Goal: Task Accomplishment & Management: Complete application form

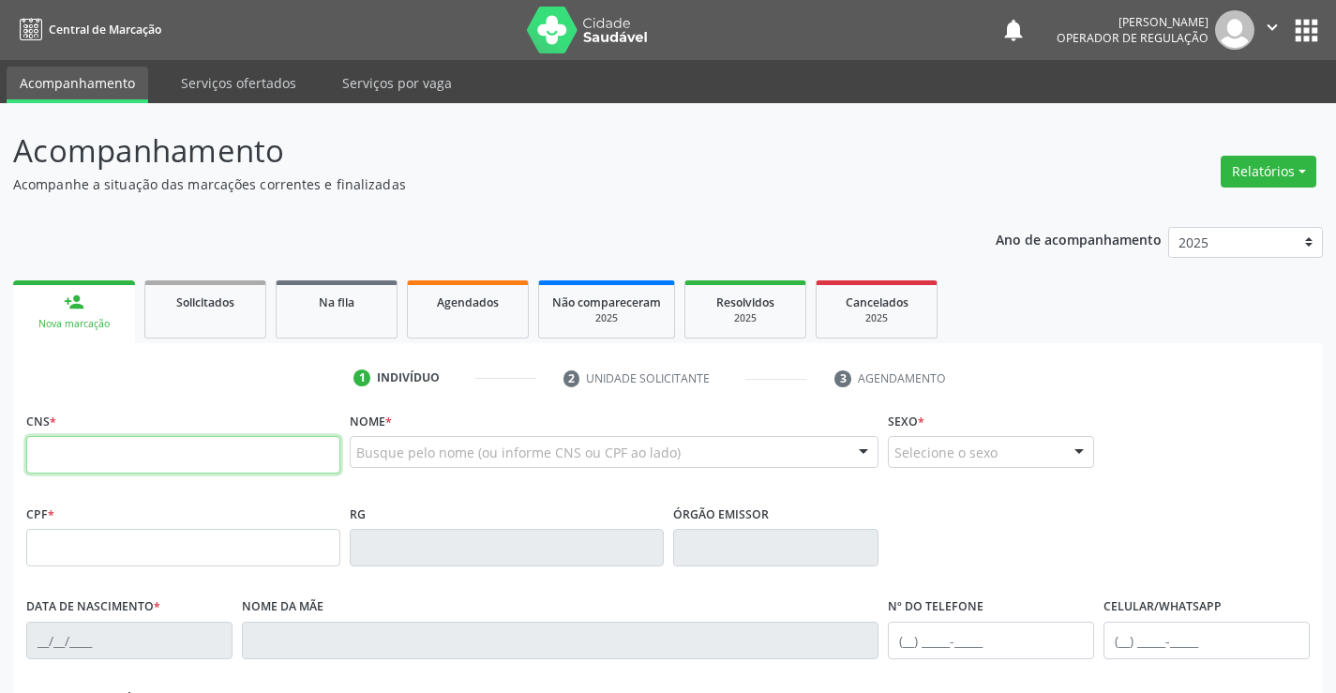
click at [126, 469] on input "text" at bounding box center [183, 454] width 314 height 37
type input "708 0083 3958 1120"
type input "2029917761"
type input "[DATE]"
type input "[PHONE_NUMBER]"
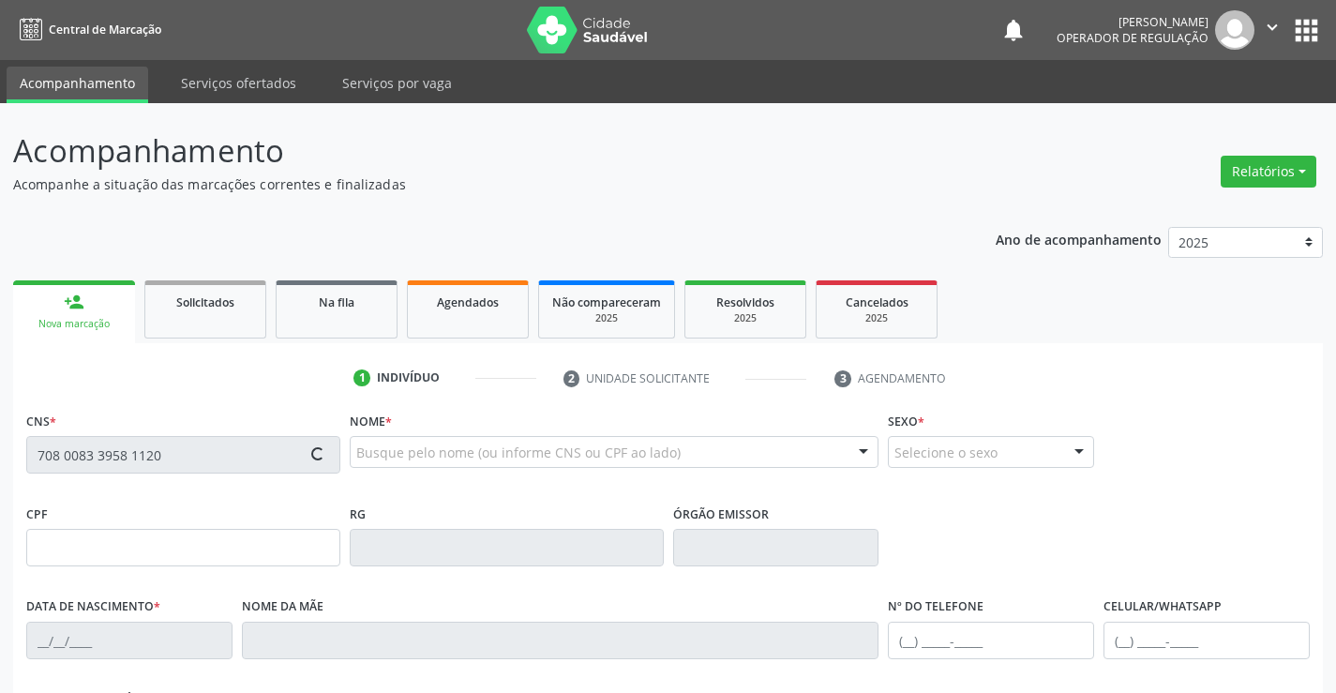
type input "[PHONE_NUMBER]"
type input "SN"
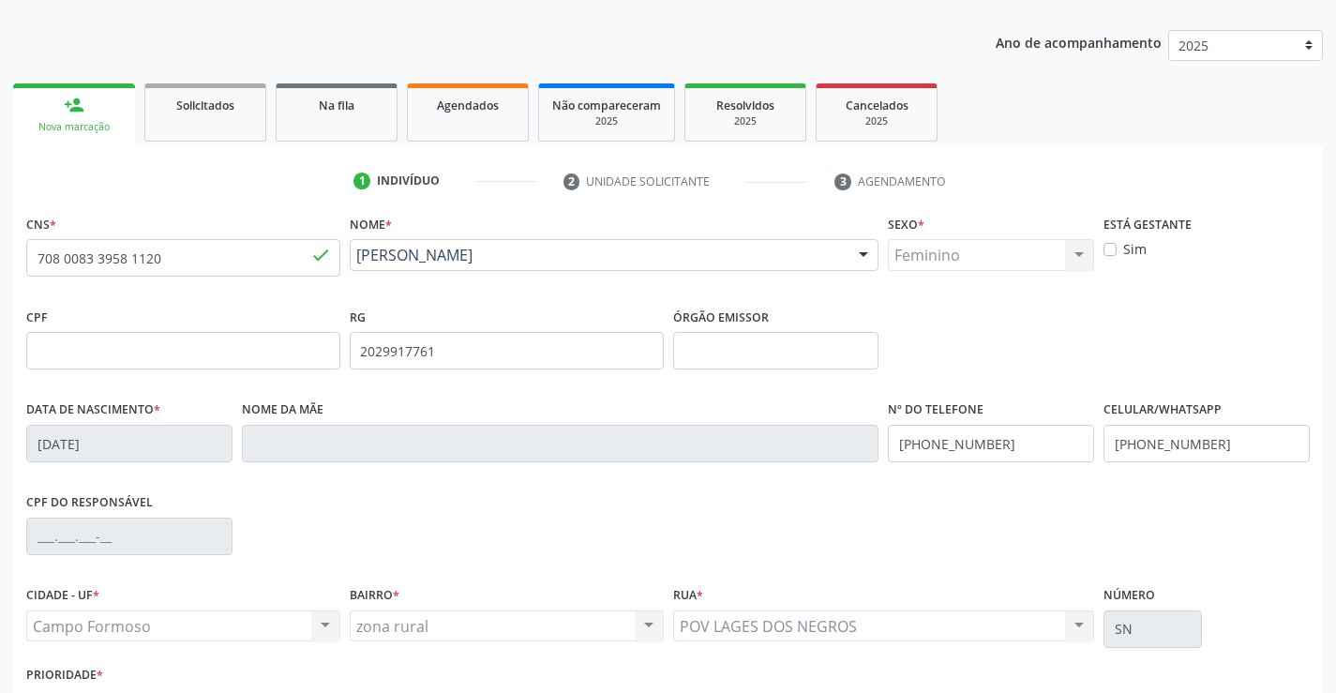
scroll to position [323, 0]
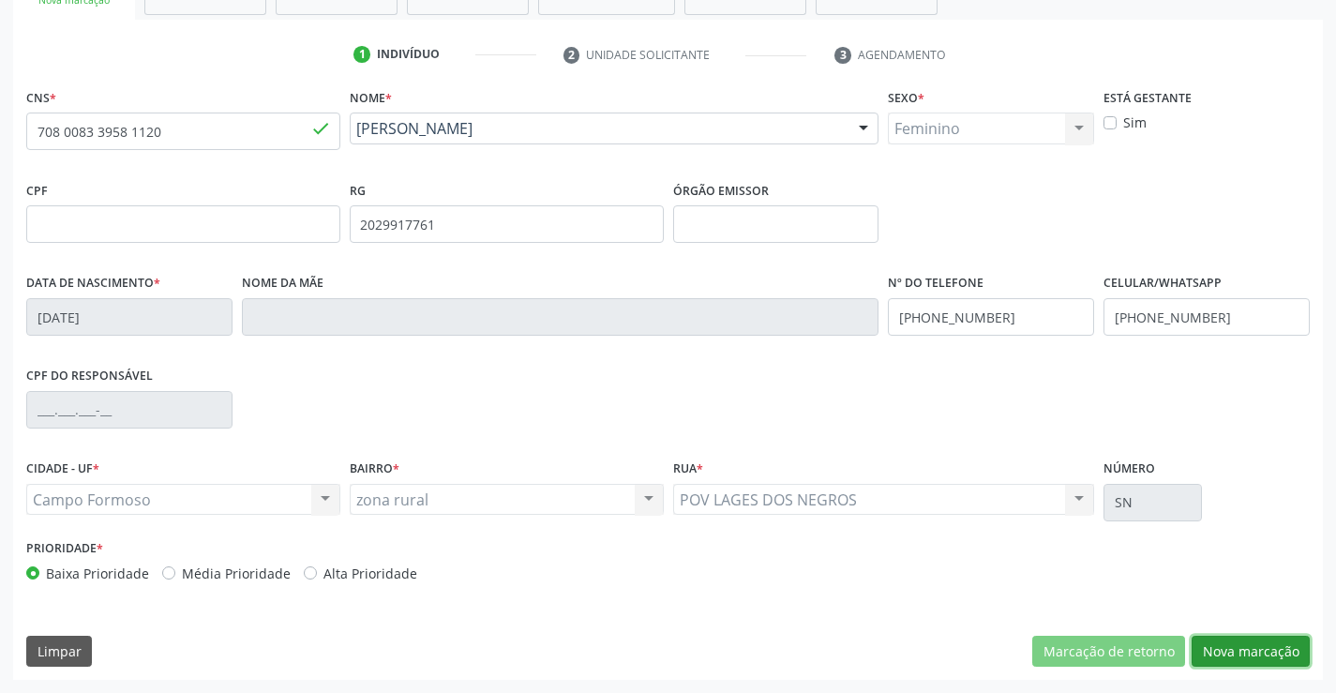
click at [1241, 638] on button "Nova marcação" at bounding box center [1250, 651] width 118 height 32
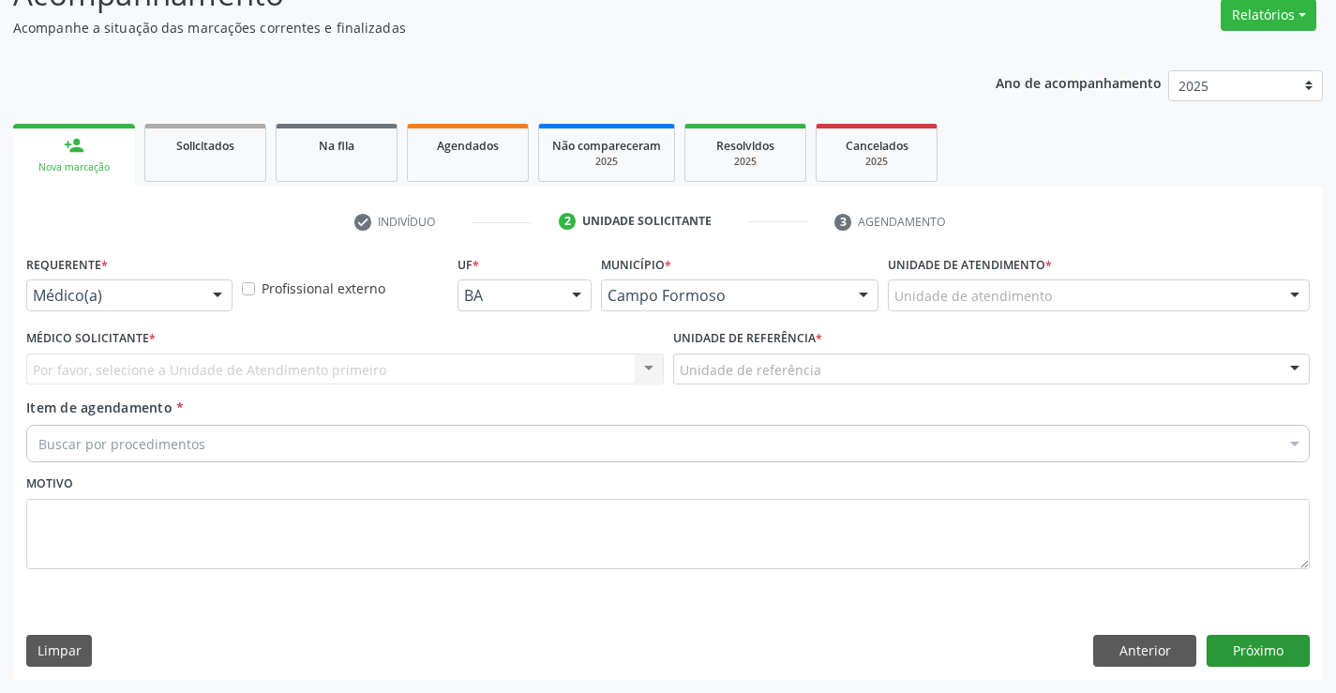
scroll to position [157, 0]
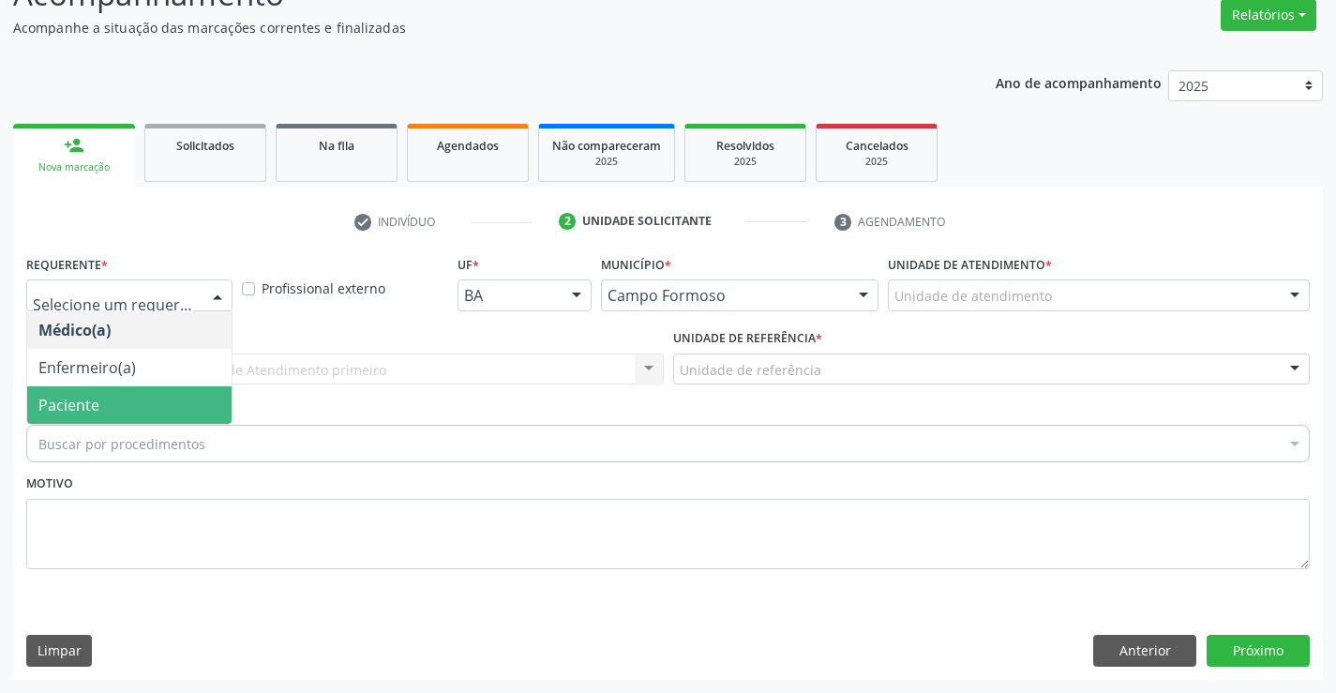
click at [99, 417] on span "Paciente" at bounding box center [129, 404] width 204 height 37
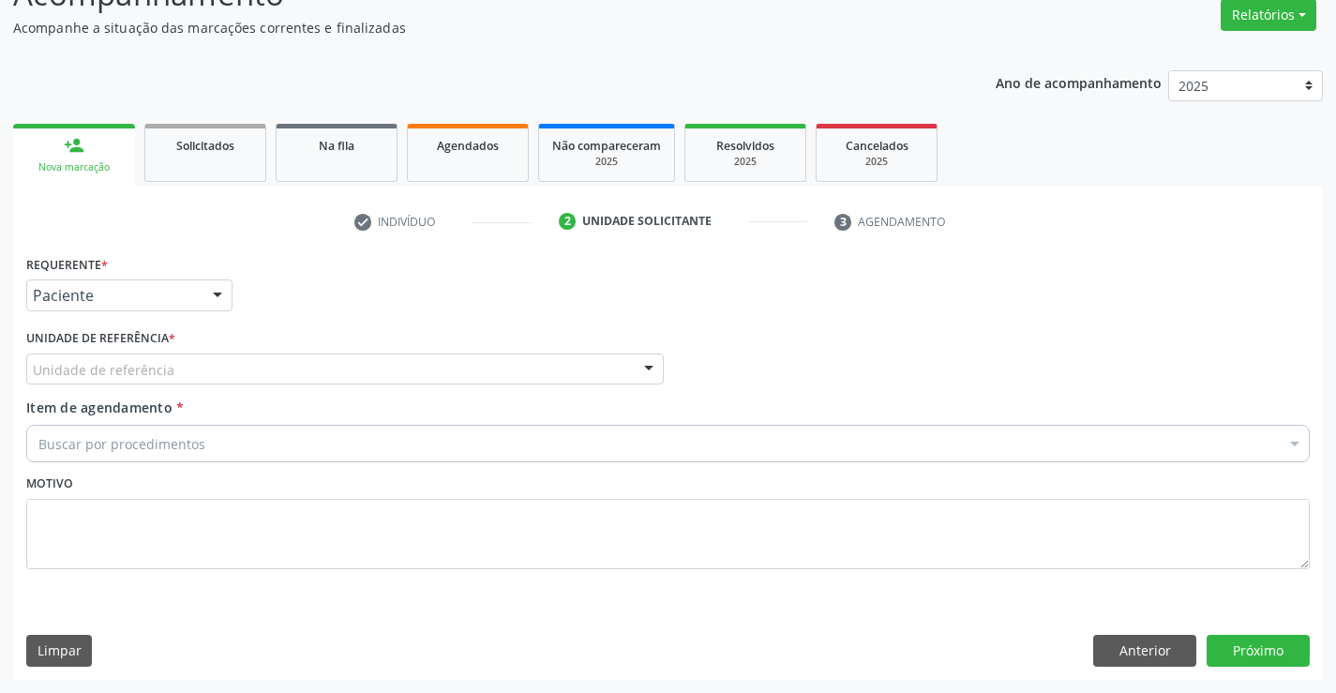
click at [251, 356] on div "Unidade de referência" at bounding box center [344, 369] width 637 height 32
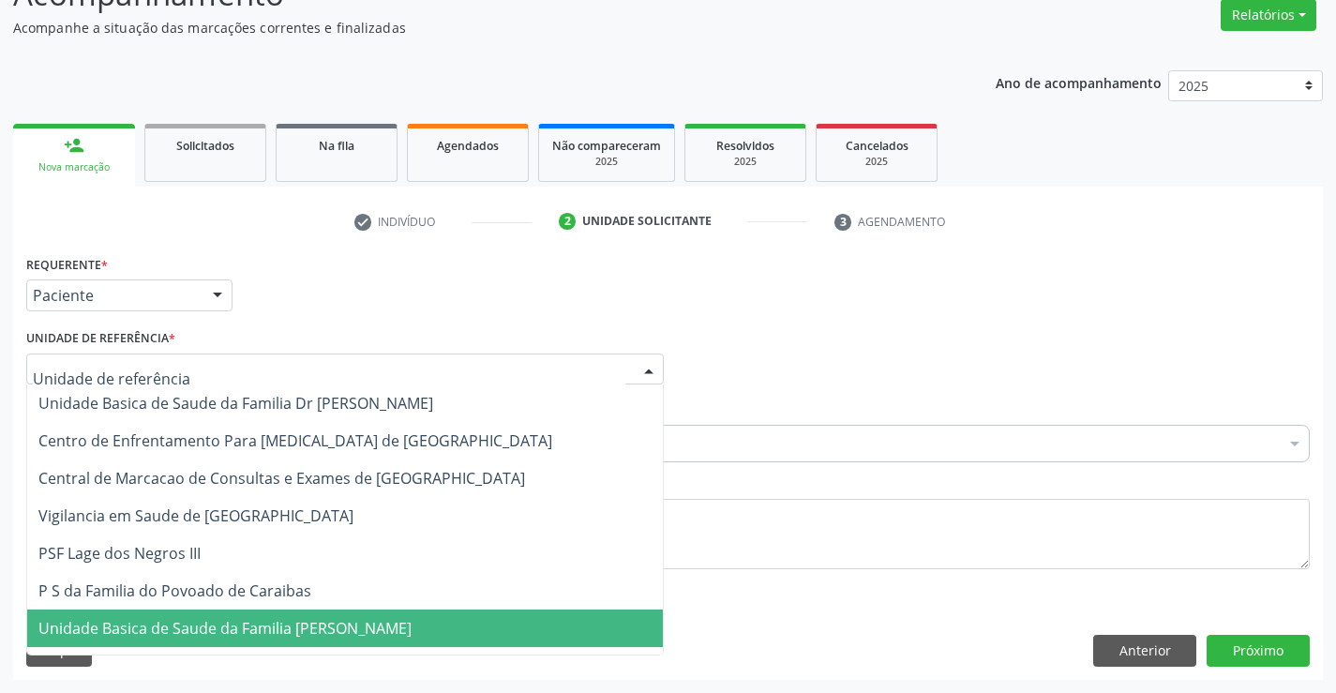
click at [261, 624] on span "Unidade Basica de Saude da Familia [PERSON_NAME]" at bounding box center [224, 628] width 373 height 21
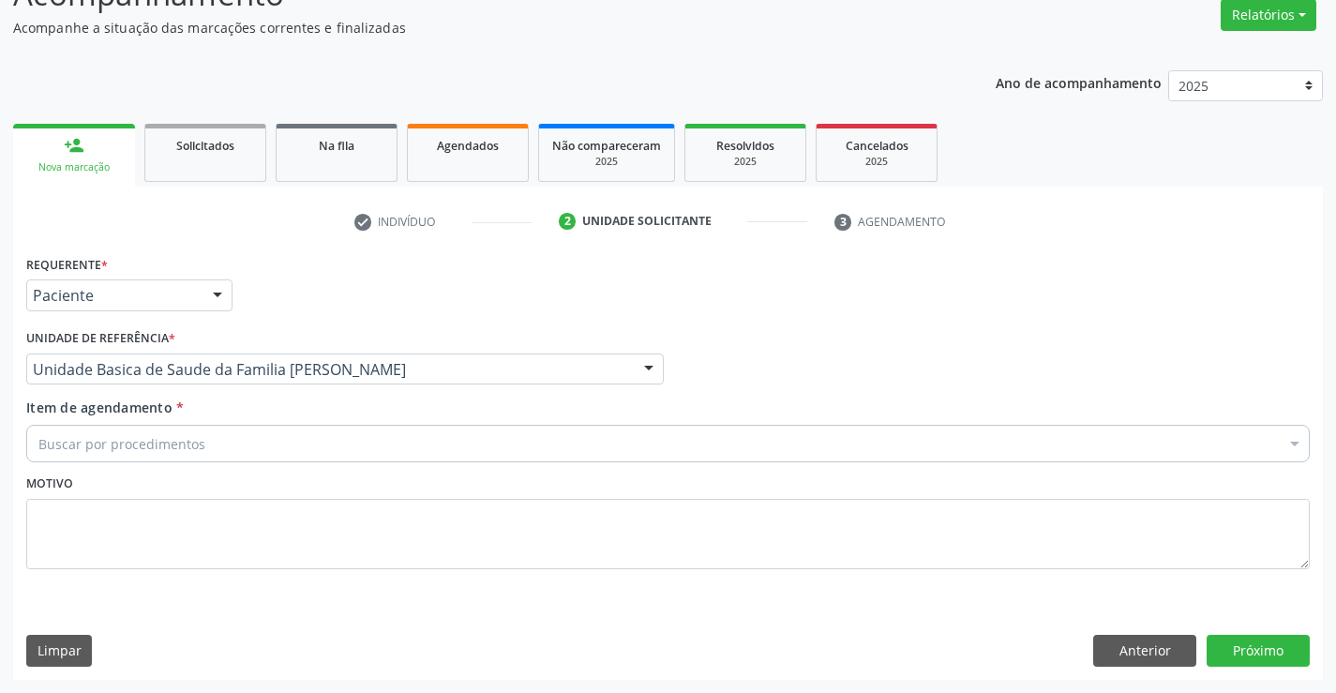
click at [251, 437] on div "Buscar por procedimentos" at bounding box center [667, 443] width 1283 height 37
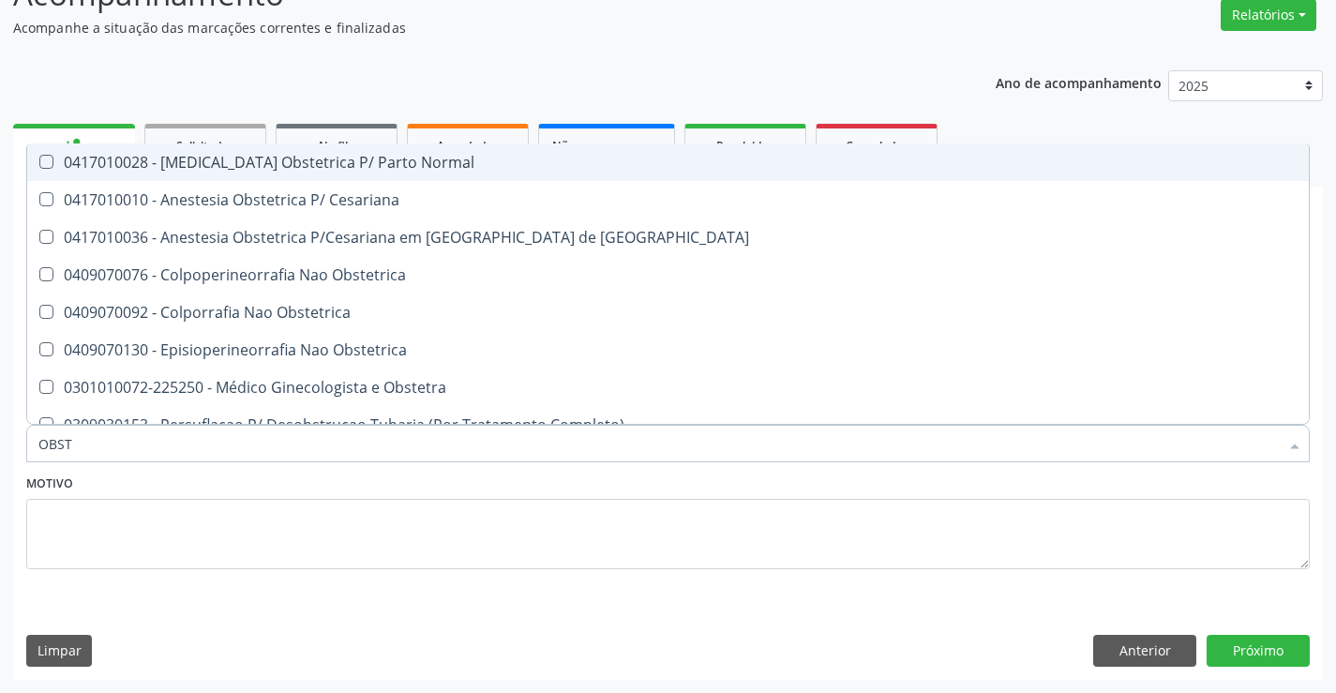
type input "OBSTE"
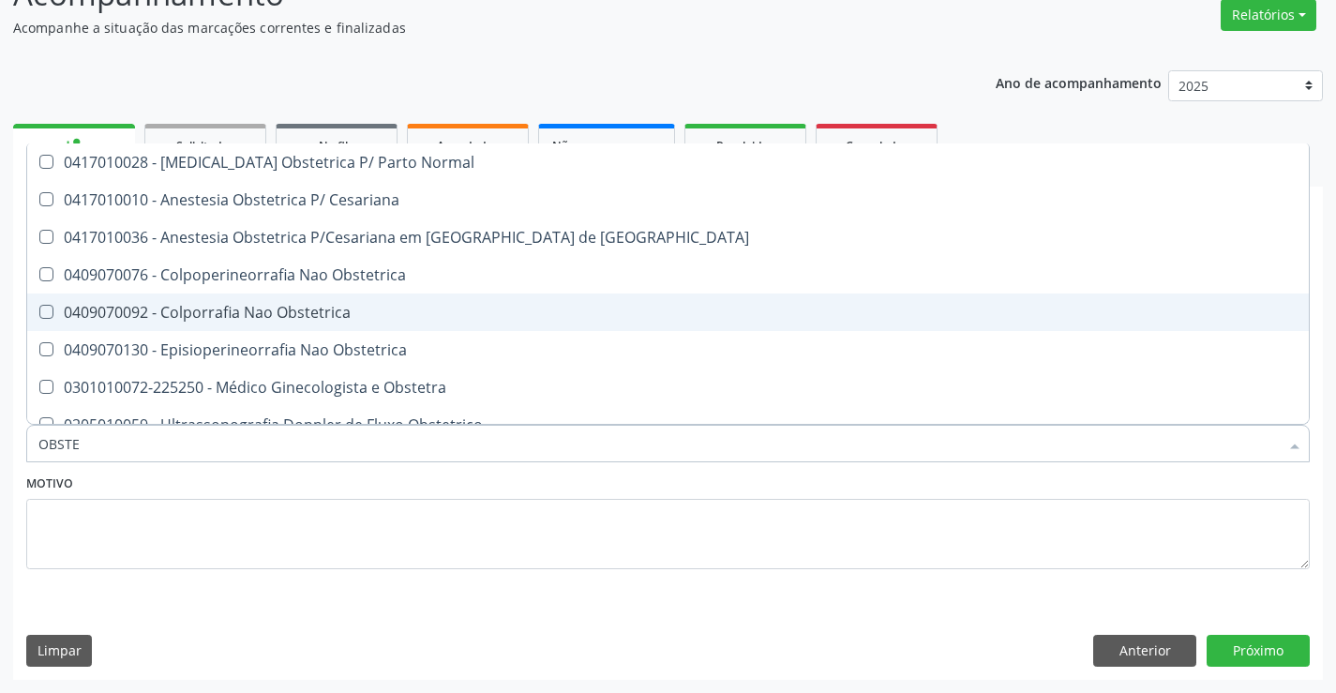
scroll to position [94, 0]
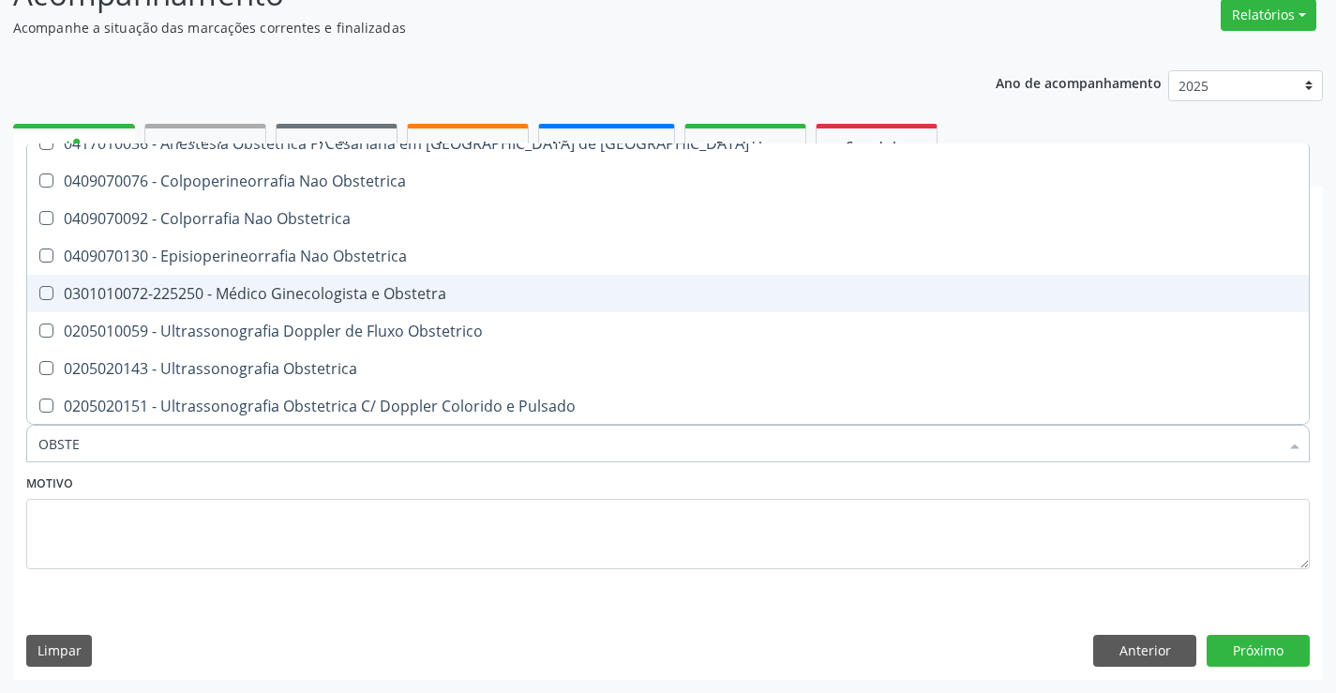
click at [402, 295] on div "0301010072-225250 - Médico Ginecologista e Obstetra" at bounding box center [667, 293] width 1259 height 15
checkbox Obstetra "true"
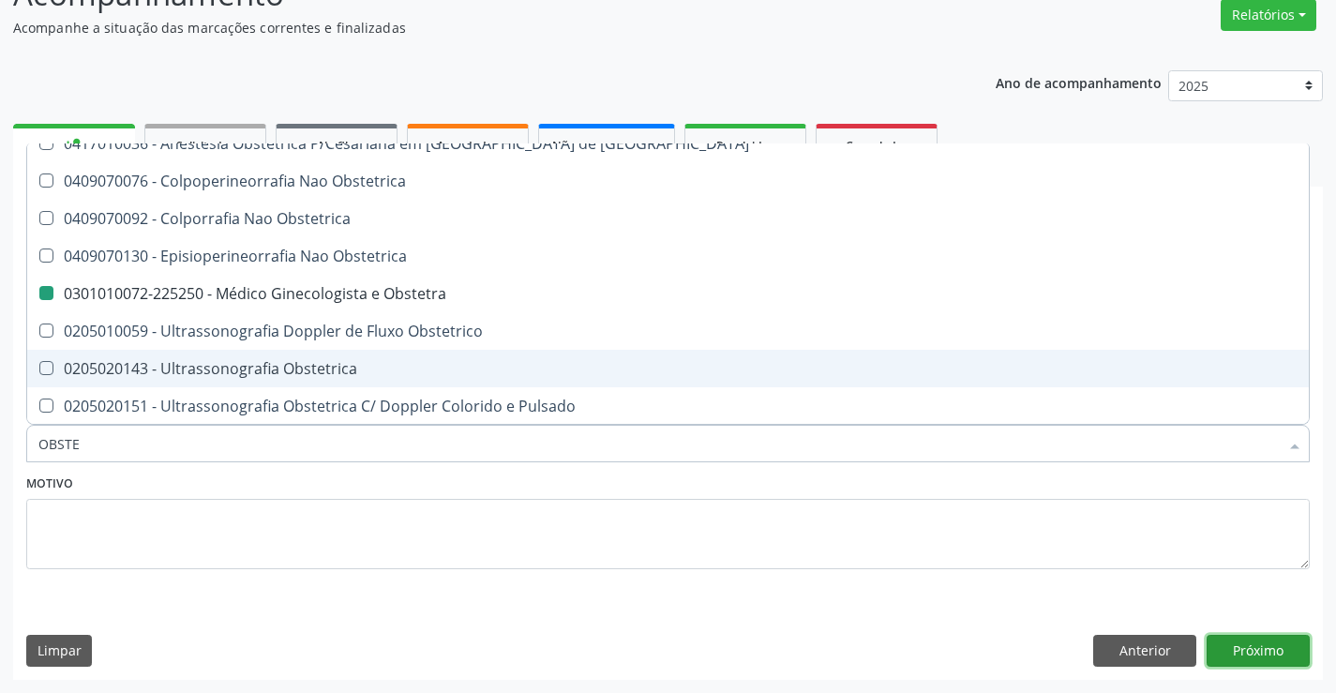
click at [1238, 650] on button "Próximo" at bounding box center [1257, 651] width 103 height 32
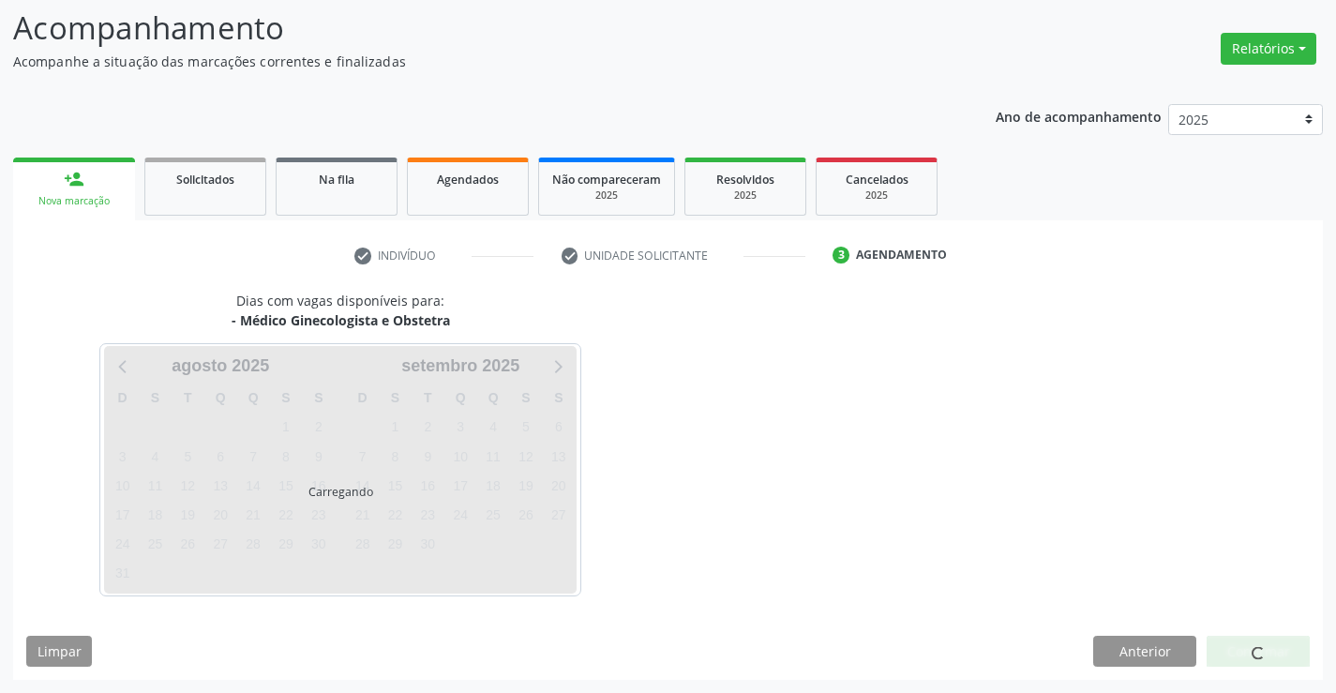
scroll to position [0, 0]
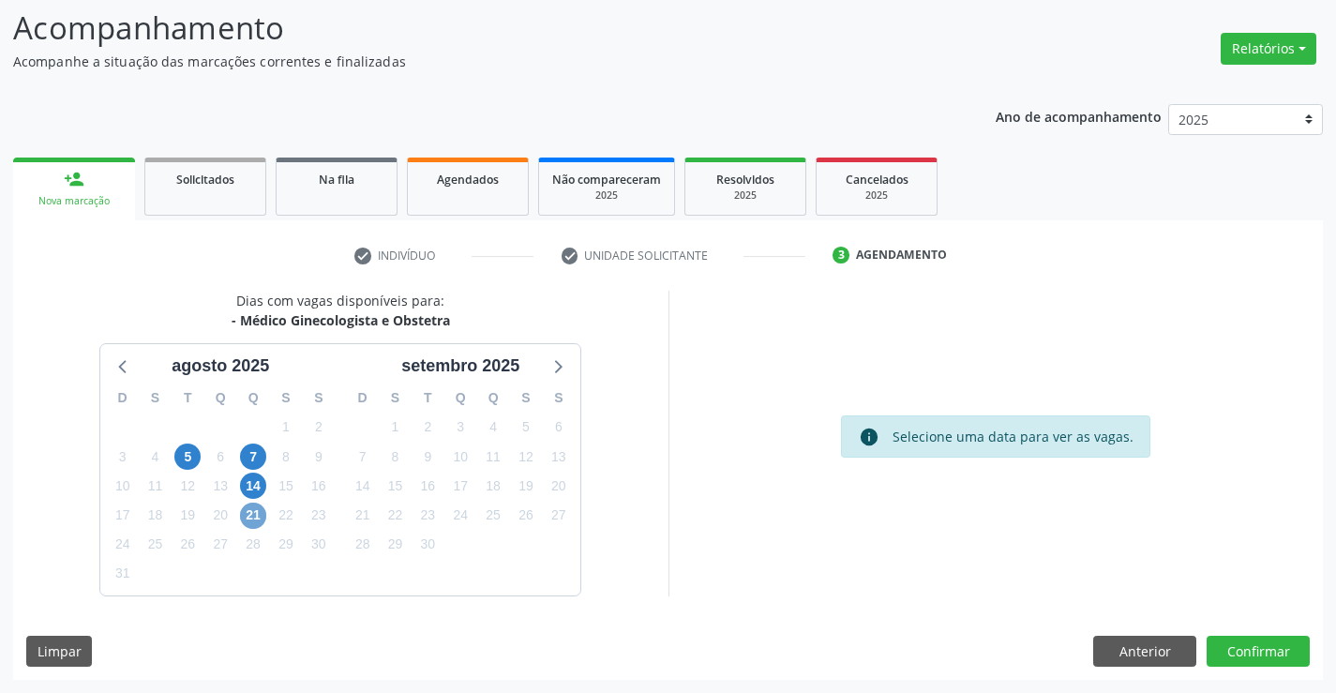
click at [258, 516] on span "21" at bounding box center [253, 515] width 26 height 26
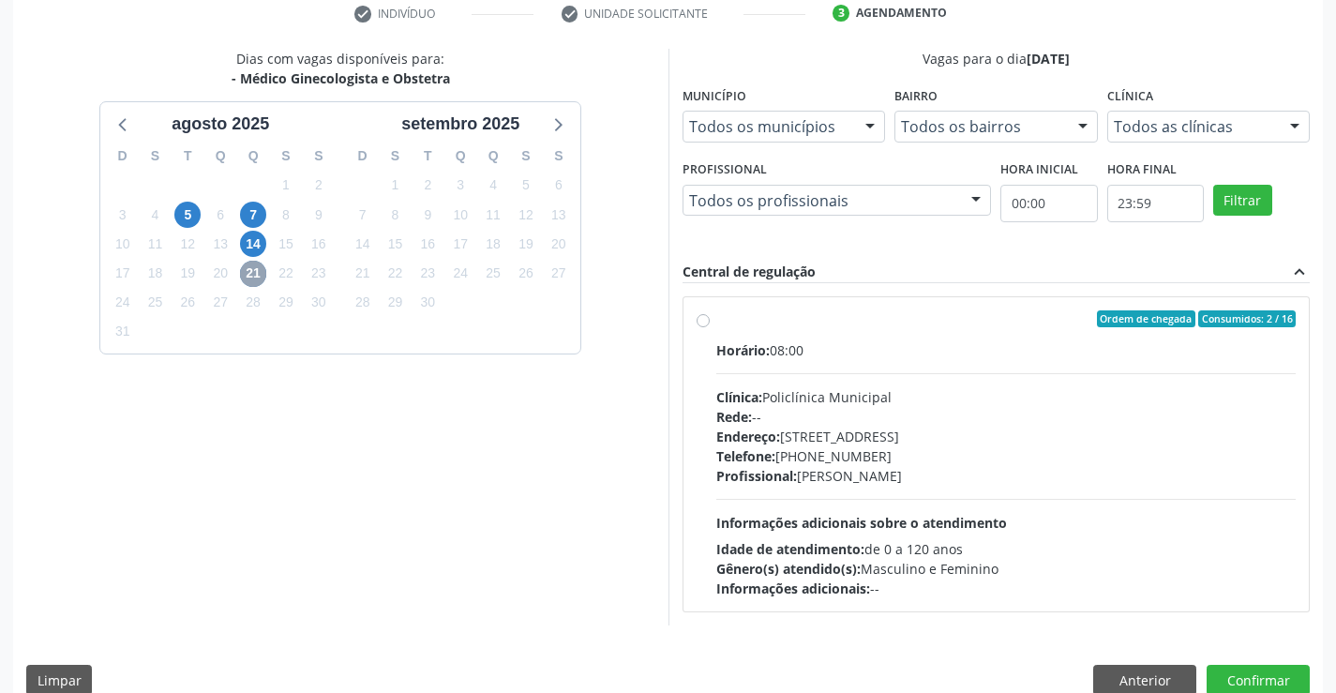
scroll to position [394, 0]
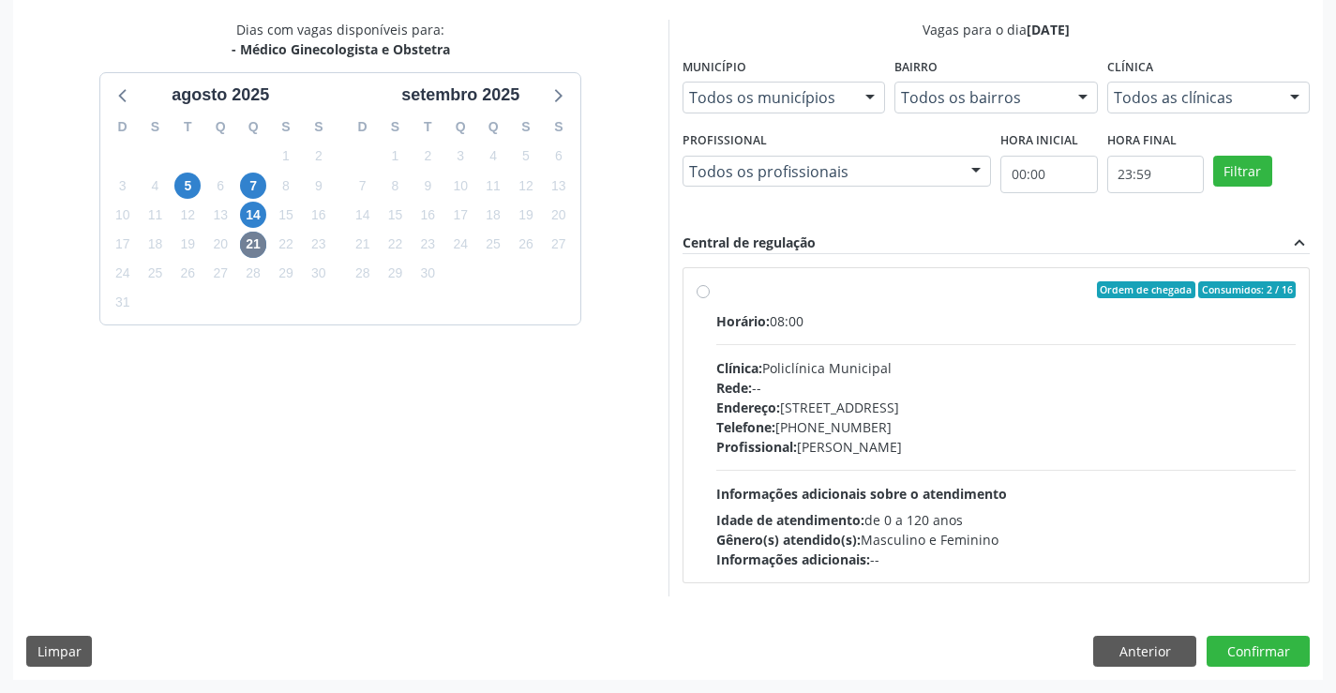
click at [890, 429] on div "Telefone: [PHONE_NUMBER]" at bounding box center [1006, 427] width 580 height 20
click at [709, 298] on input "Ordem de chegada Consumidos: 2 / 16 Horário: 08:00 Clínica: Policlínica Municip…" at bounding box center [702, 289] width 13 height 17
radio input "true"
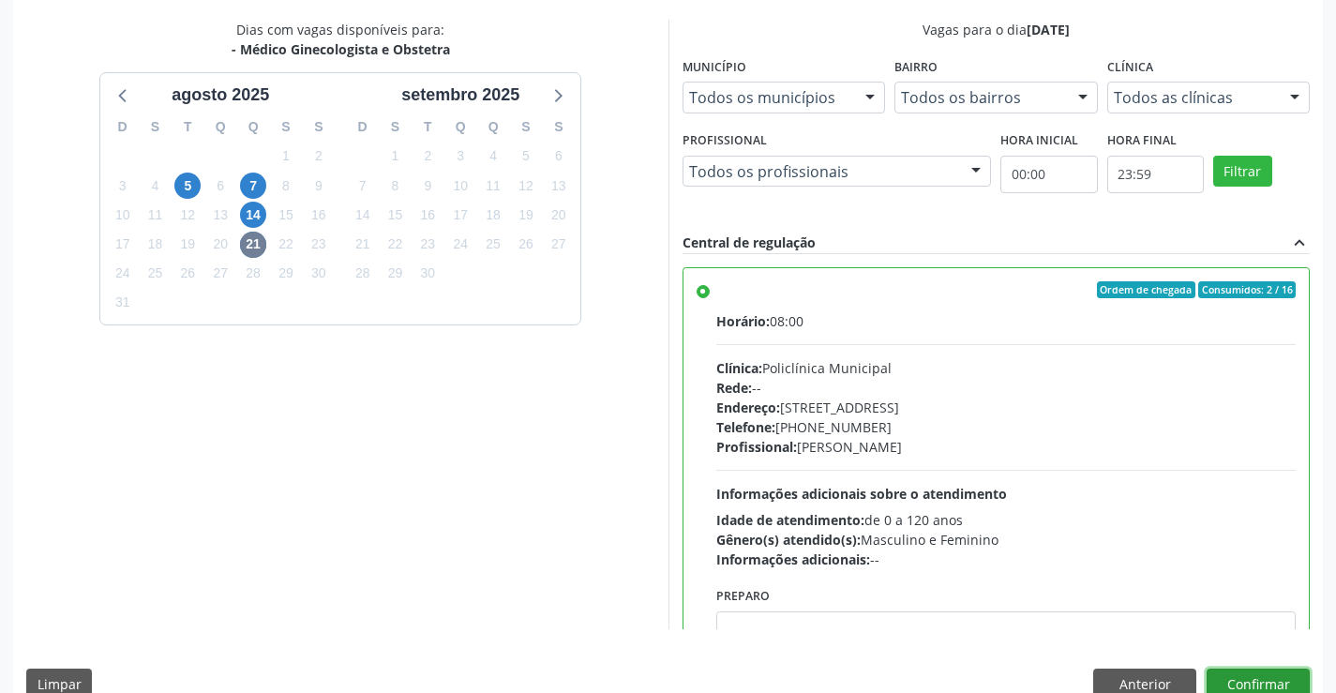
click at [1254, 678] on button "Confirmar" at bounding box center [1257, 684] width 103 height 32
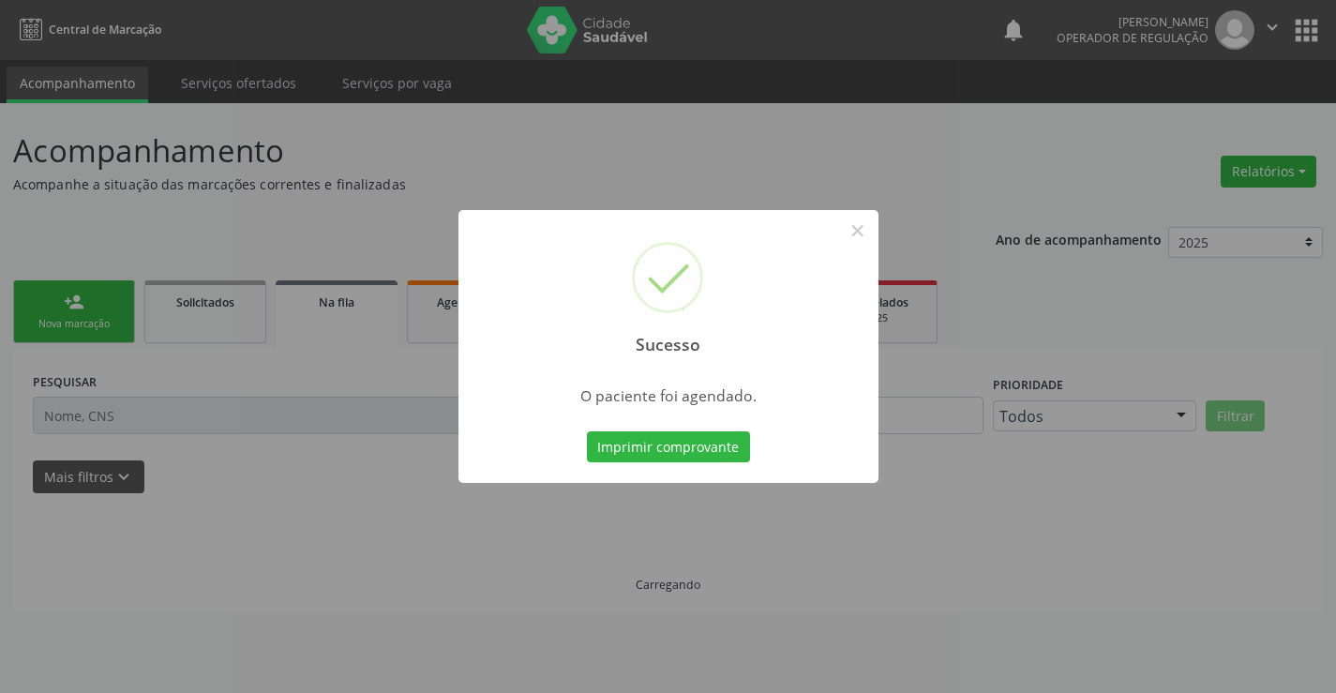
scroll to position [0, 0]
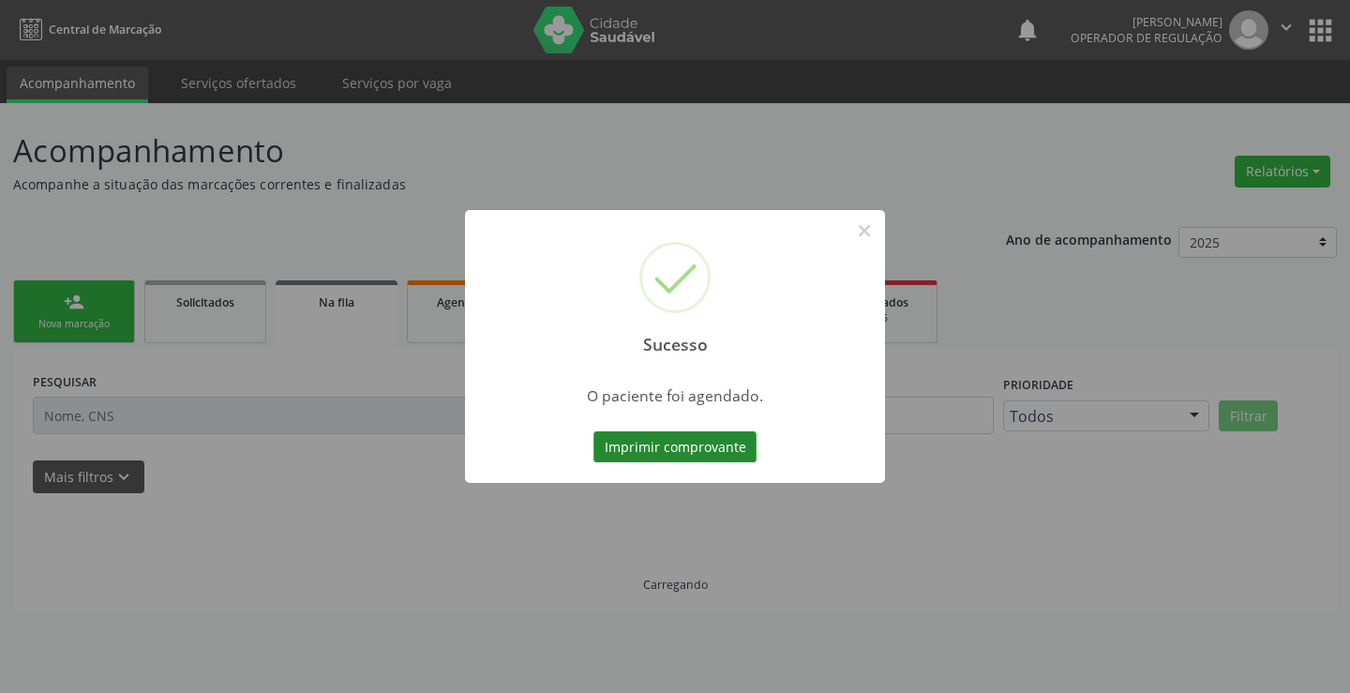
click at [712, 453] on button "Imprimir comprovante" at bounding box center [674, 447] width 163 height 32
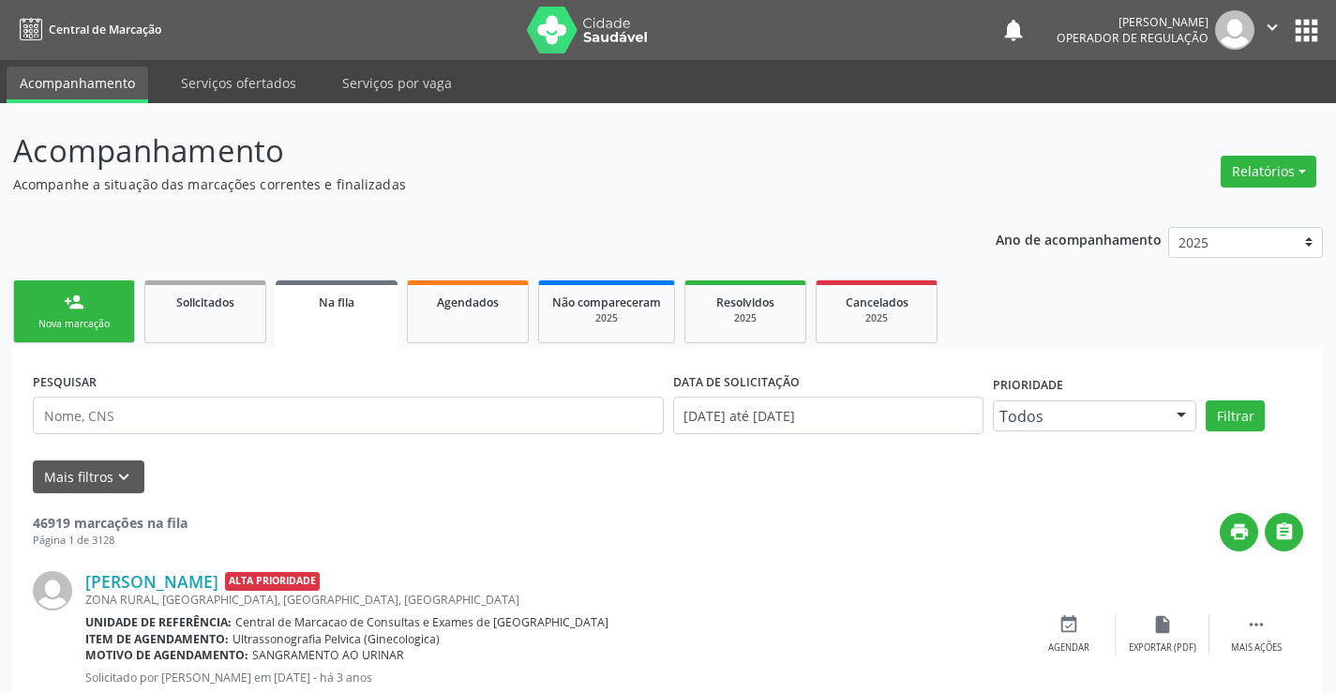
click at [94, 312] on link "person_add Nova marcação" at bounding box center [74, 311] width 122 height 63
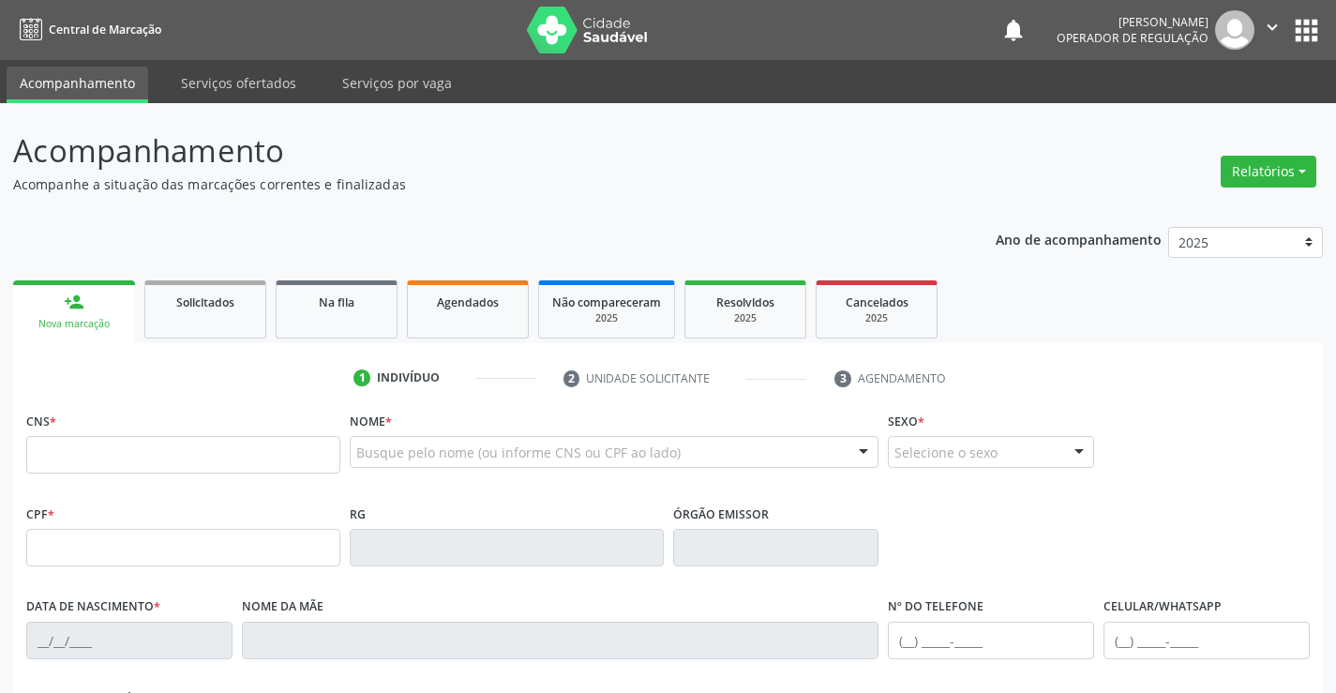
click at [157, 430] on div "CNS *" at bounding box center [183, 440] width 314 height 67
click at [122, 444] on input "text" at bounding box center [183, 454] width 314 height 37
paste input "708 0083 3958 1120"
type input "708 0083 3958 1120"
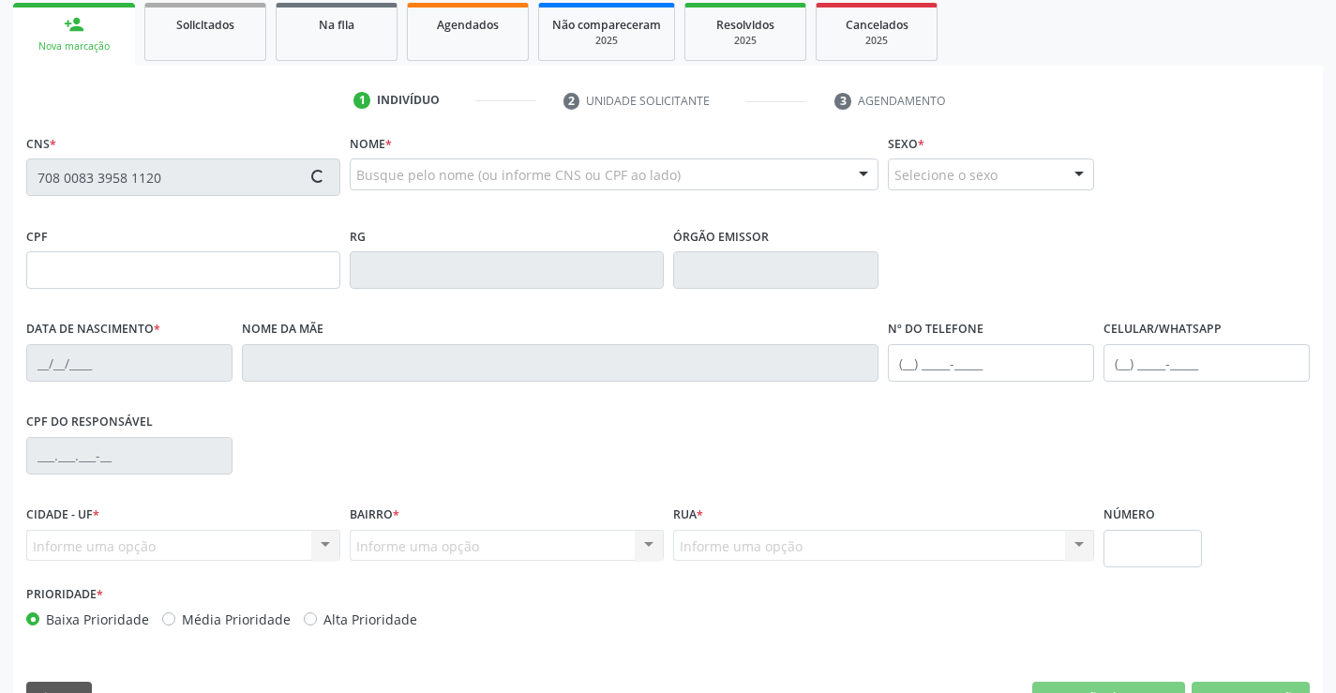
scroll to position [281, 0]
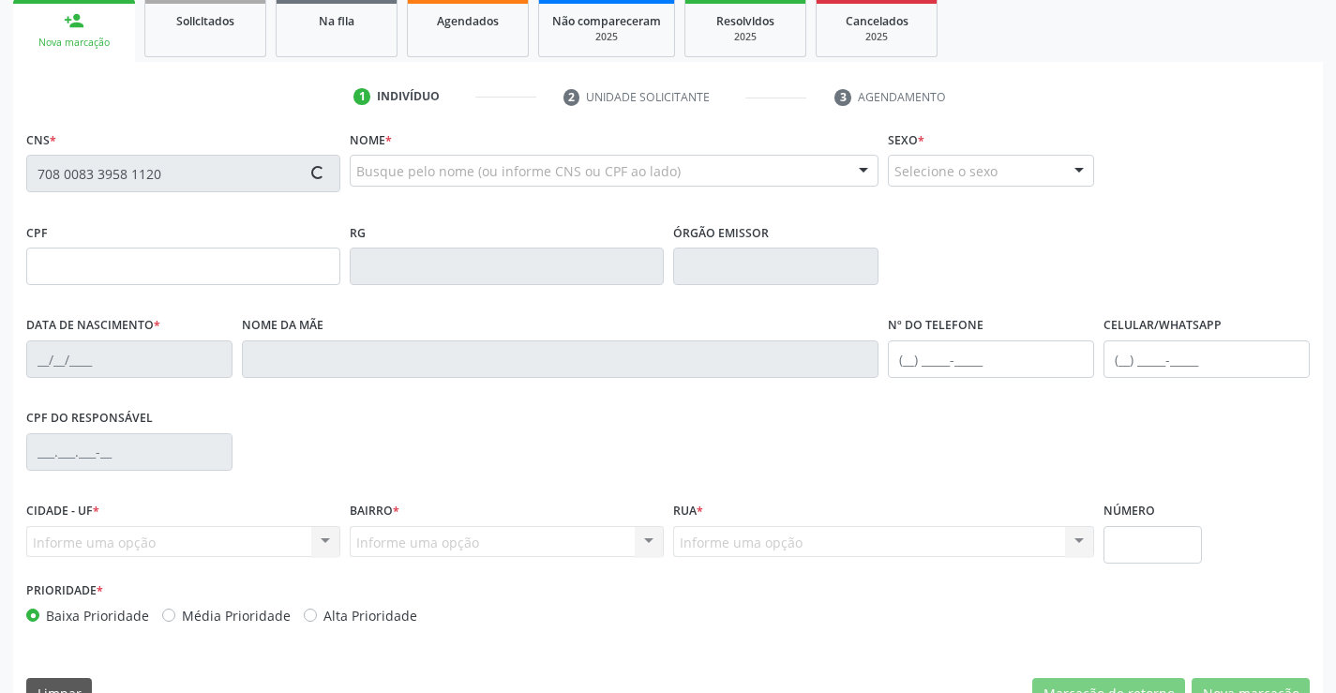
type input "2029917761"
type input "[DATE]"
type input "[PHONE_NUMBER]"
type input "065.308.235-57"
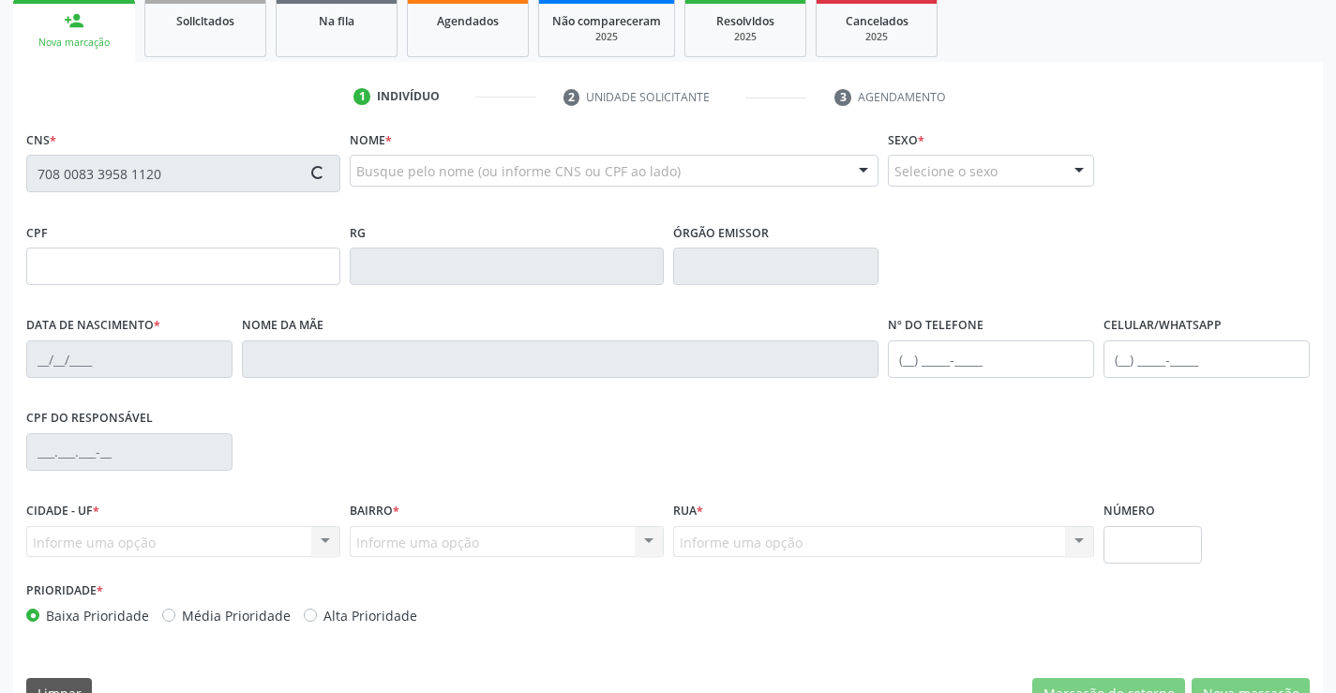
type input "SN"
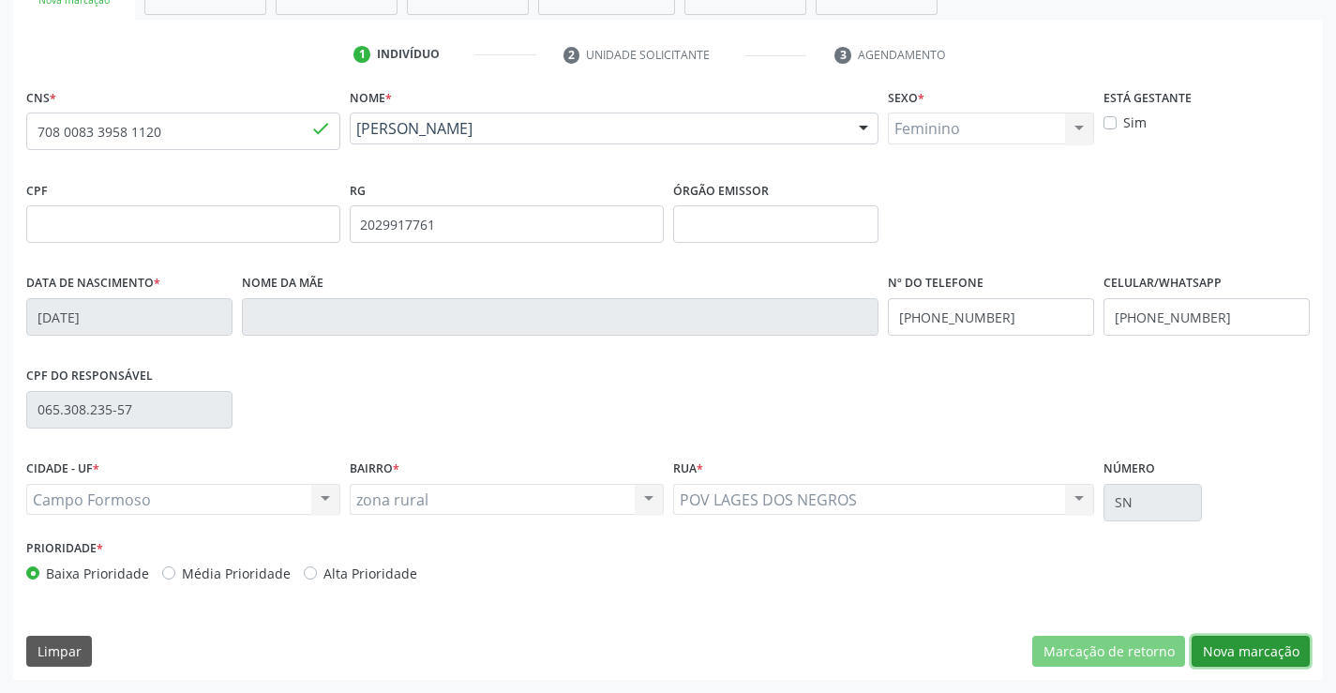
click at [1232, 650] on button "Nova marcação" at bounding box center [1250, 651] width 118 height 32
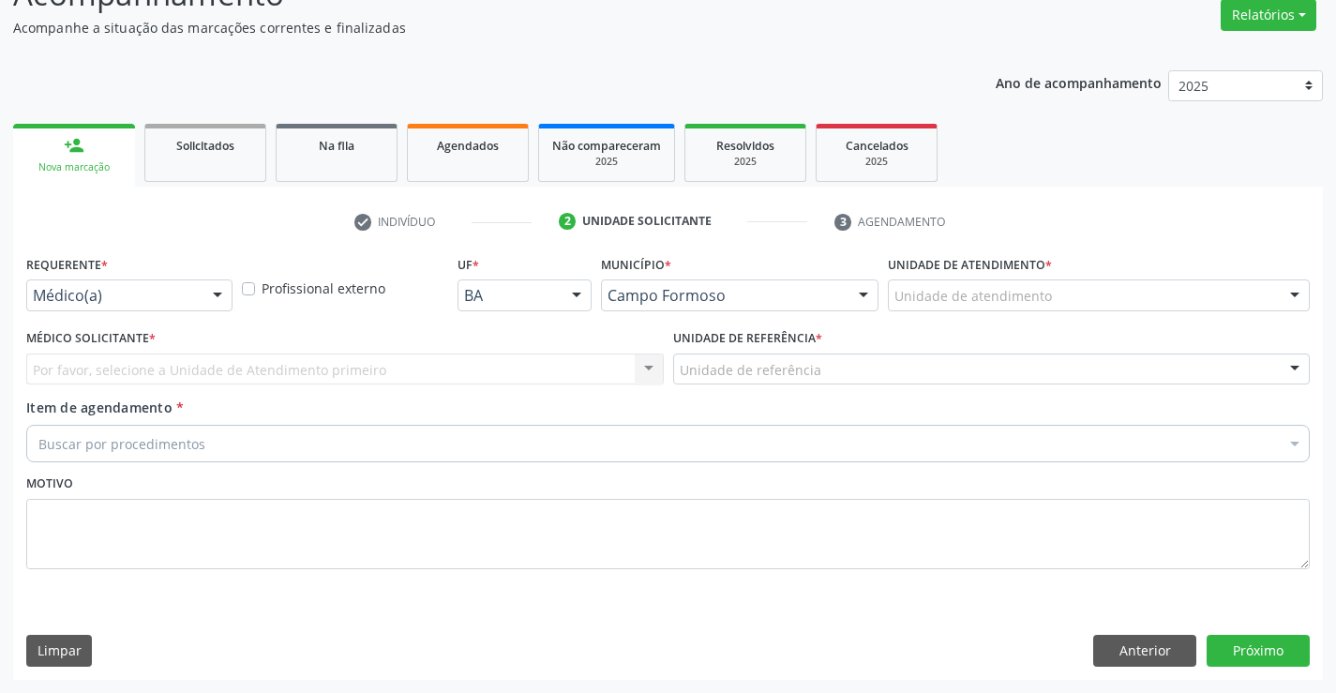
scroll to position [157, 0]
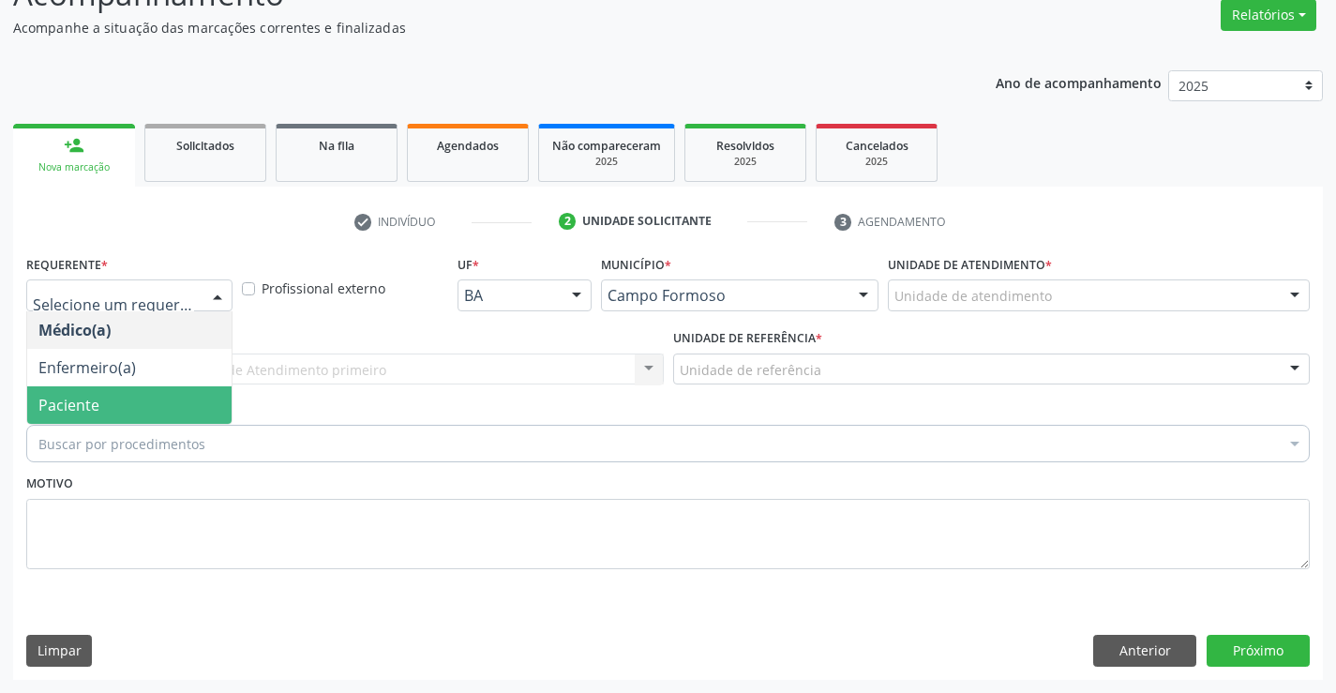
click at [64, 420] on span "Paciente" at bounding box center [129, 404] width 204 height 37
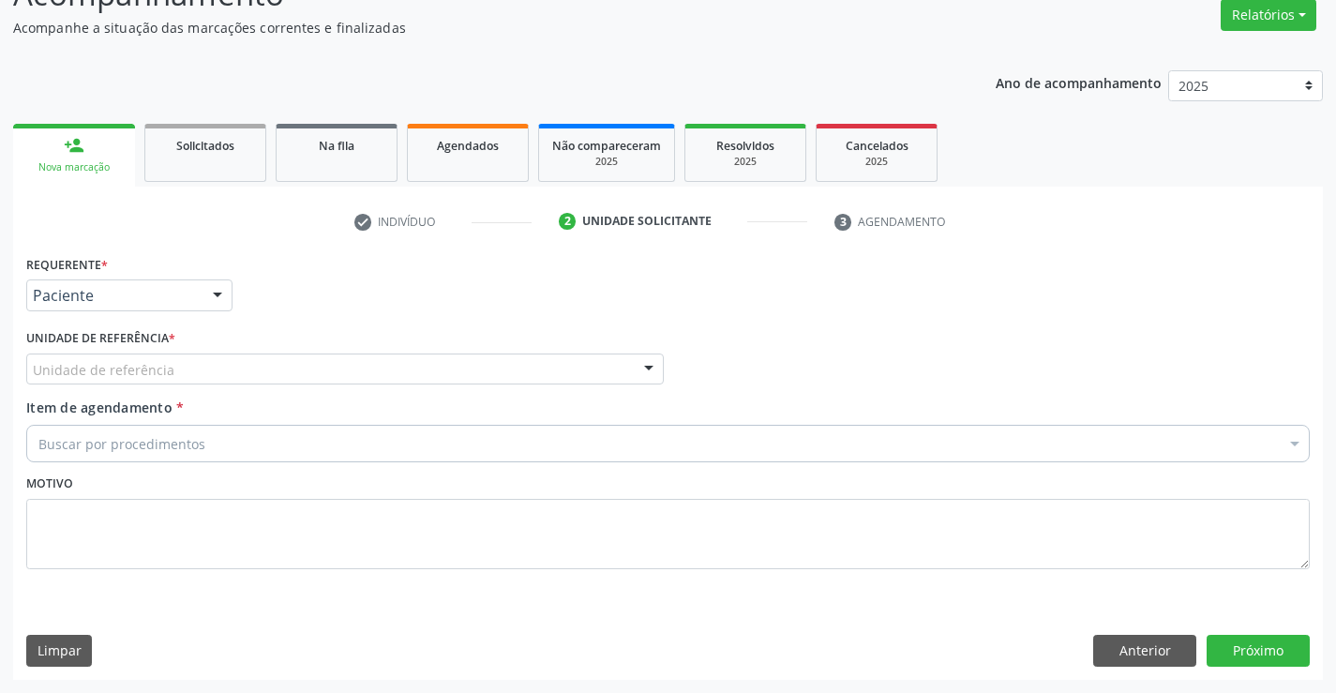
click at [208, 358] on div "Unidade de referência" at bounding box center [344, 369] width 637 height 32
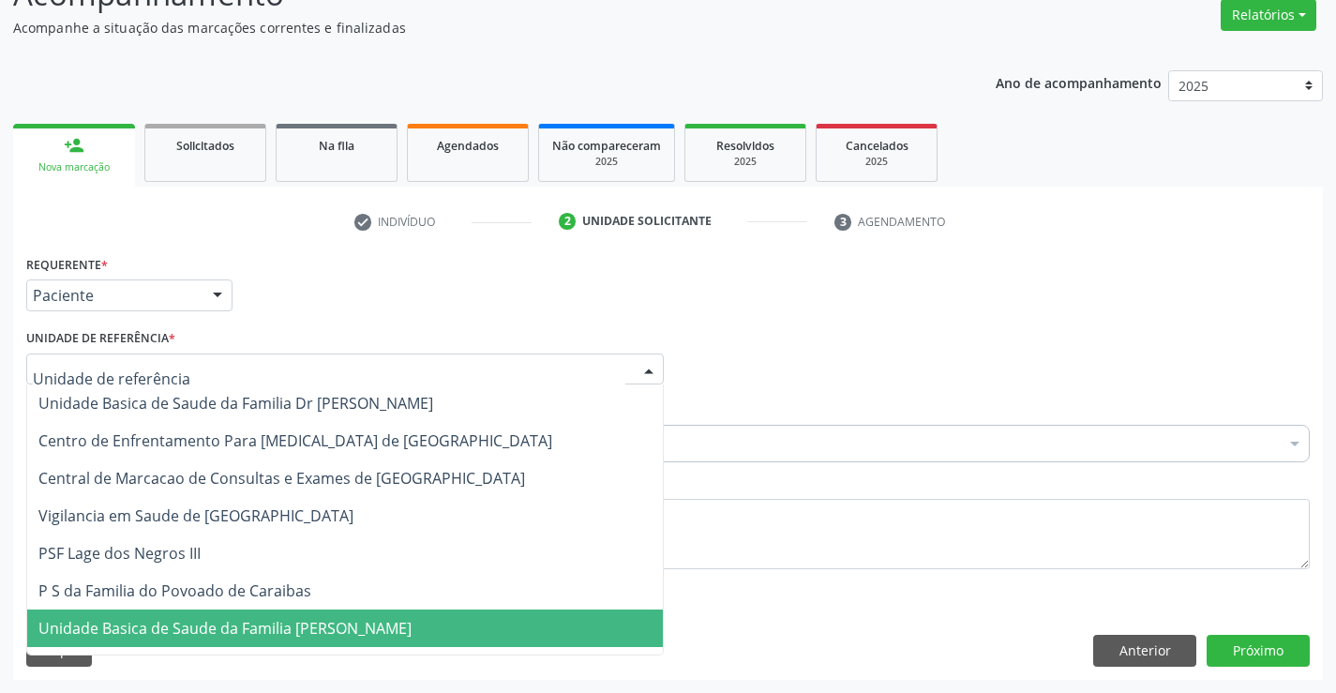
click at [223, 641] on span "Unidade Basica de Saude da Familia [PERSON_NAME]" at bounding box center [344, 627] width 635 height 37
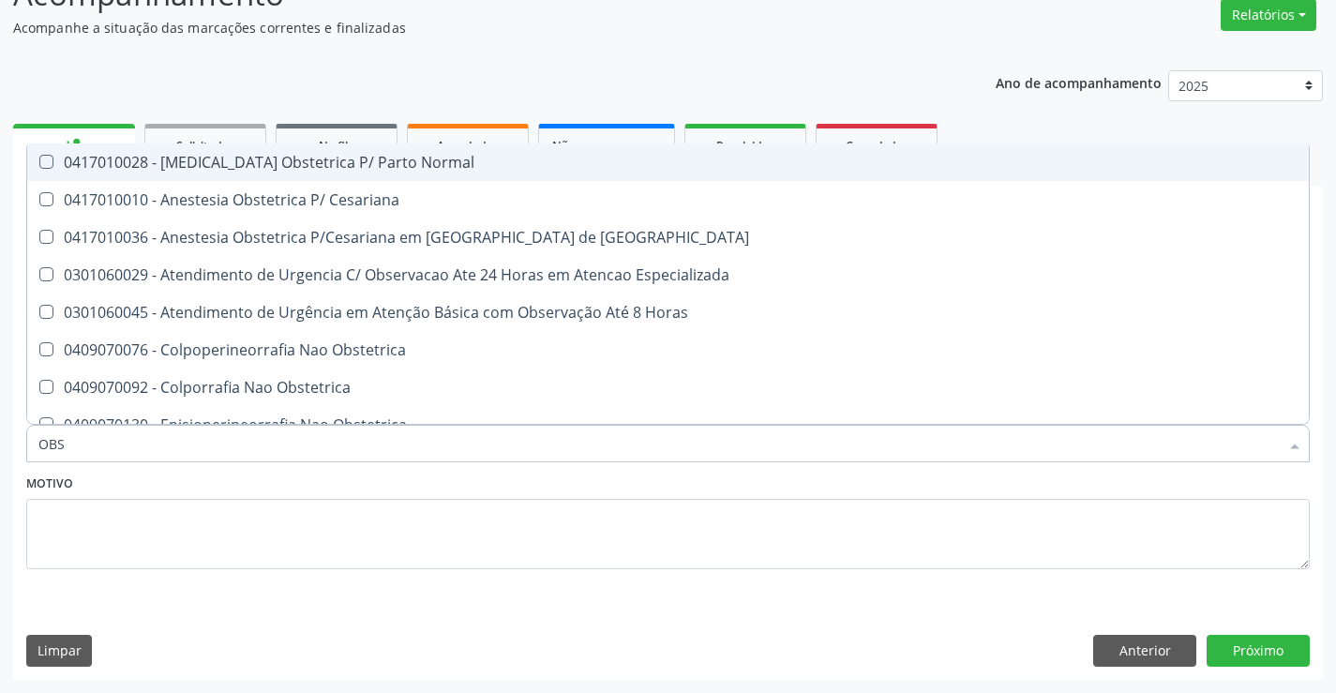
type input "OBST"
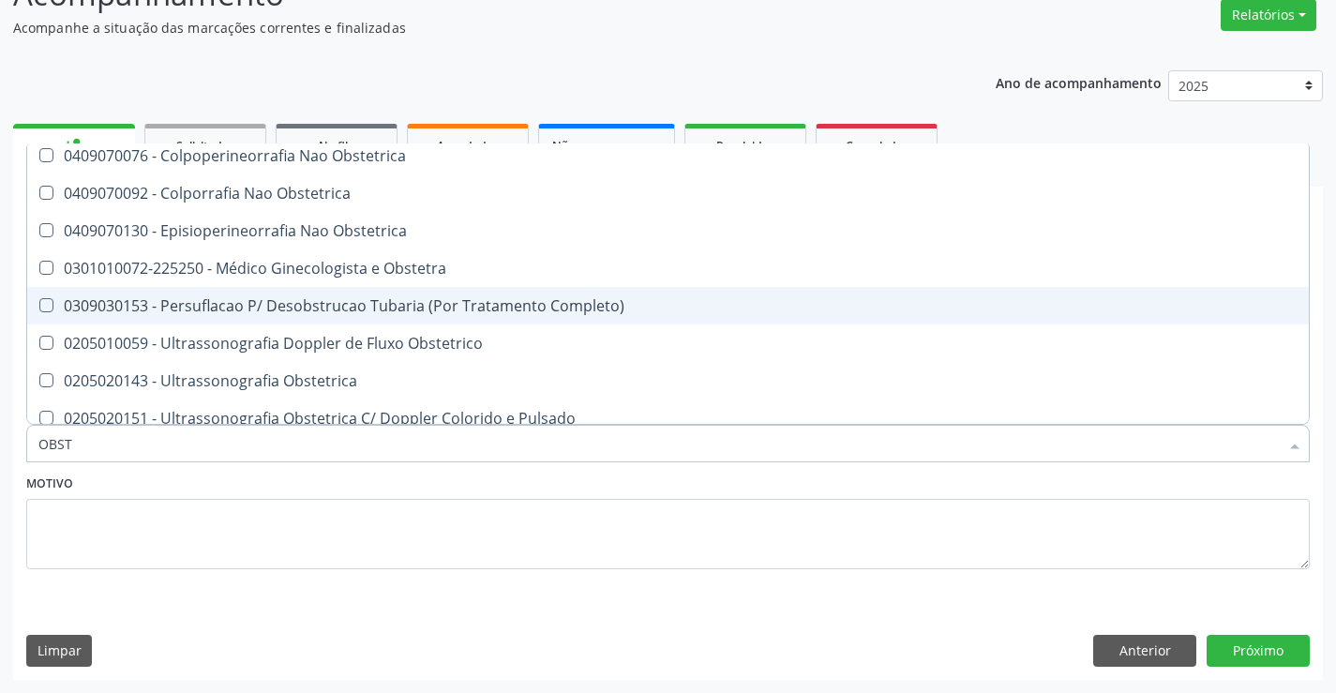
scroll to position [132, 0]
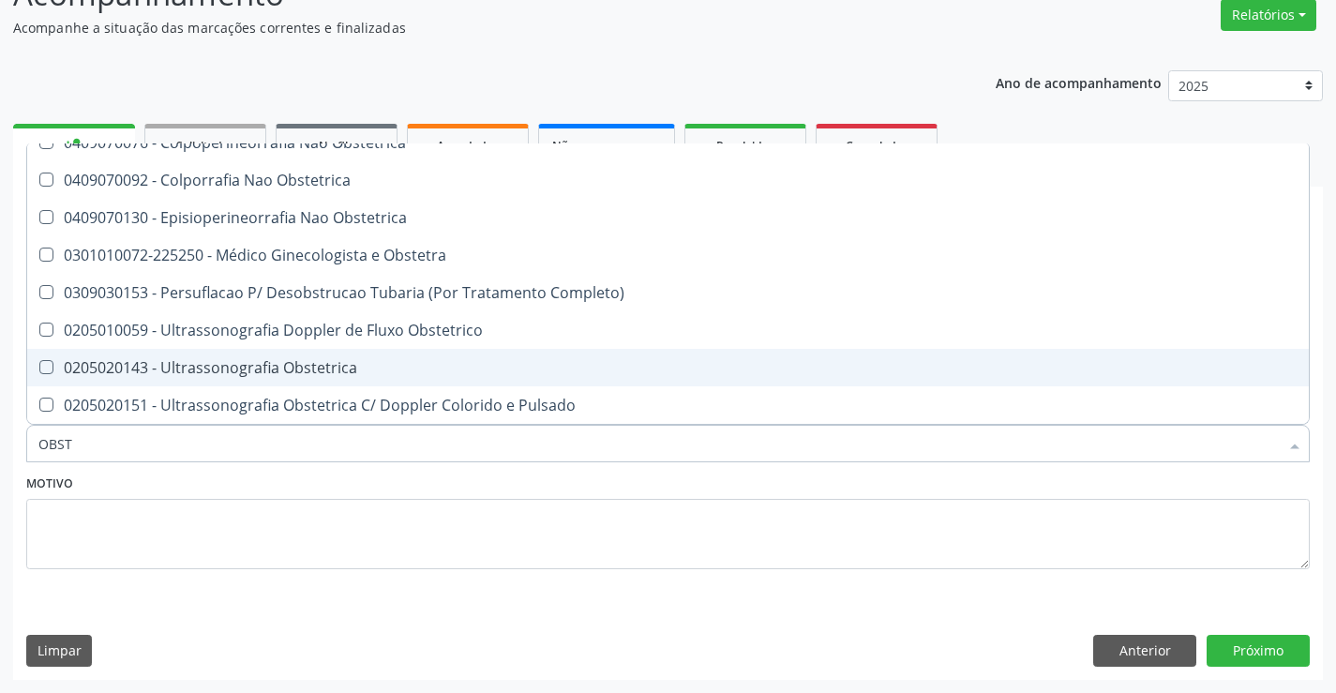
click at [375, 376] on span "0205020143 - Ultrassonografia Obstetrica" at bounding box center [667, 367] width 1281 height 37
checkbox Obstetrica "true"
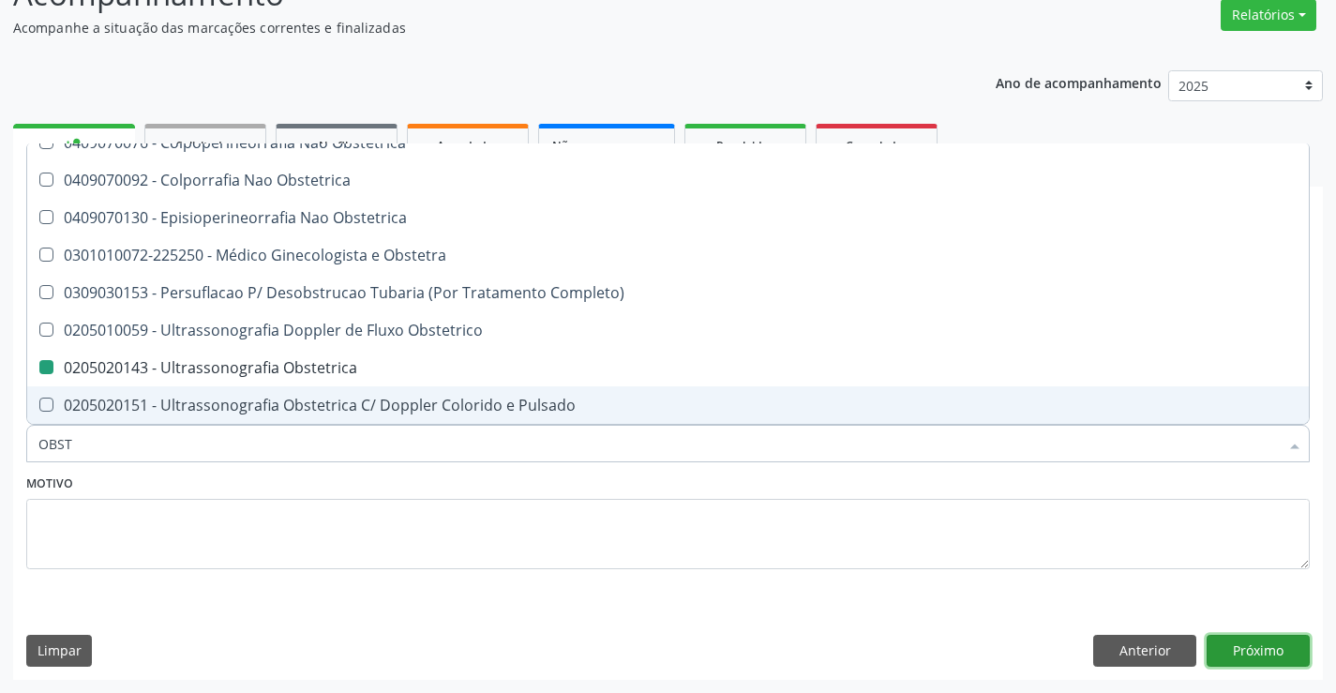
click at [1250, 651] on button "Próximo" at bounding box center [1257, 651] width 103 height 32
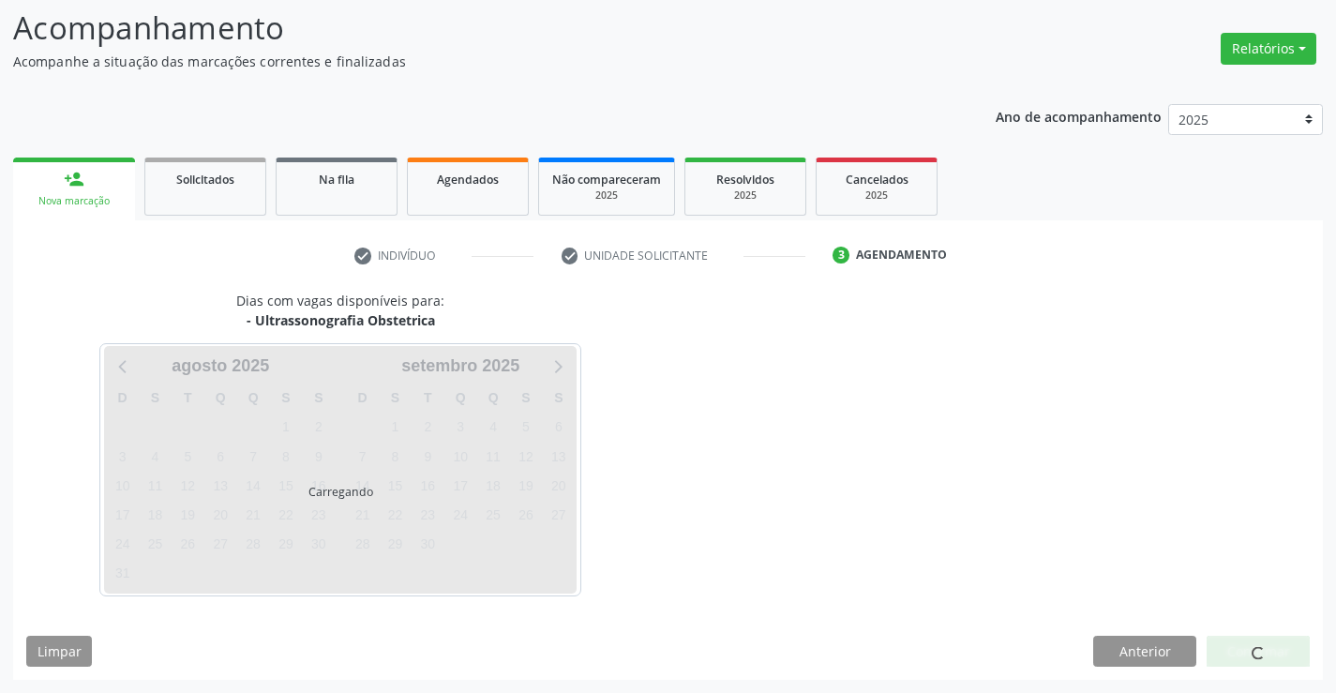
scroll to position [0, 0]
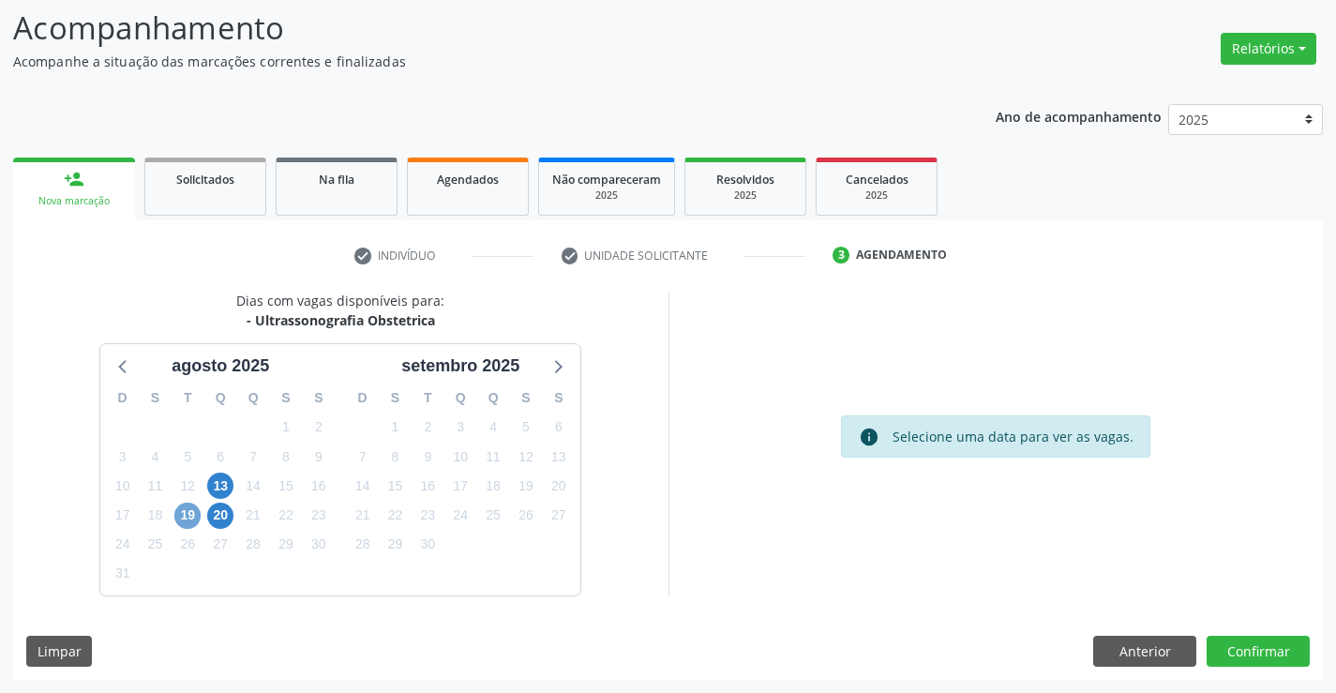
click at [191, 516] on span "19" at bounding box center [187, 515] width 26 height 26
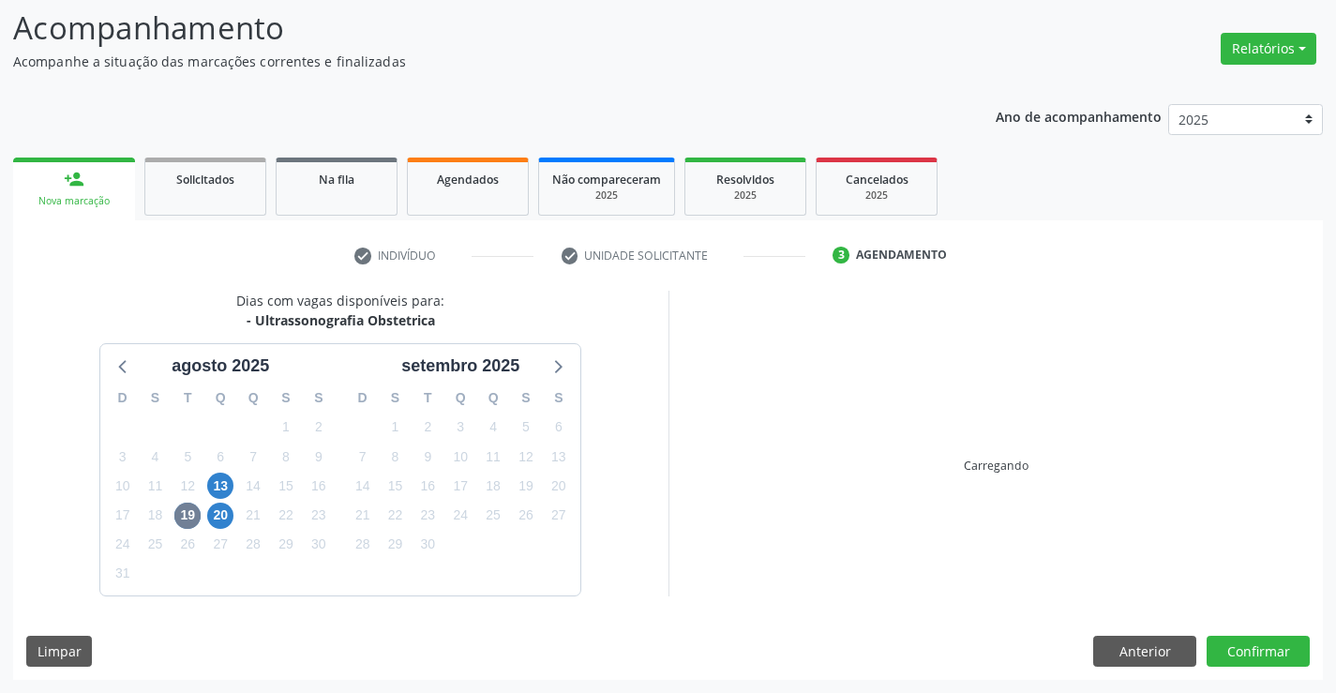
click at [1261, 629] on div "Dias com vagas disponíveis para: - Ultrassonografia Obstetrica [DATE] D S T Q Q…" at bounding box center [667, 485] width 1309 height 389
click at [1254, 650] on div "Dias com vagas disponíveis para: - Ultrassonografia Obstetrica [DATE] D S T Q Q…" at bounding box center [667, 485] width 1309 height 389
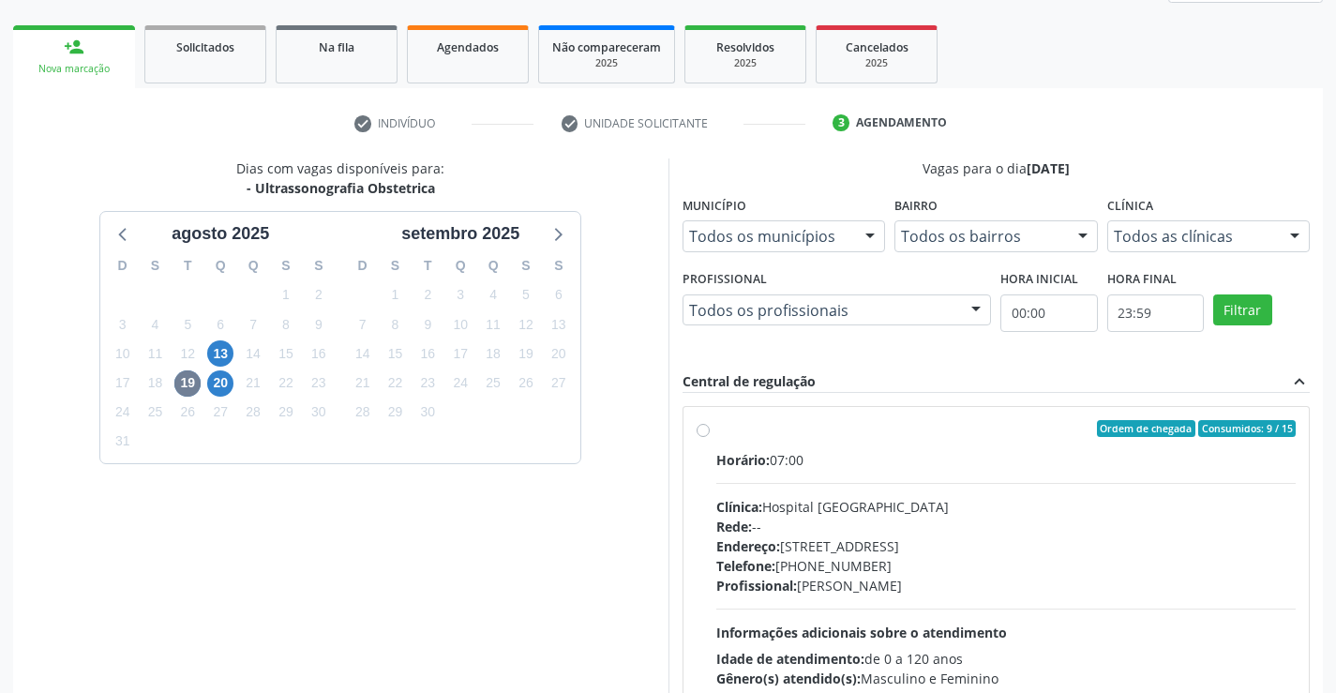
scroll to position [394, 0]
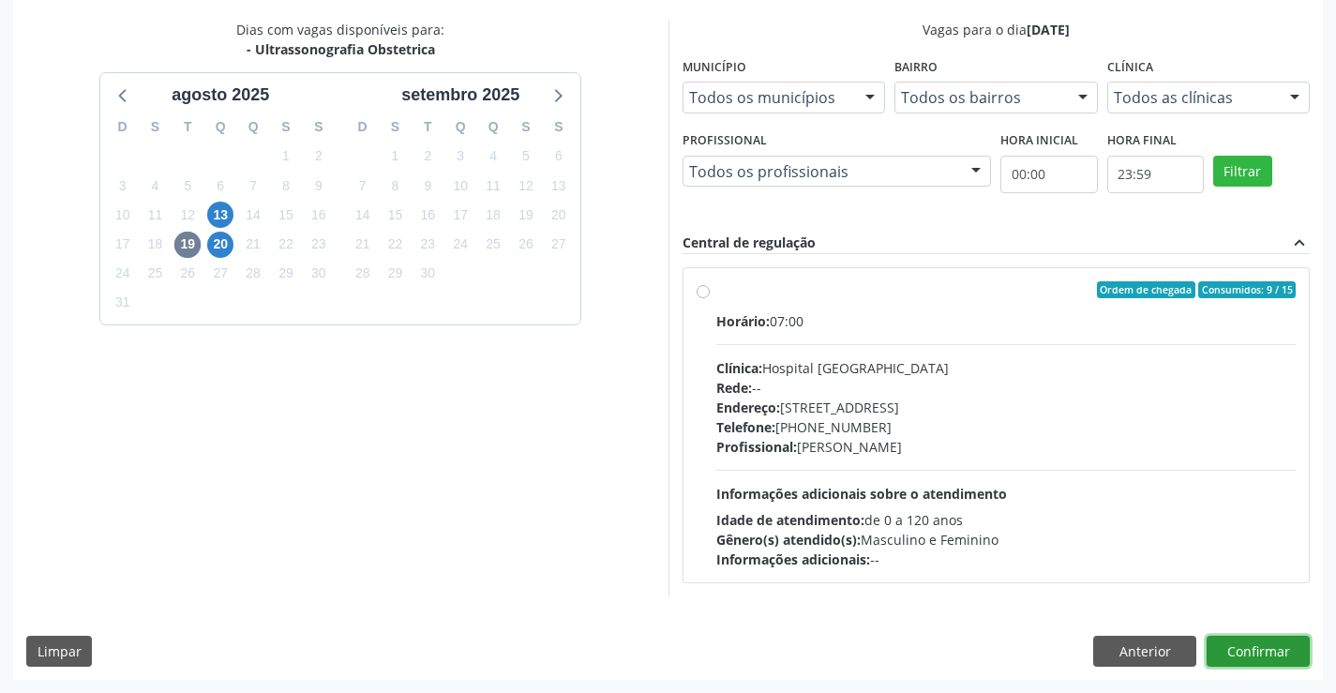
click at [1238, 654] on button "Confirmar" at bounding box center [1257, 651] width 103 height 32
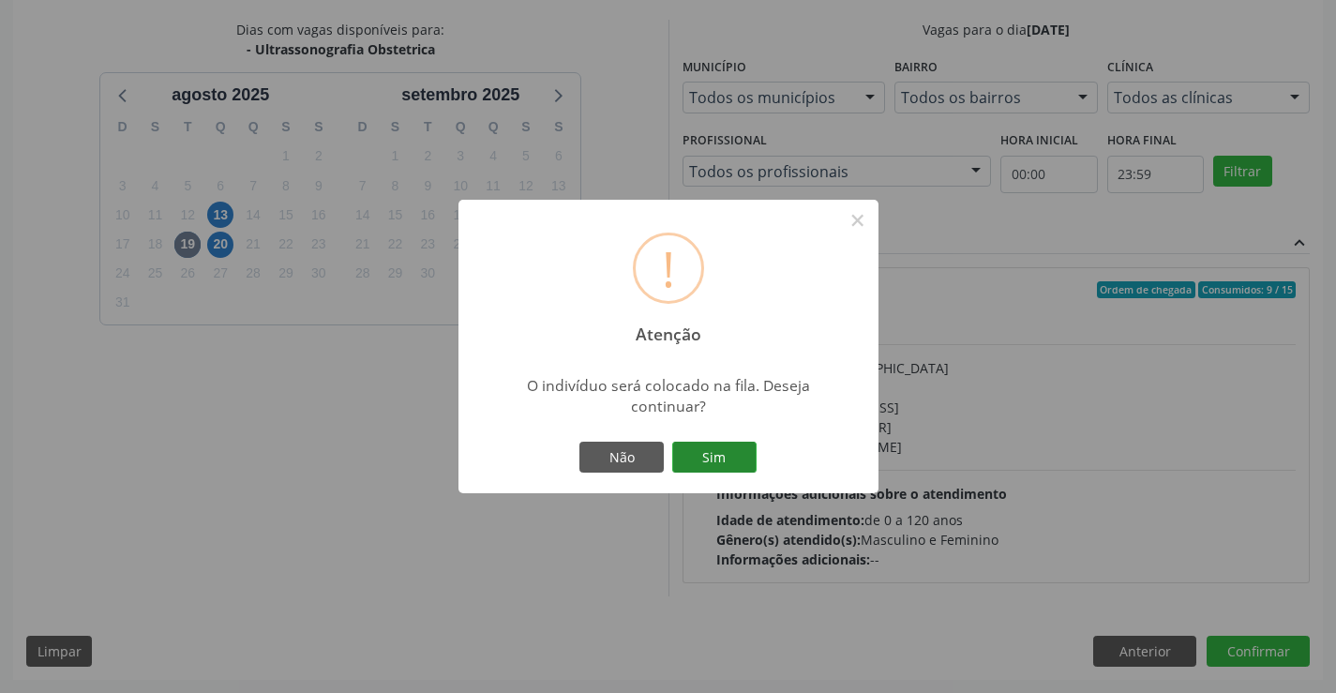
click at [728, 457] on button "Sim" at bounding box center [714, 457] width 84 height 32
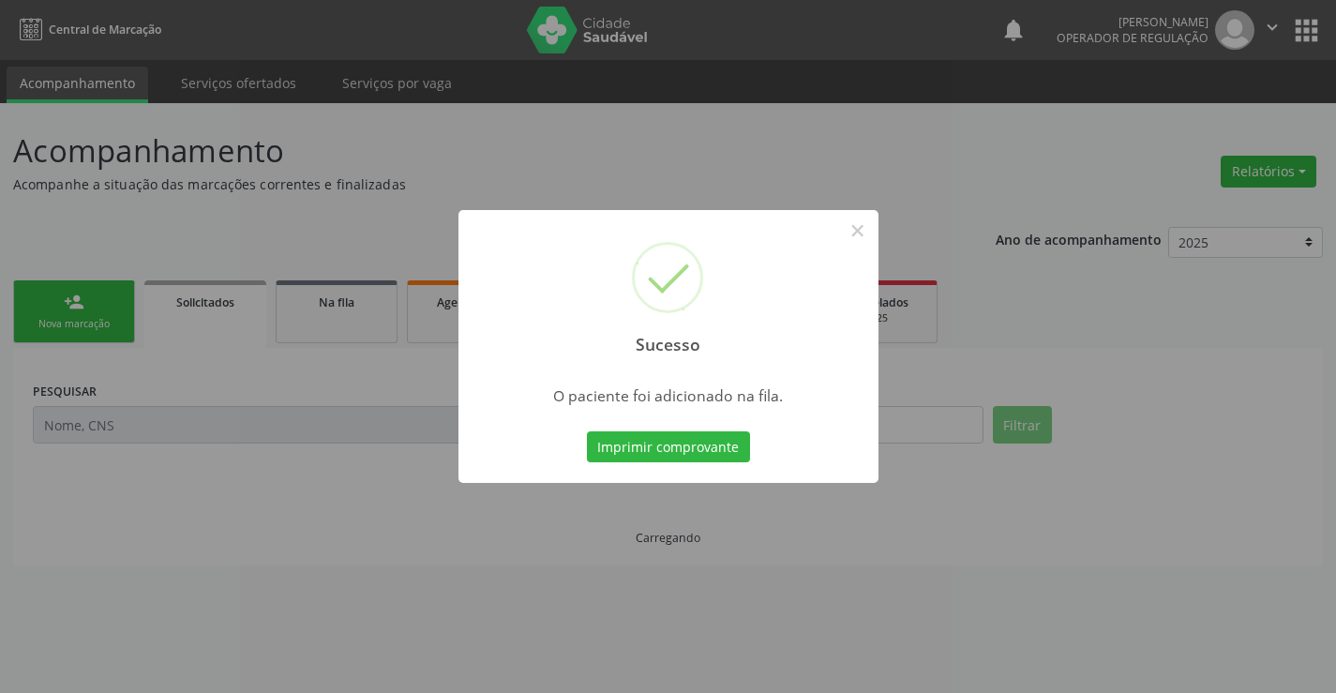
scroll to position [0, 0]
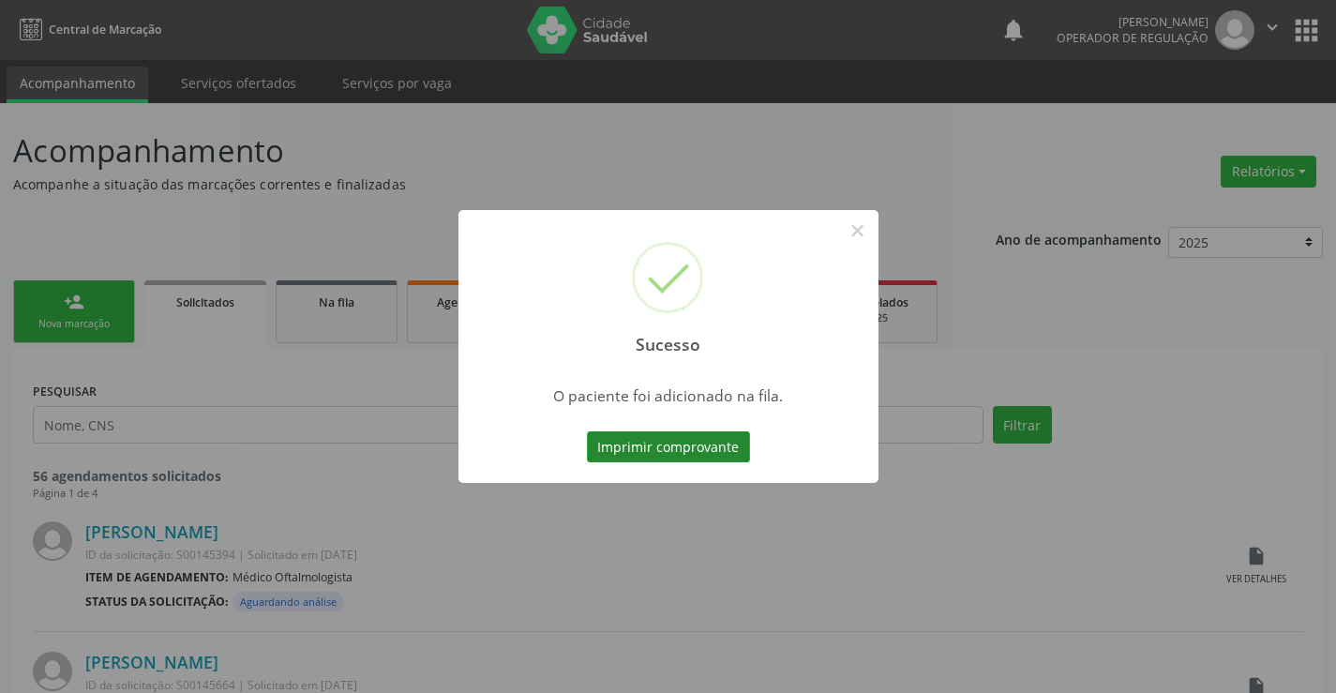
click at [717, 440] on button "Imprimir comprovante" at bounding box center [668, 447] width 163 height 32
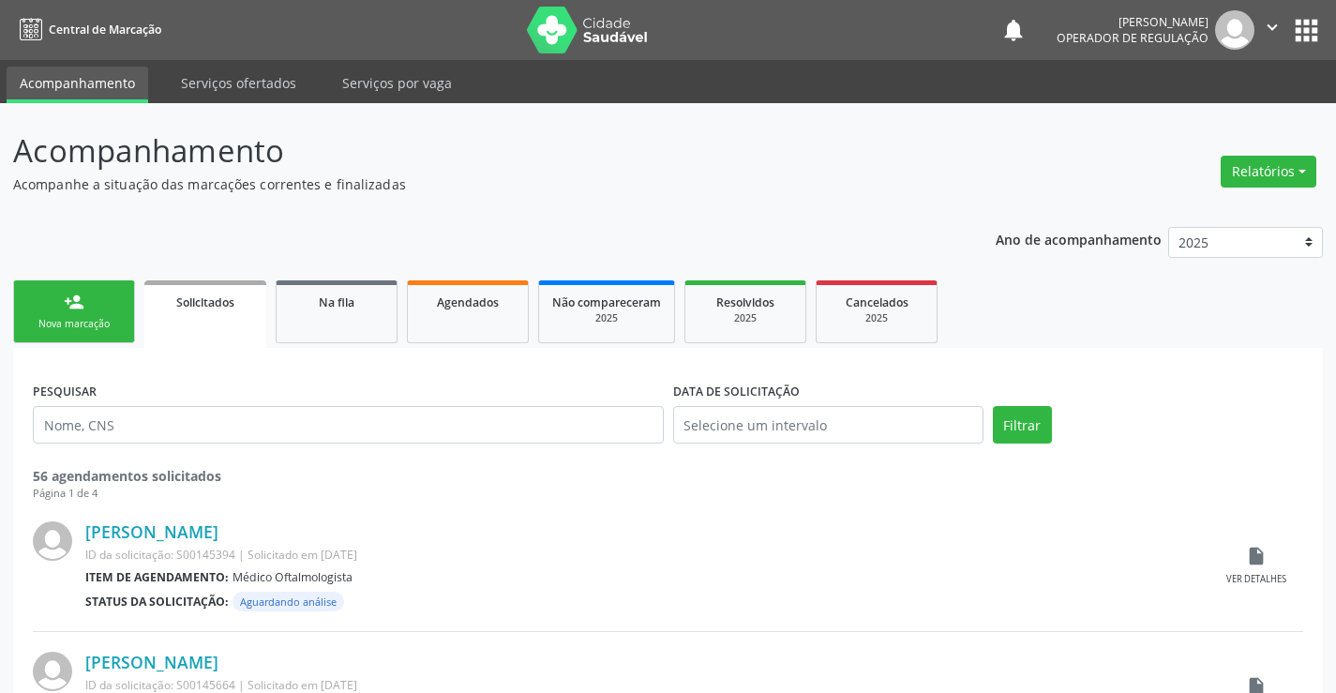
click at [87, 316] on link "person_add Nova marcação" at bounding box center [74, 311] width 122 height 63
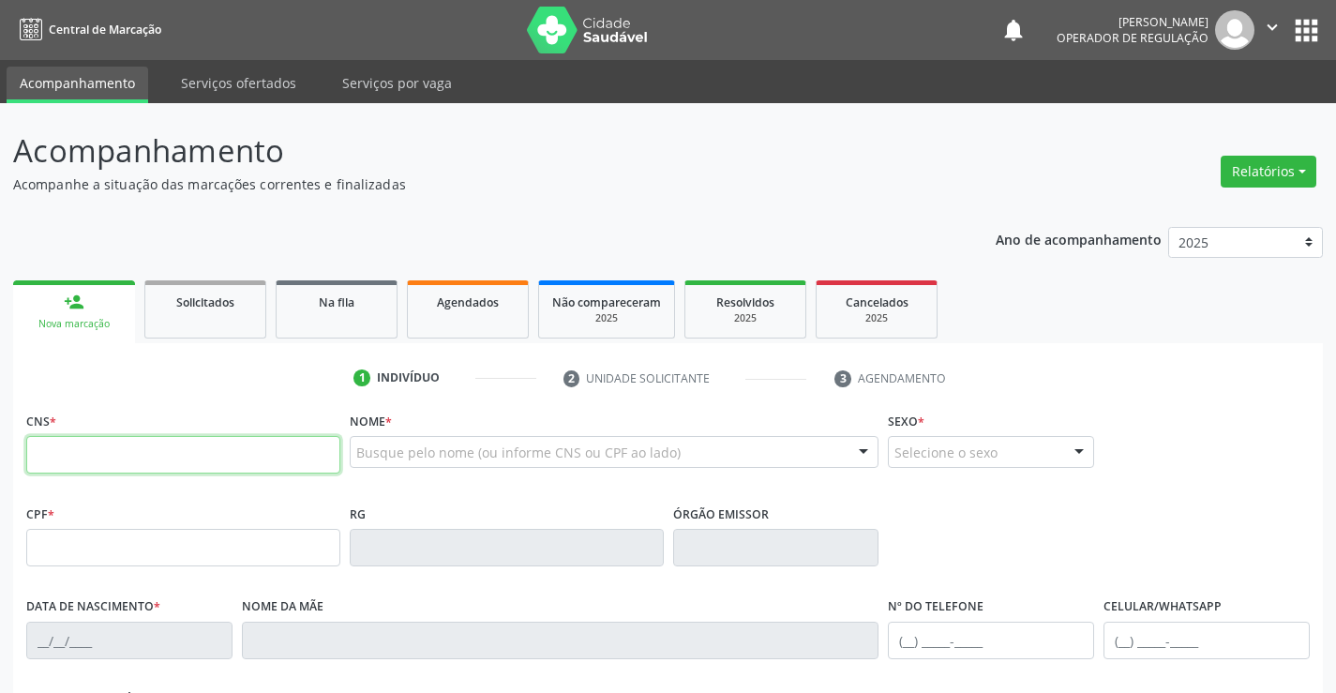
click at [119, 437] on input "text" at bounding box center [183, 454] width 314 height 37
type input "708 5033 8820 4778"
type input "1117729079"
type input "[DATE]"
type input "[PHONE_NUMBER]"
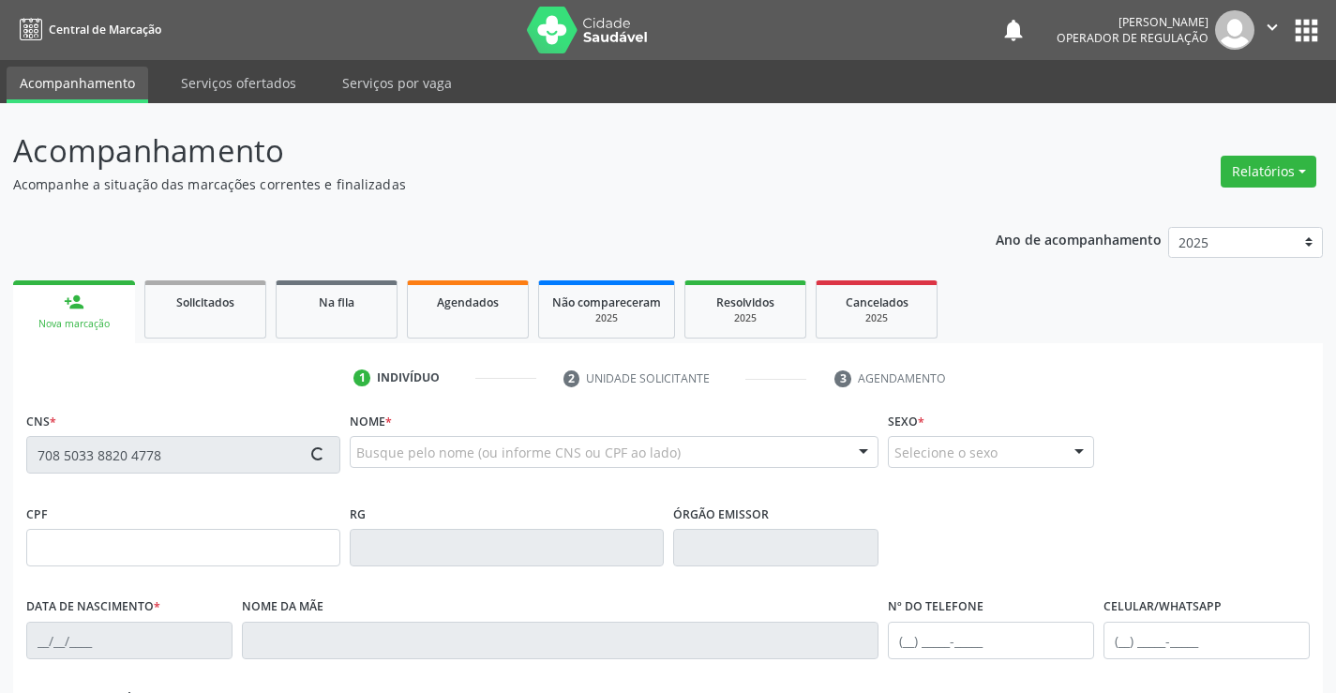
type input "S/N"
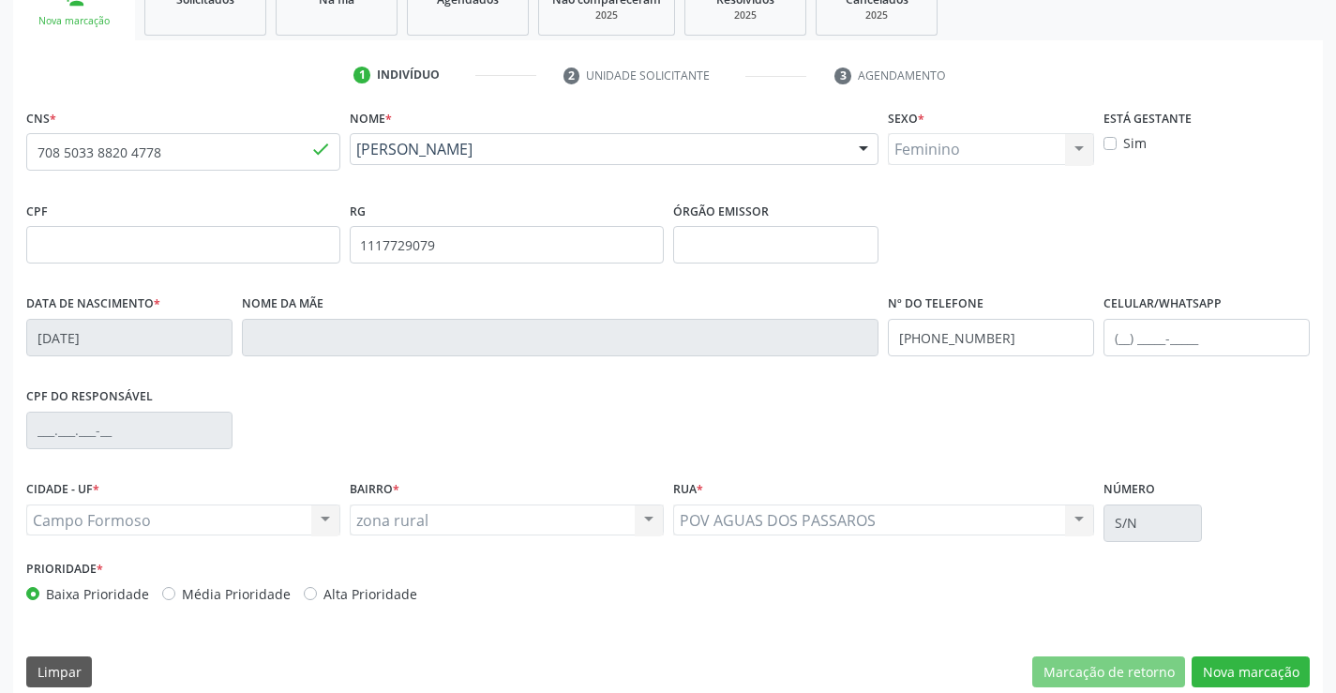
scroll to position [323, 0]
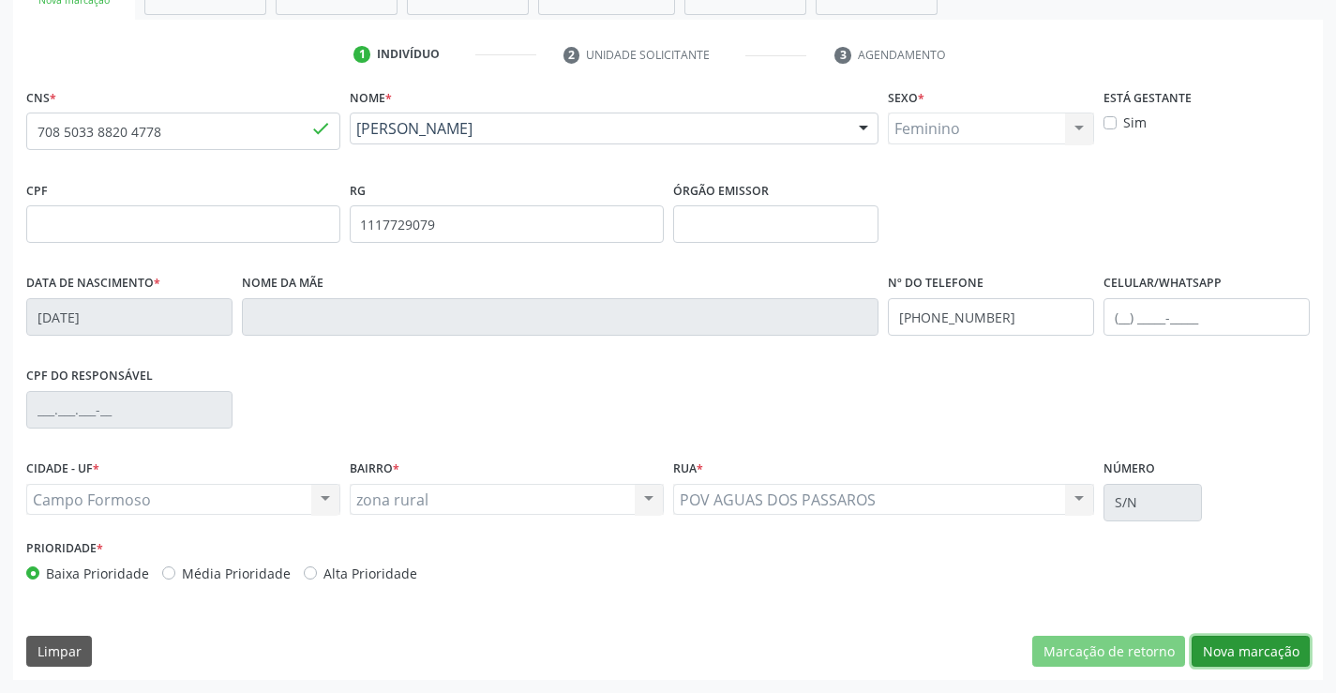
click at [1243, 636] on button "Nova marcação" at bounding box center [1250, 651] width 118 height 32
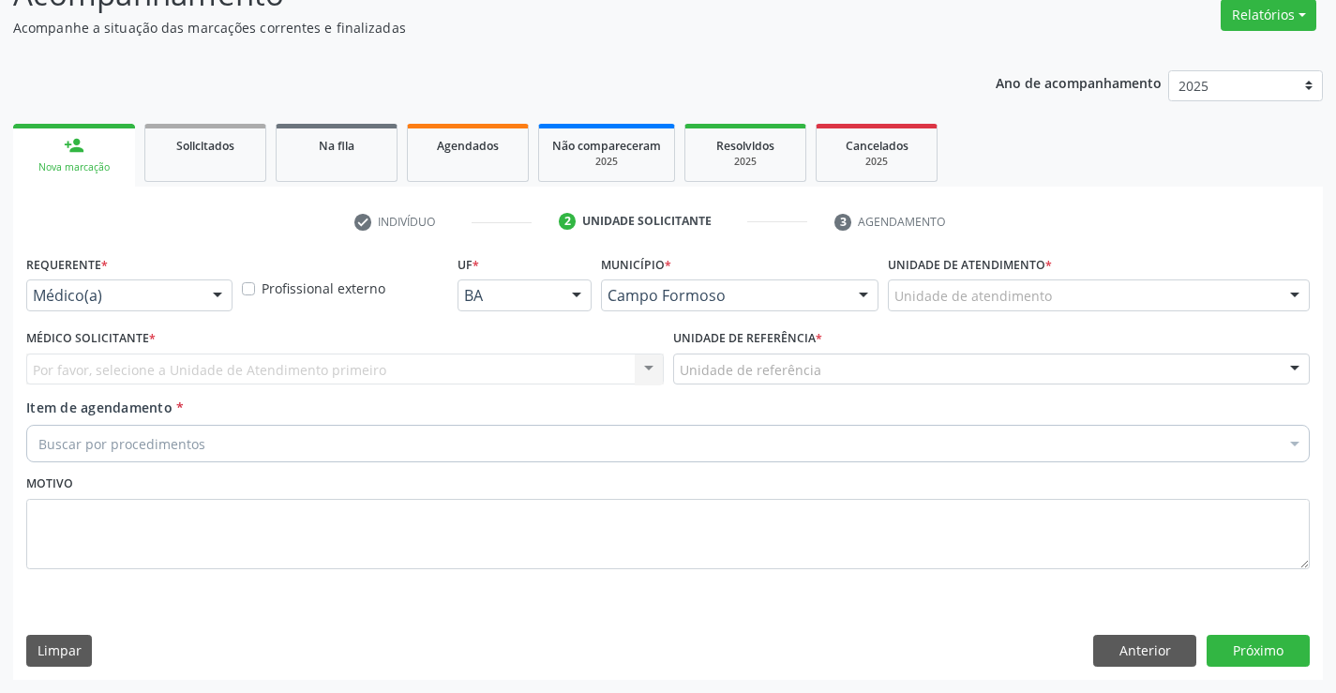
scroll to position [157, 0]
click at [203, 293] on div at bounding box center [217, 296] width 28 height 32
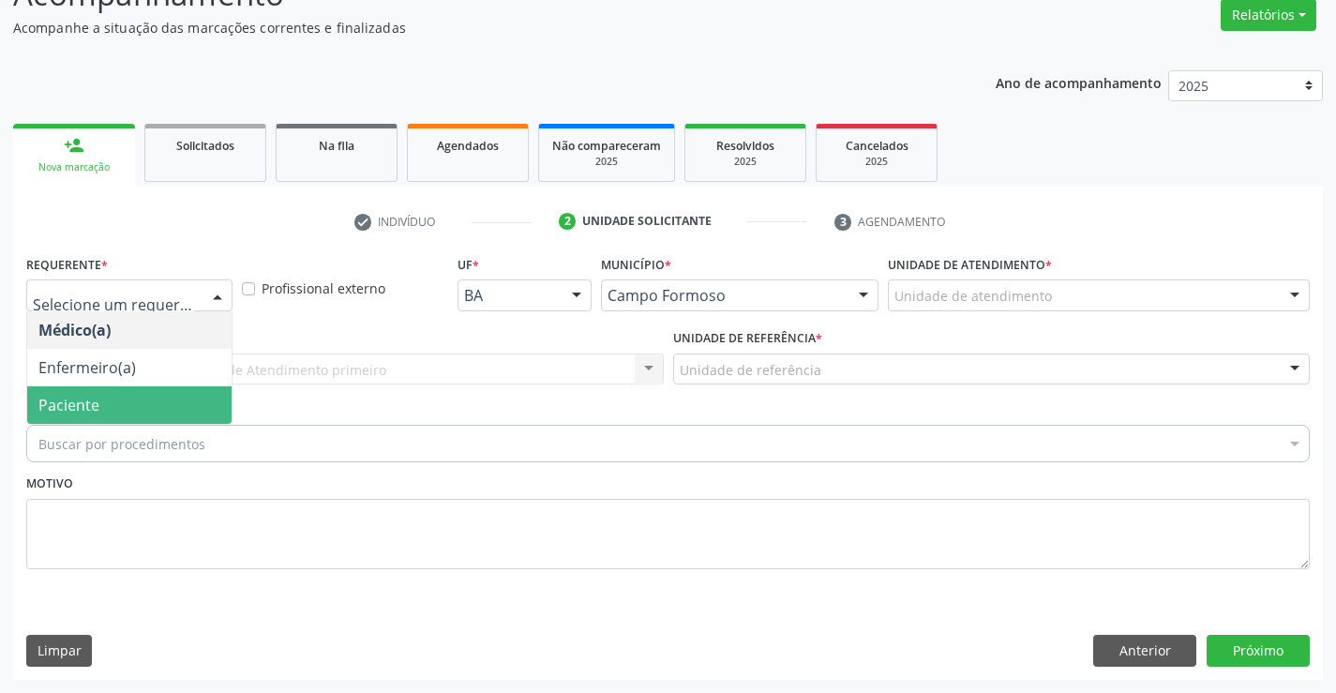
click at [111, 405] on span "Paciente" at bounding box center [129, 404] width 204 height 37
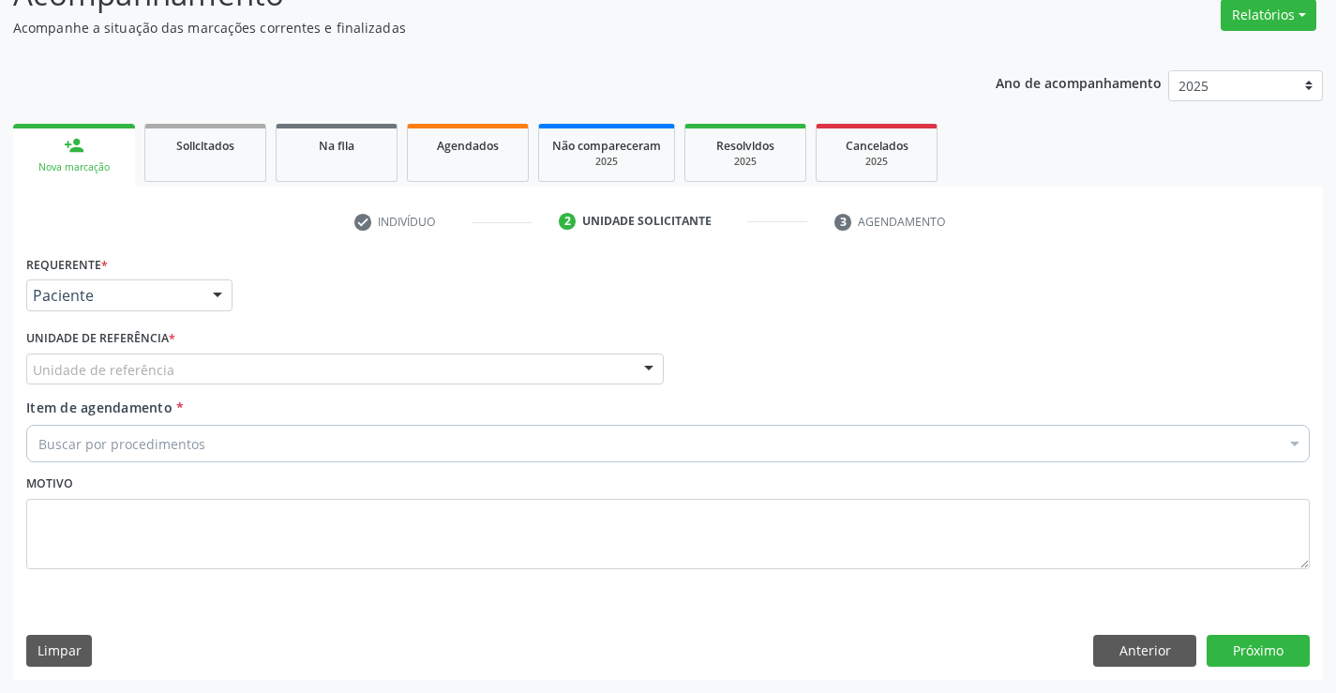
click at [183, 360] on div "Unidade de referência" at bounding box center [344, 369] width 637 height 32
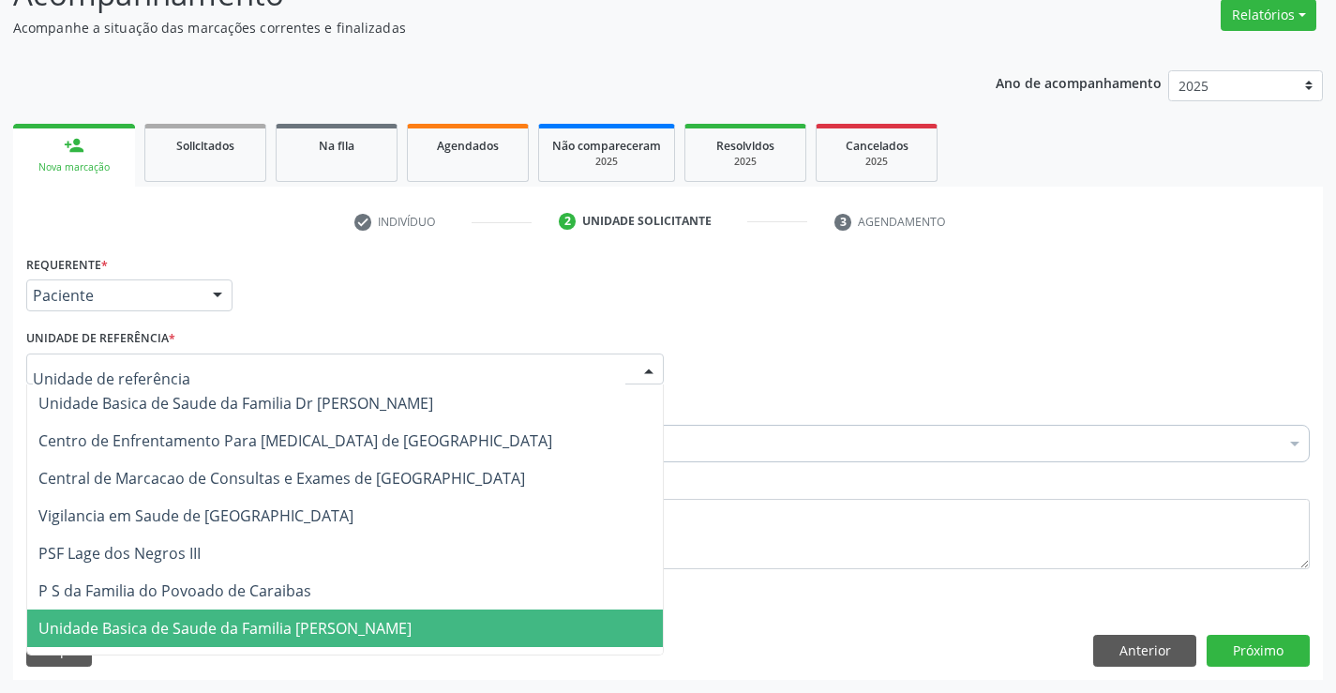
click at [186, 625] on span "Unidade Basica de Saude da Familia [PERSON_NAME]" at bounding box center [224, 628] width 373 height 21
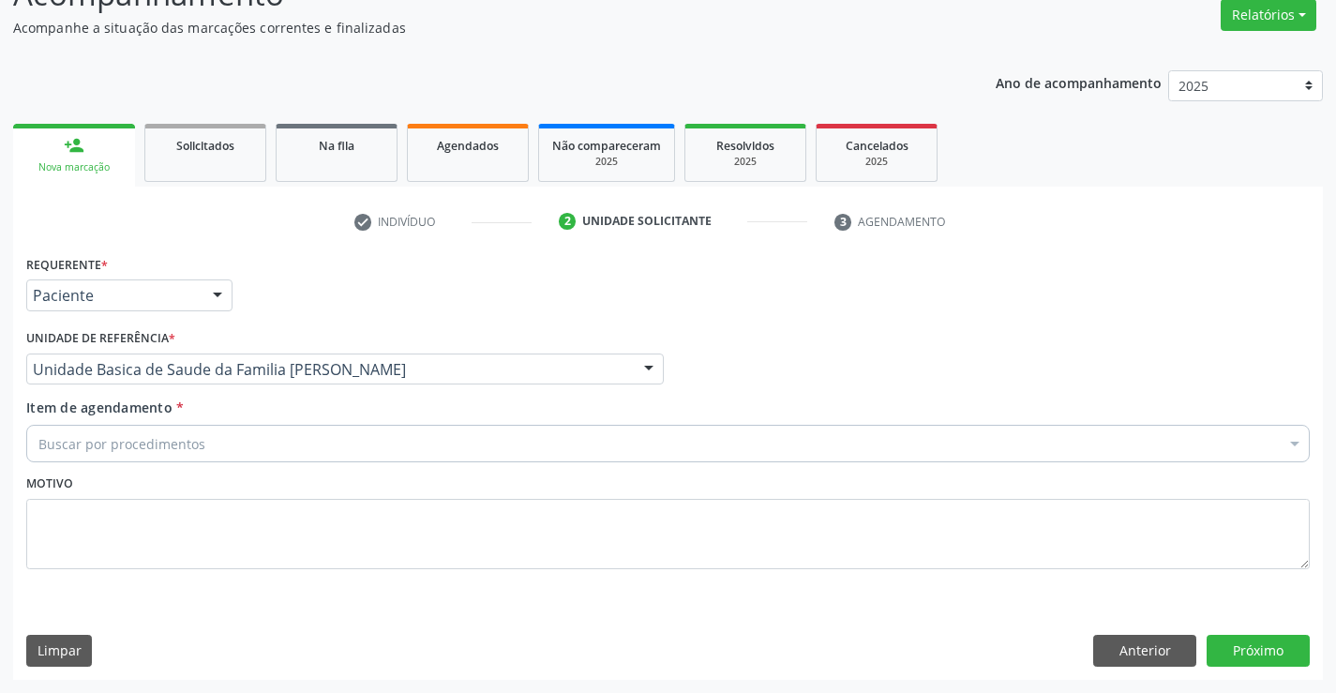
click at [261, 445] on div "Buscar por procedimentos" at bounding box center [667, 443] width 1283 height 37
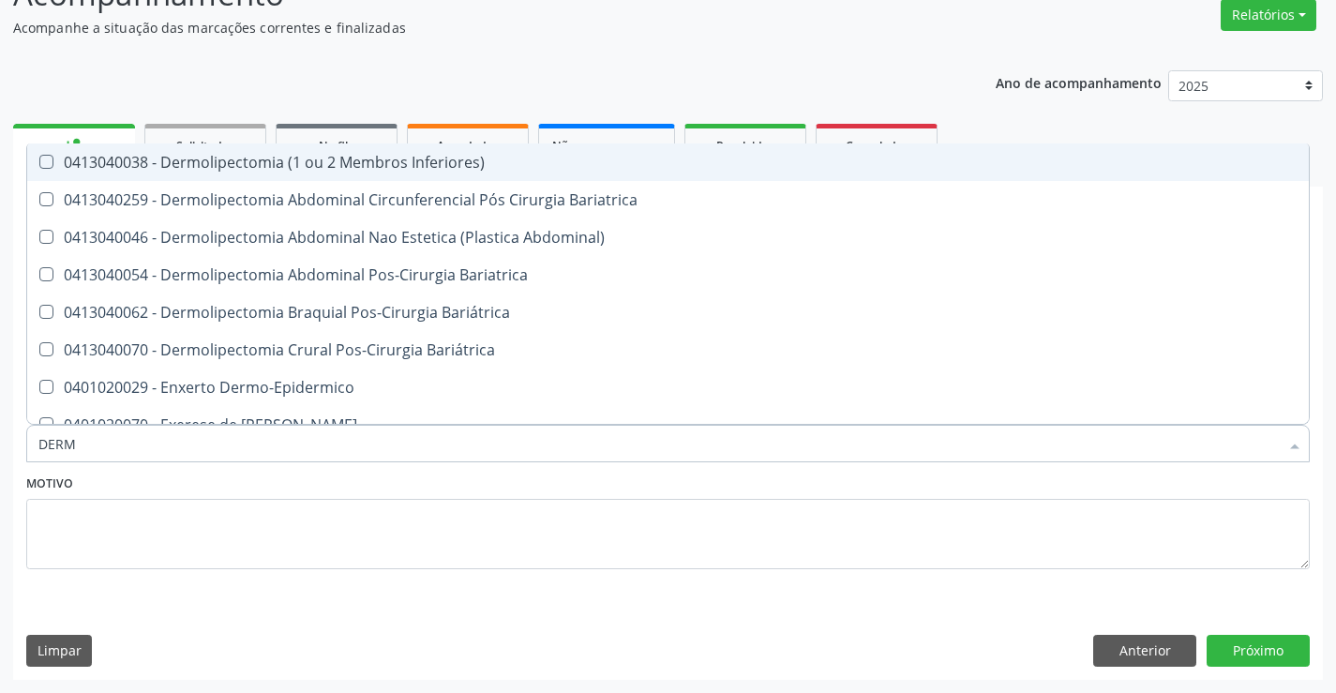
type input "DERMA"
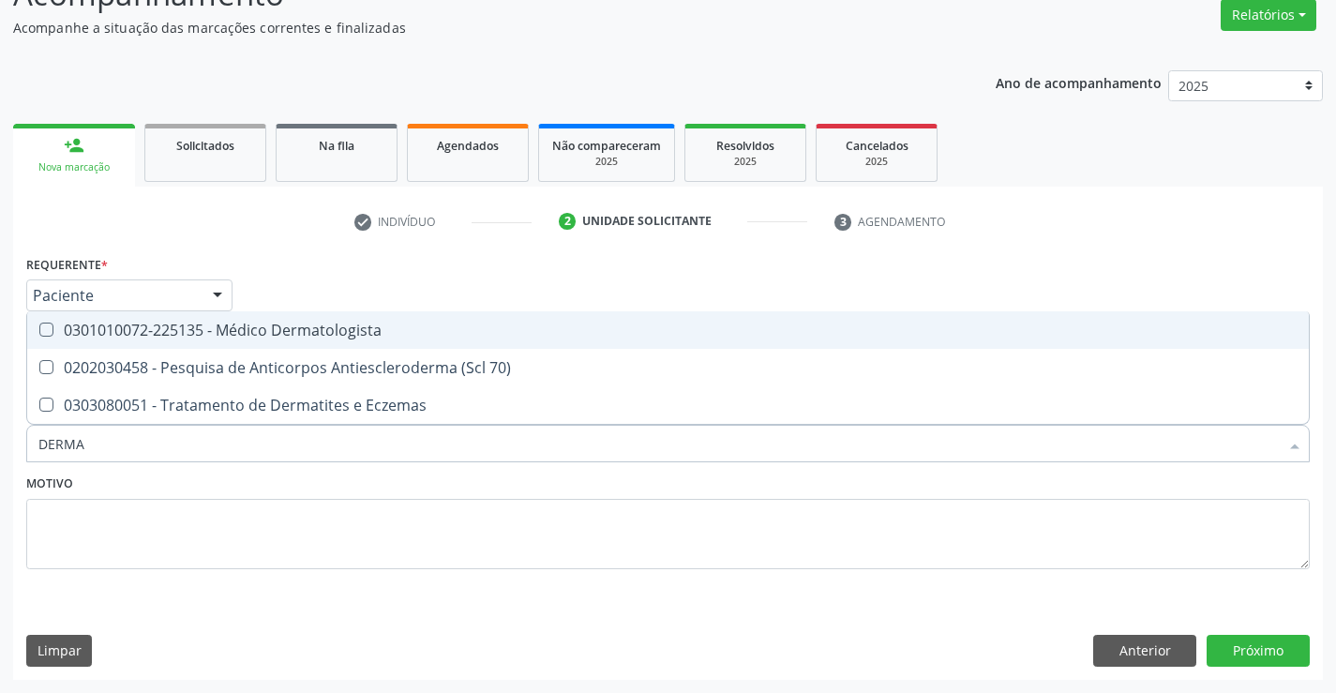
click at [287, 324] on div "0301010072-225135 - Médico Dermatologista" at bounding box center [667, 329] width 1259 height 15
checkbox Dermatologista "true"
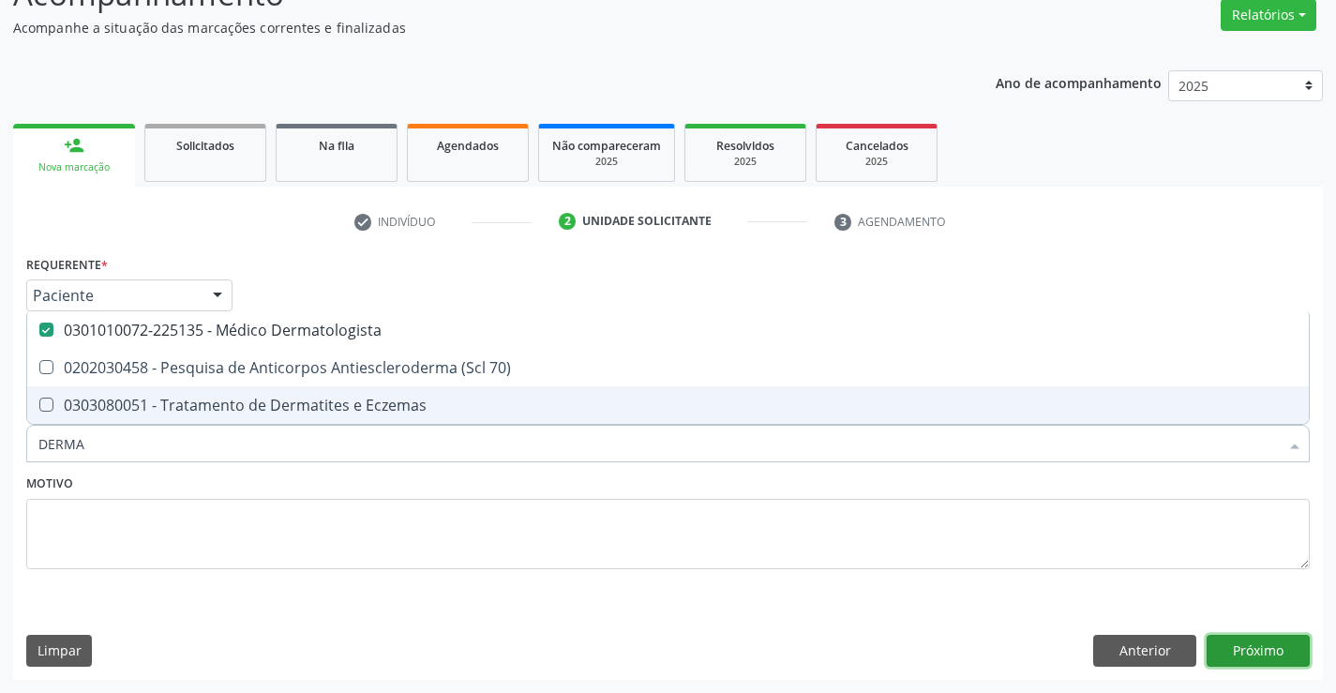
click at [1272, 643] on button "Próximo" at bounding box center [1257, 651] width 103 height 32
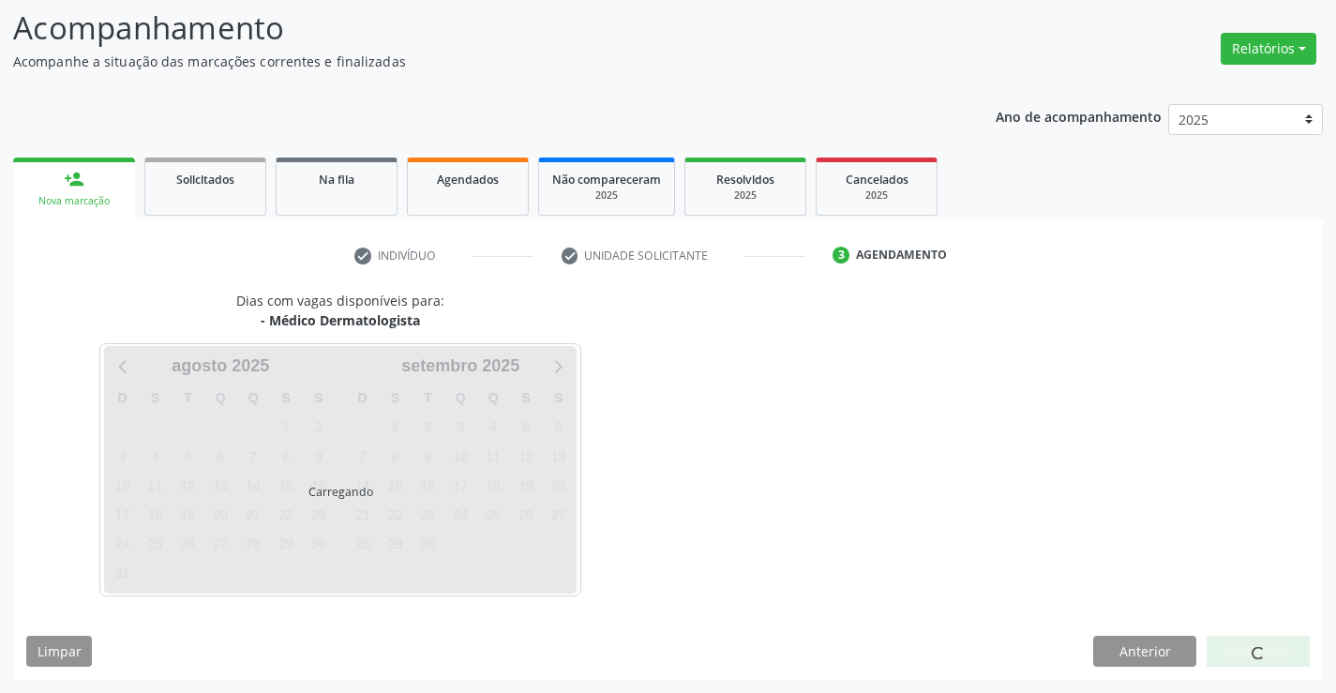
scroll to position [123, 0]
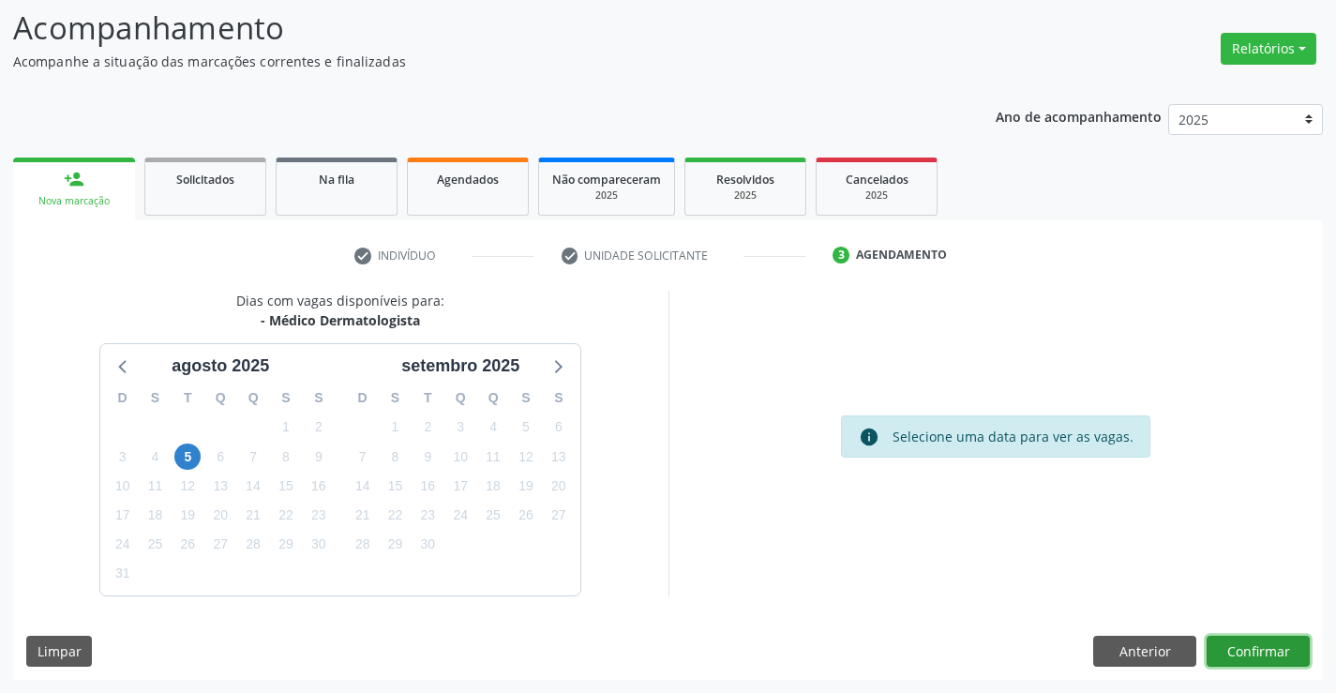
click at [1248, 663] on button "Confirmar" at bounding box center [1257, 651] width 103 height 32
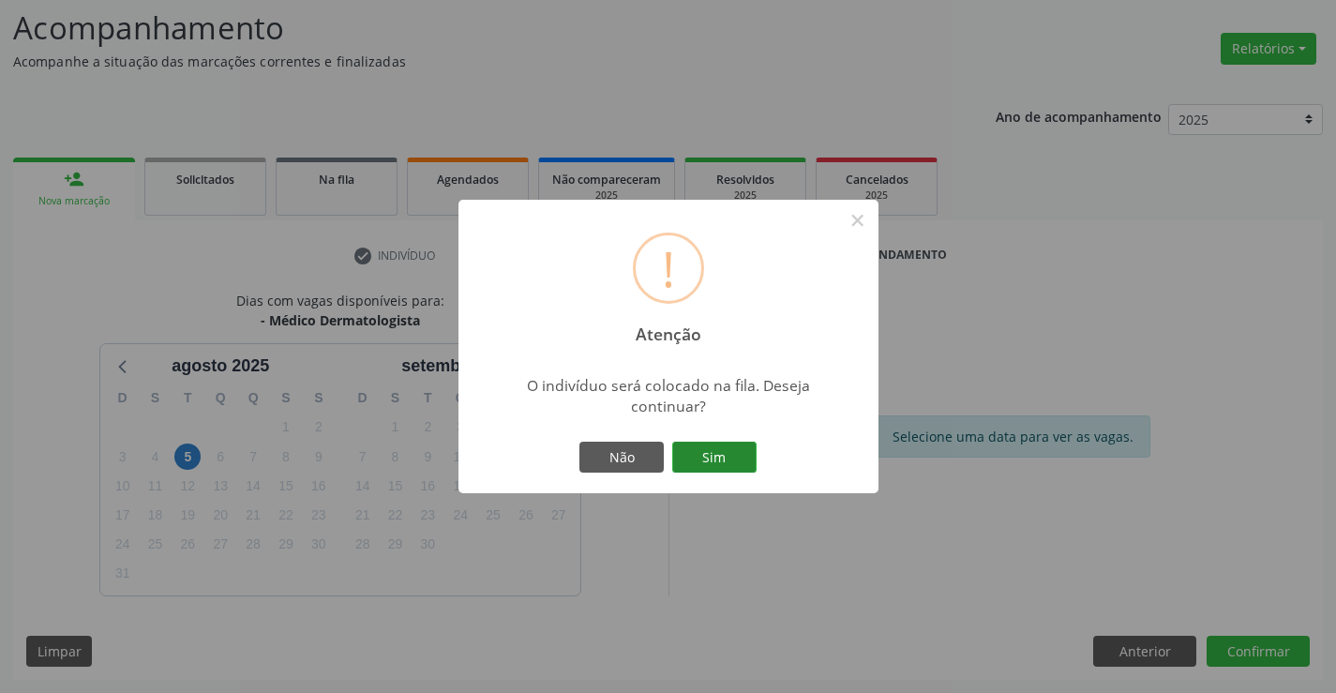
click at [716, 460] on button "Sim" at bounding box center [714, 457] width 84 height 32
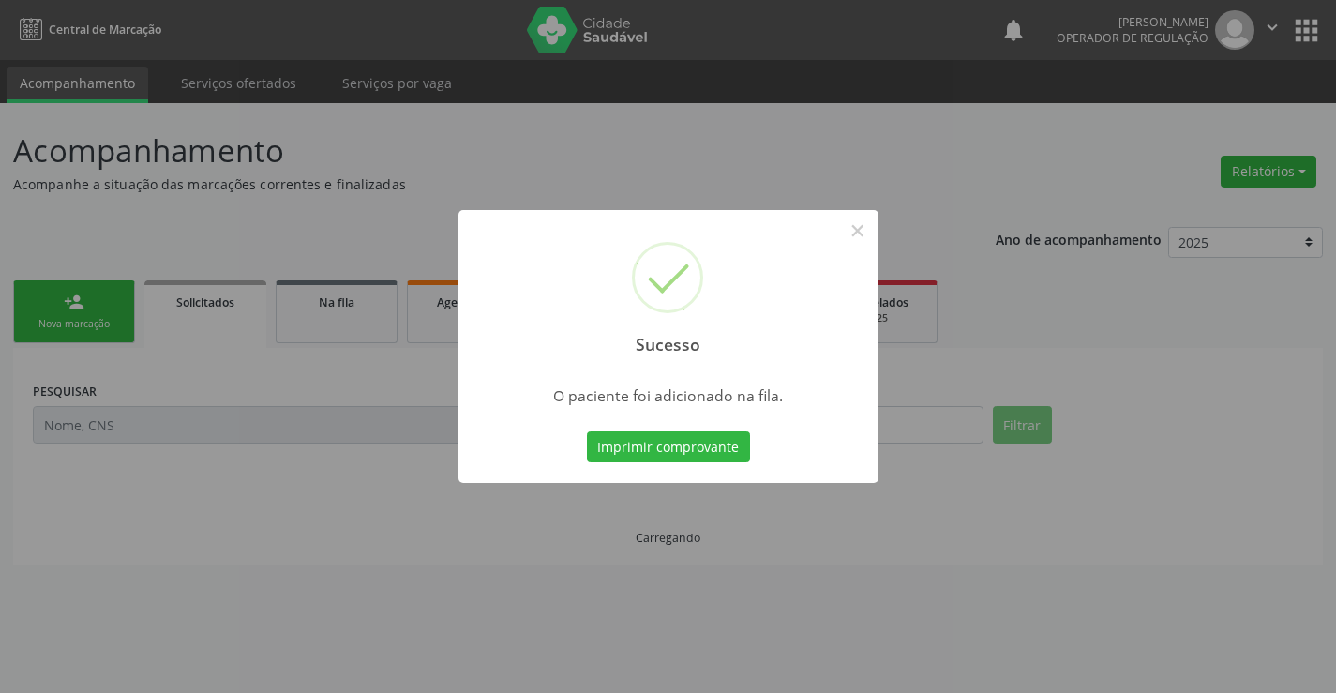
scroll to position [0, 0]
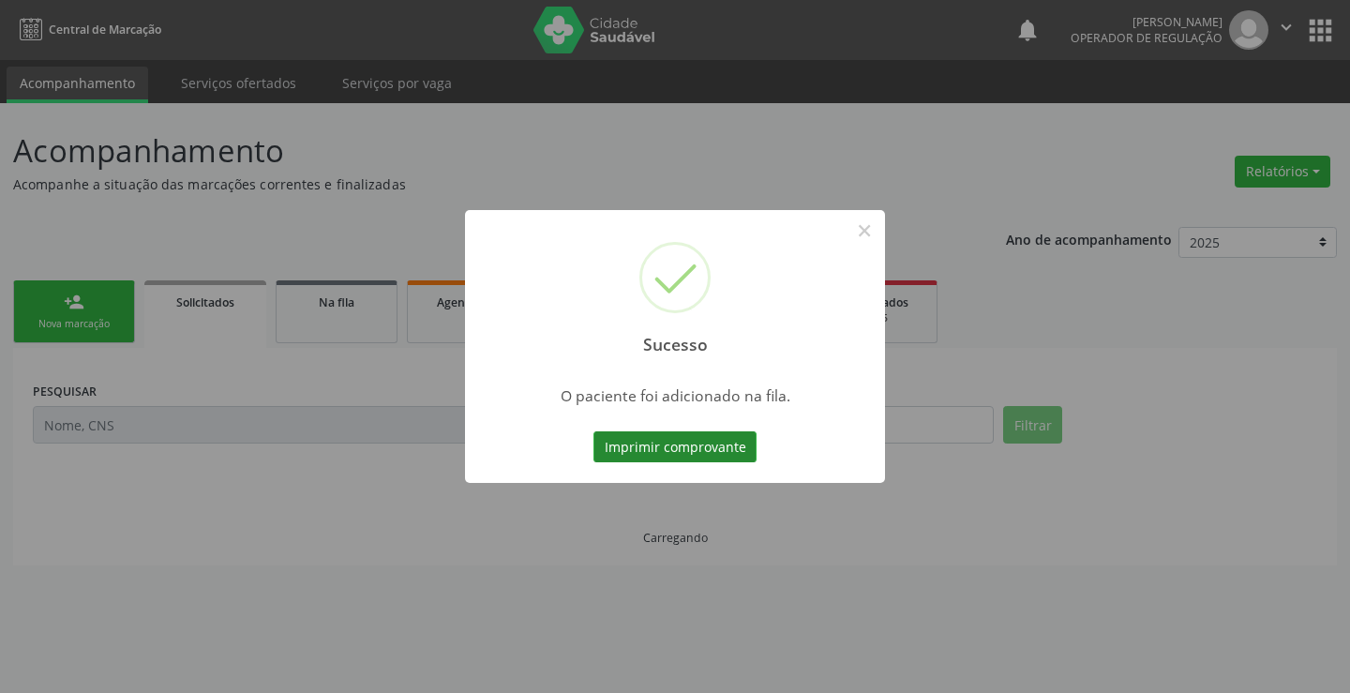
click at [710, 446] on button "Imprimir comprovante" at bounding box center [674, 447] width 163 height 32
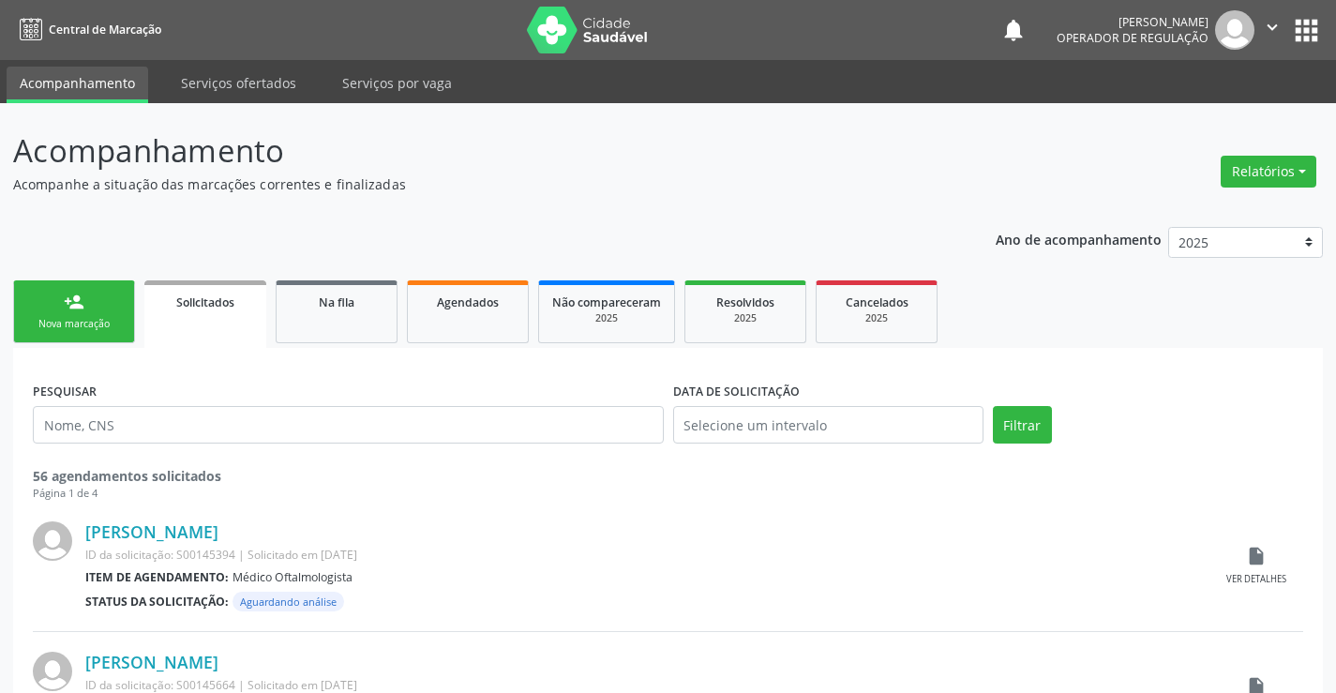
click at [53, 317] on div "Nova marcação" at bounding box center [74, 324] width 94 height 14
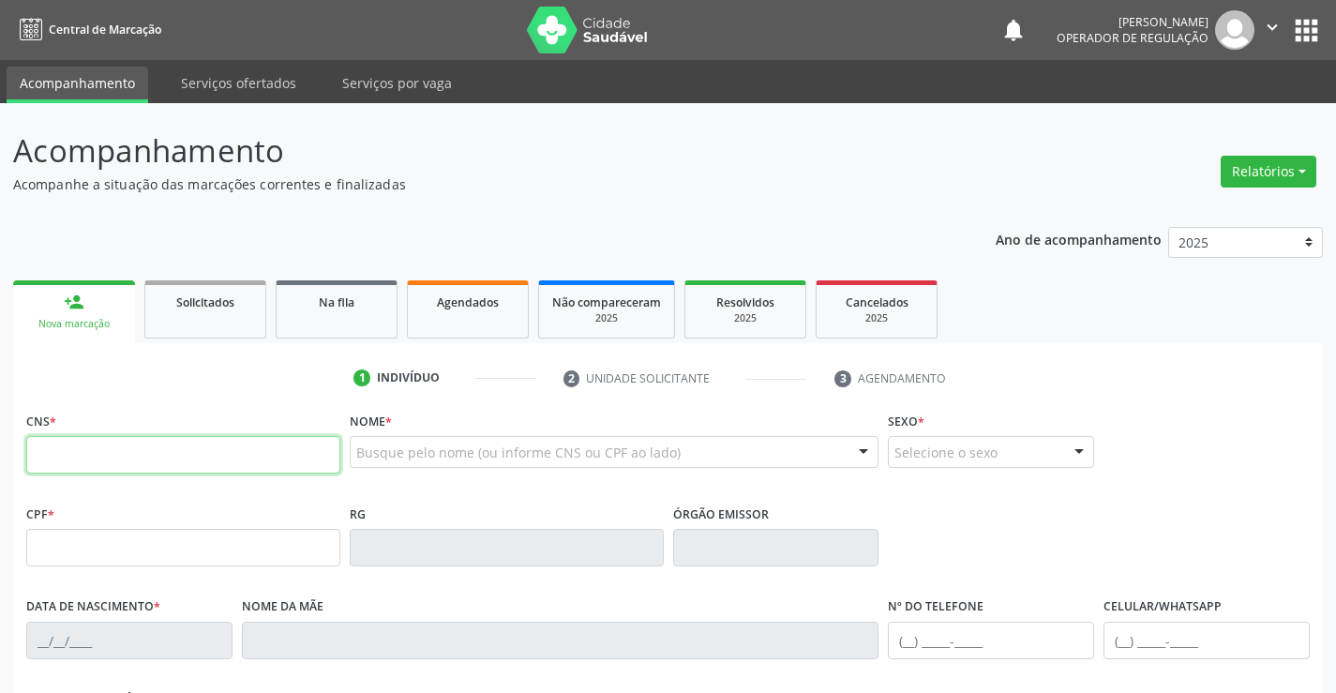
click at [77, 457] on input "text" at bounding box center [183, 454] width 314 height 37
type input "700 3084 3133 2540"
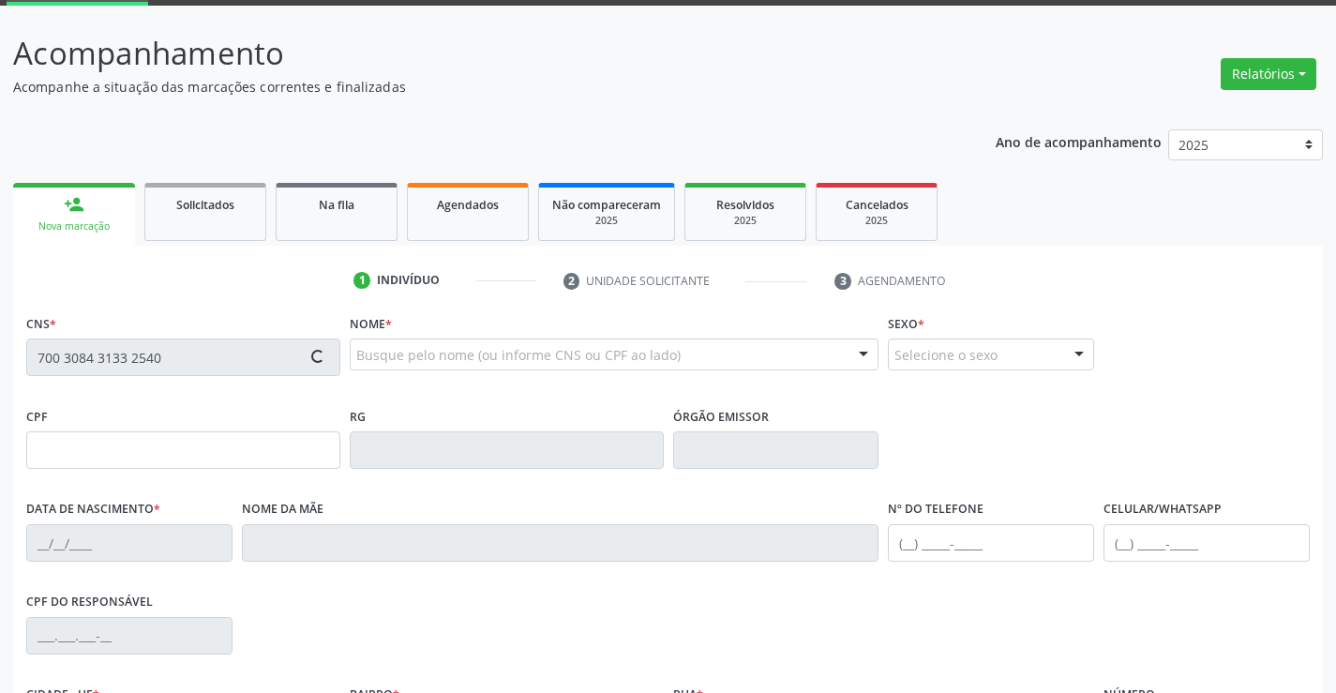
type input "2107116040"
type input "[DATE]"
type input "[PHONE_NUMBER]"
type input "24"
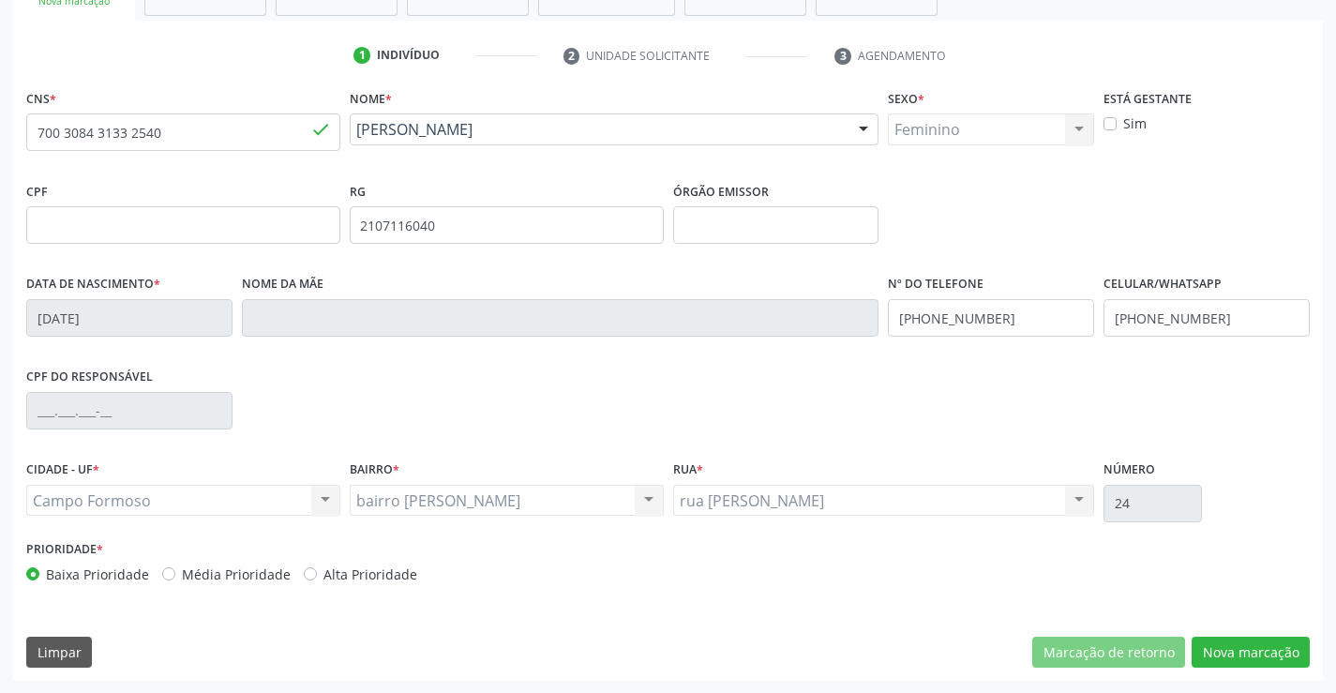
scroll to position [323, 0]
click at [1276, 663] on button "Nova marcação" at bounding box center [1250, 651] width 118 height 32
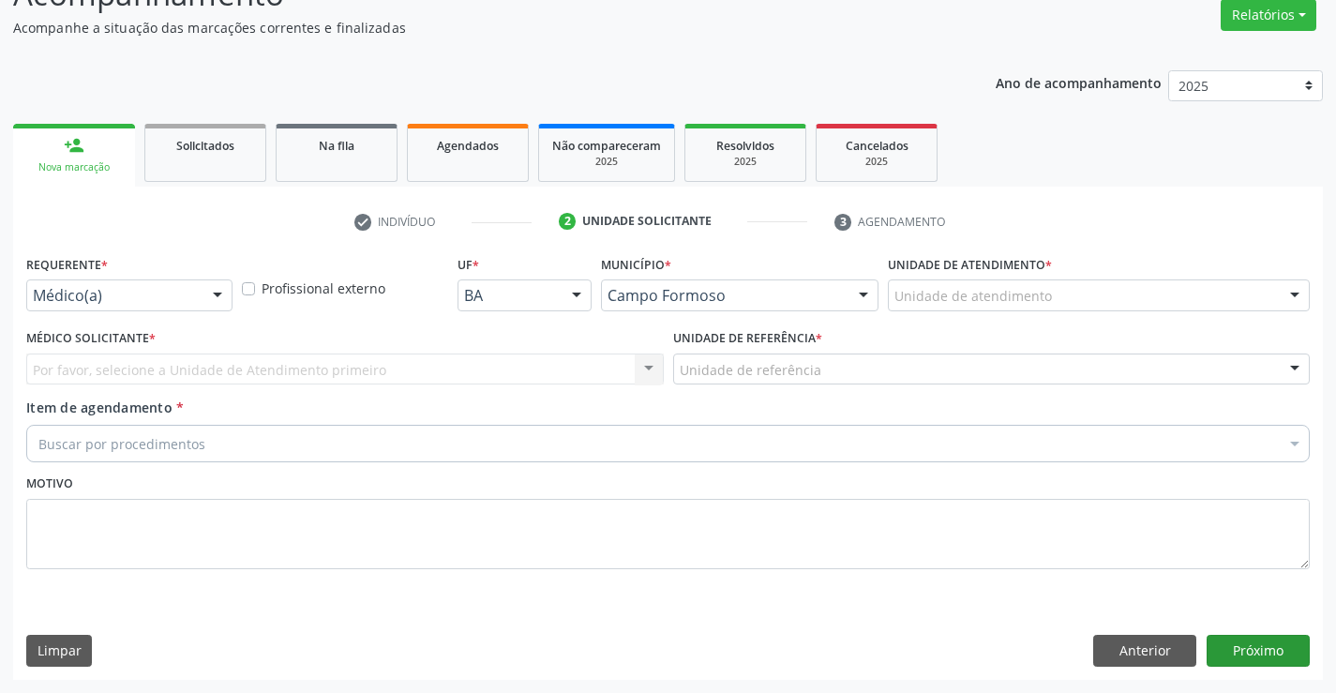
scroll to position [157, 0]
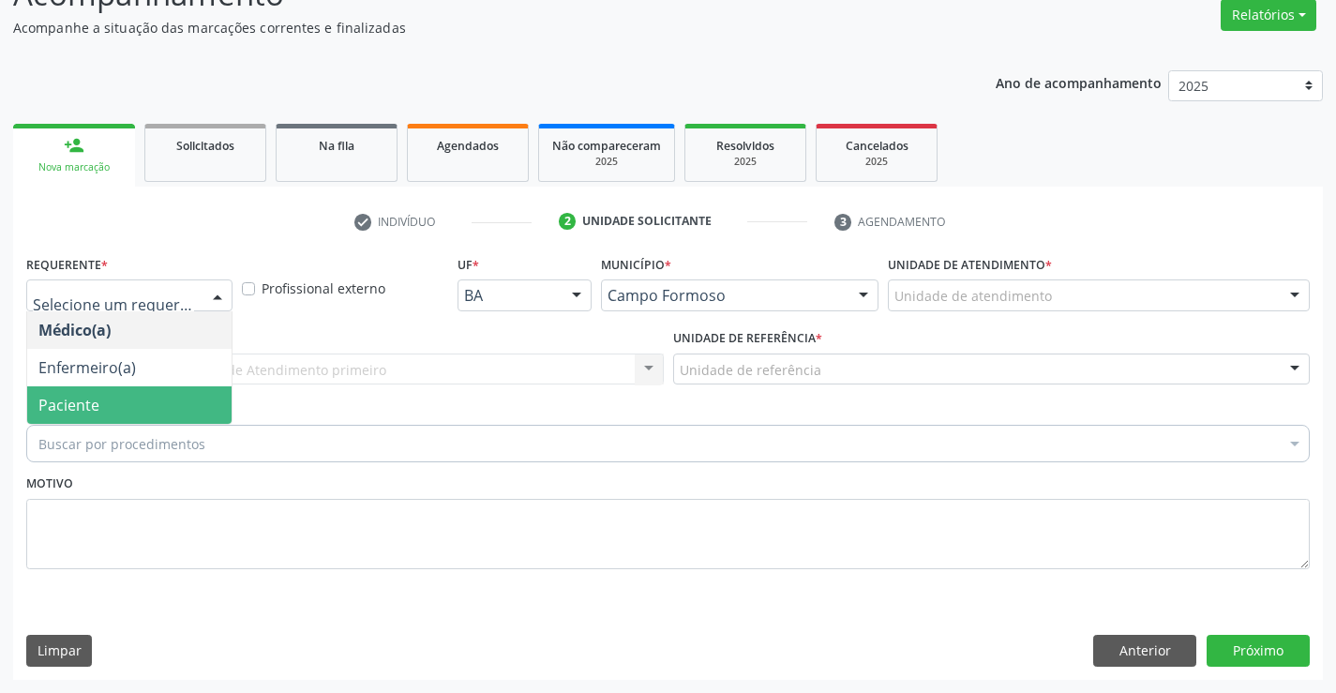
click at [120, 404] on span "Paciente" at bounding box center [129, 404] width 204 height 37
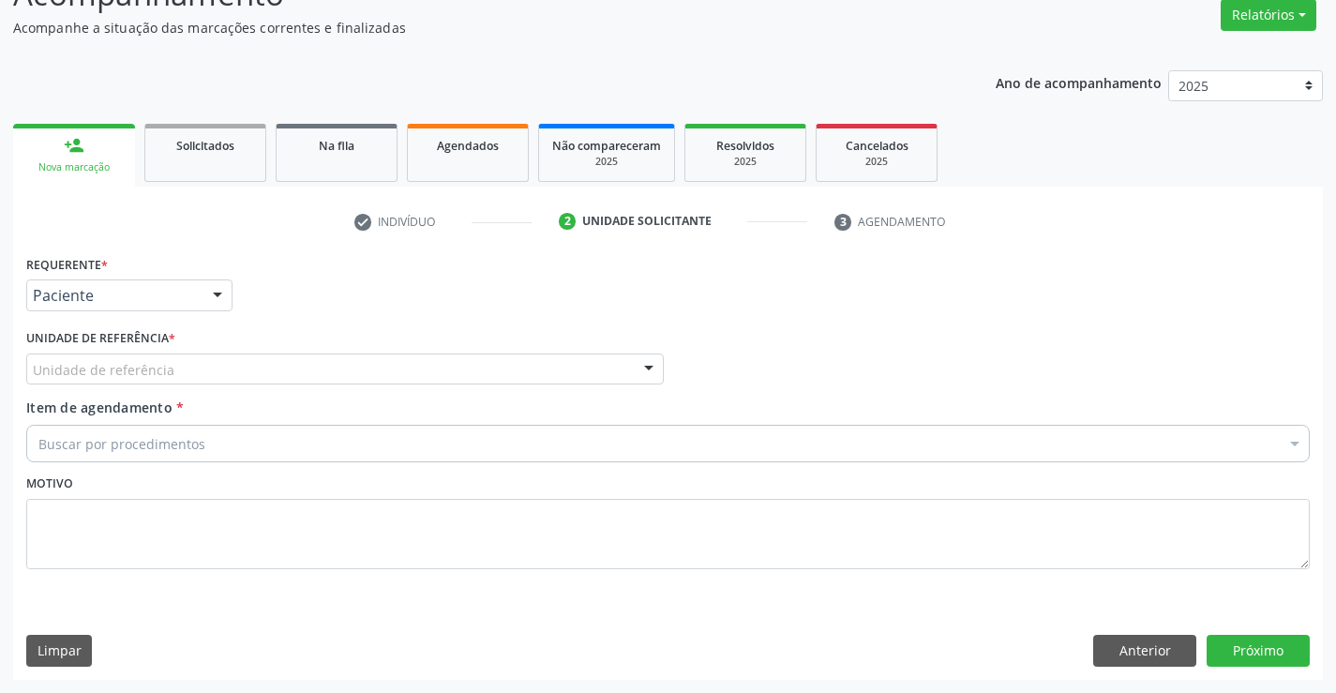
click at [184, 380] on div "Unidade de referência" at bounding box center [344, 369] width 637 height 32
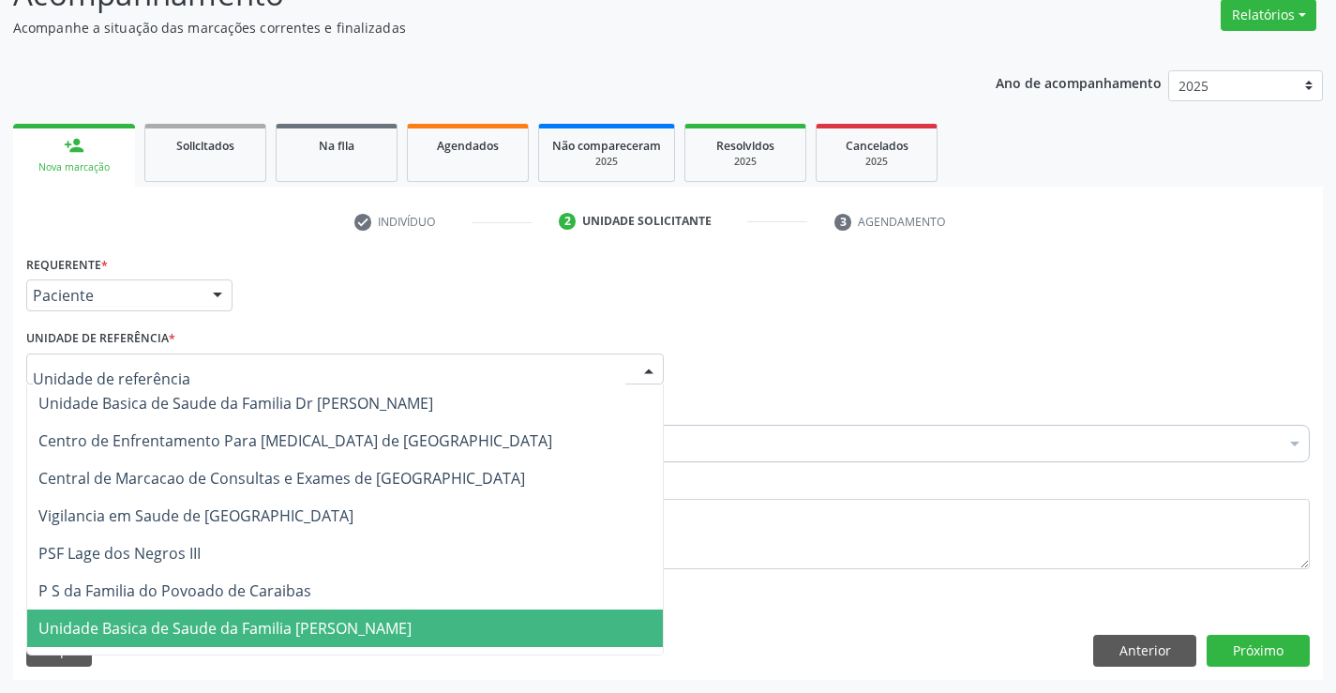
click at [196, 635] on span "Unidade Basica de Saude da Familia [PERSON_NAME]" at bounding box center [224, 628] width 373 height 21
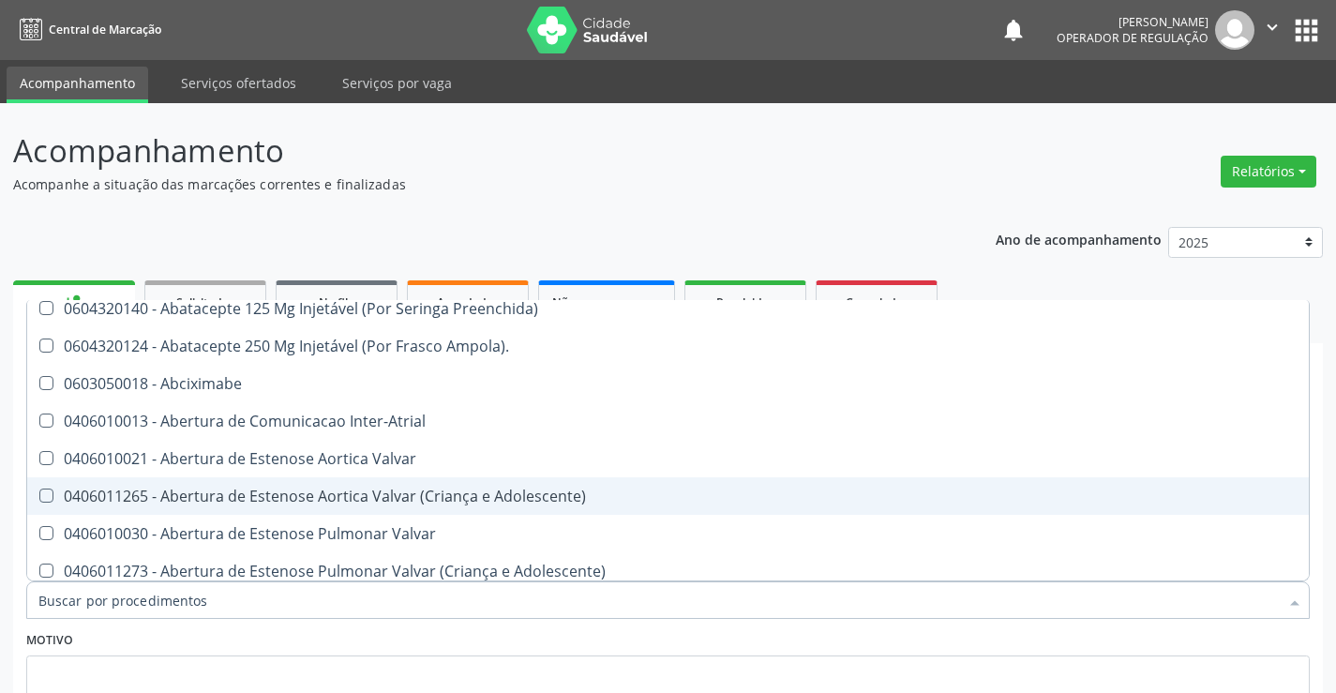
scroll to position [187, 0]
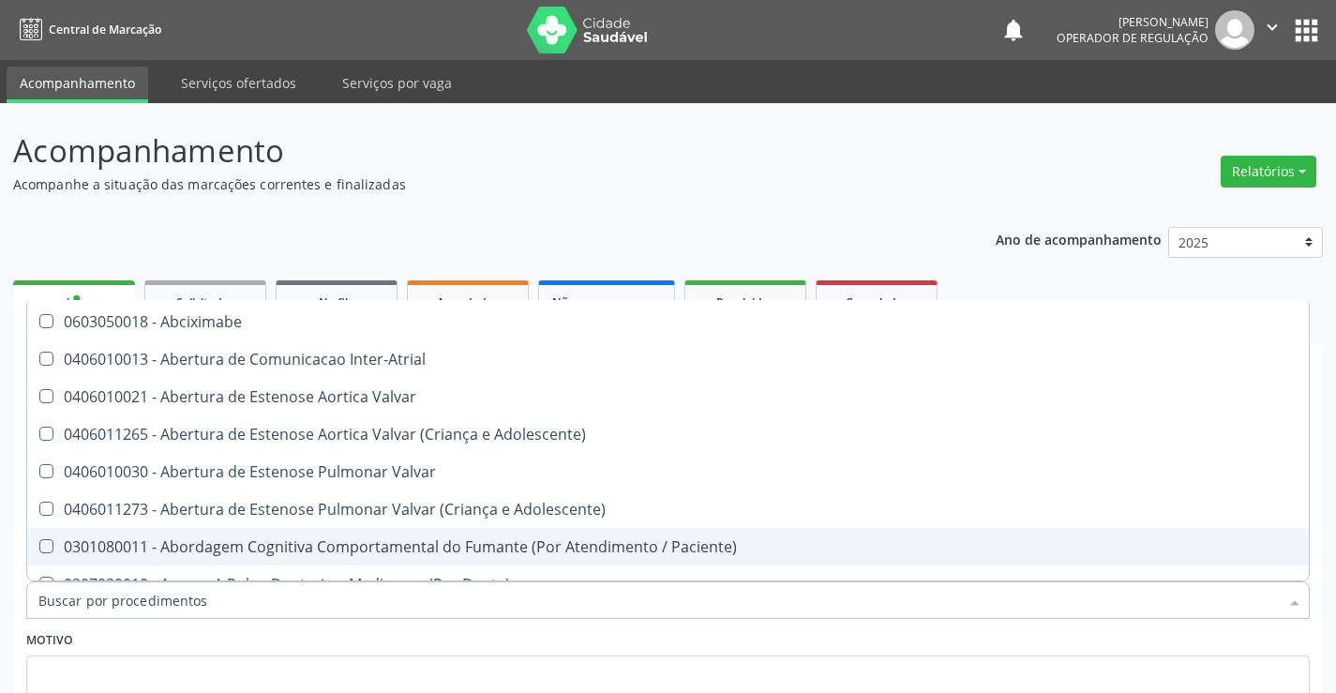
click at [183, 600] on input "Item de agendamento *" at bounding box center [658, 599] width 1240 height 37
click at [182, 601] on input "Item de agendamento *" at bounding box center [658, 599] width 1240 height 37
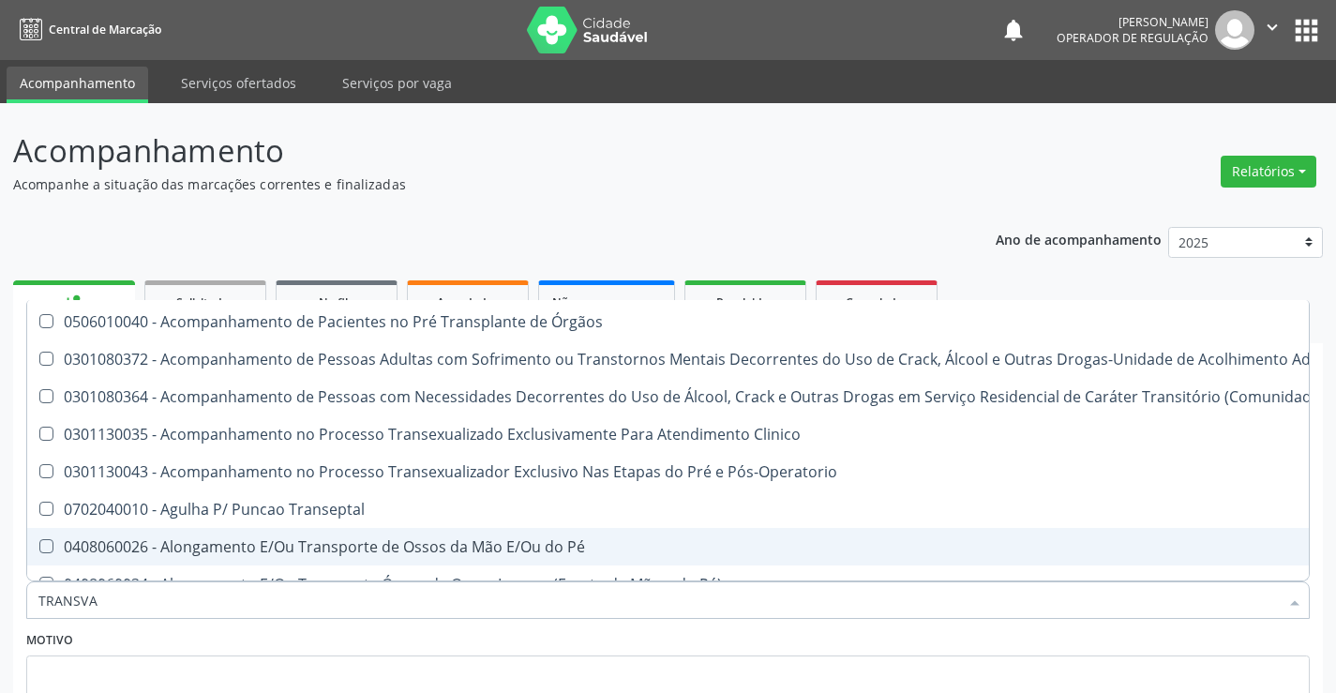
scroll to position [0, 0]
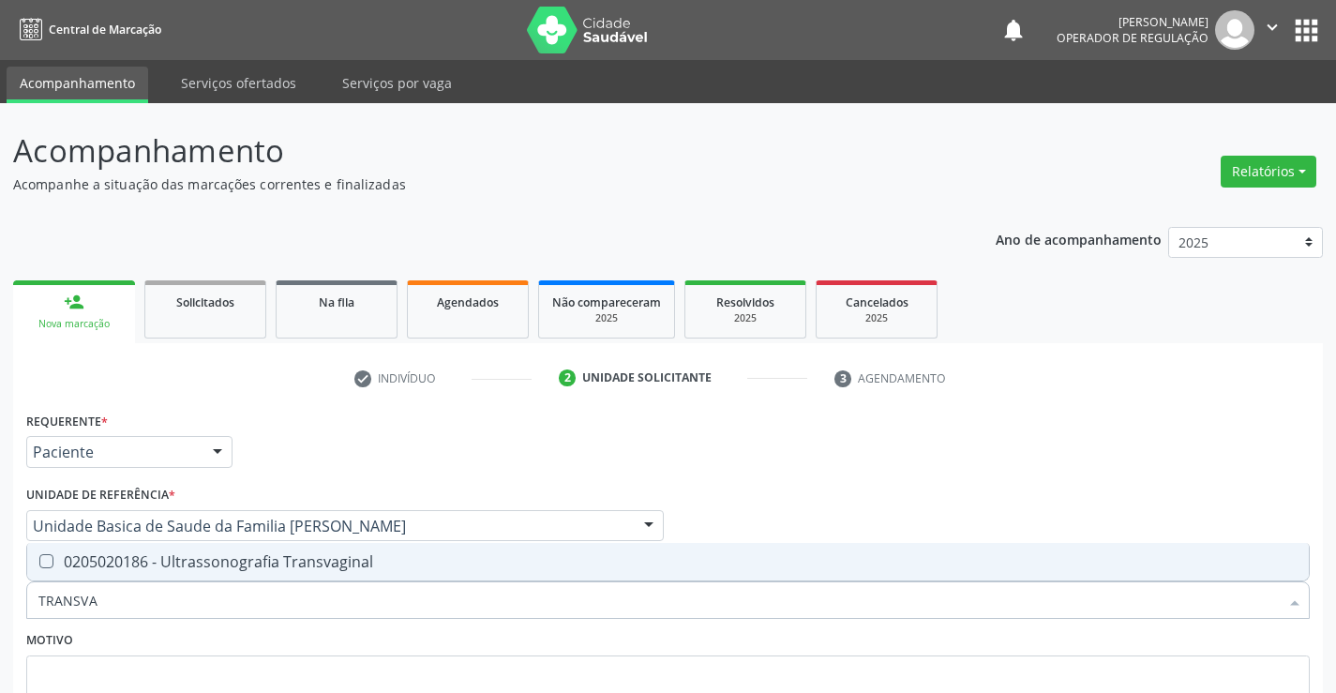
type input "TRANSVAG"
click at [187, 561] on div "0205020186 - Ultrassonografia Transvaginal" at bounding box center [667, 561] width 1259 height 15
checkbox Transvaginal "true"
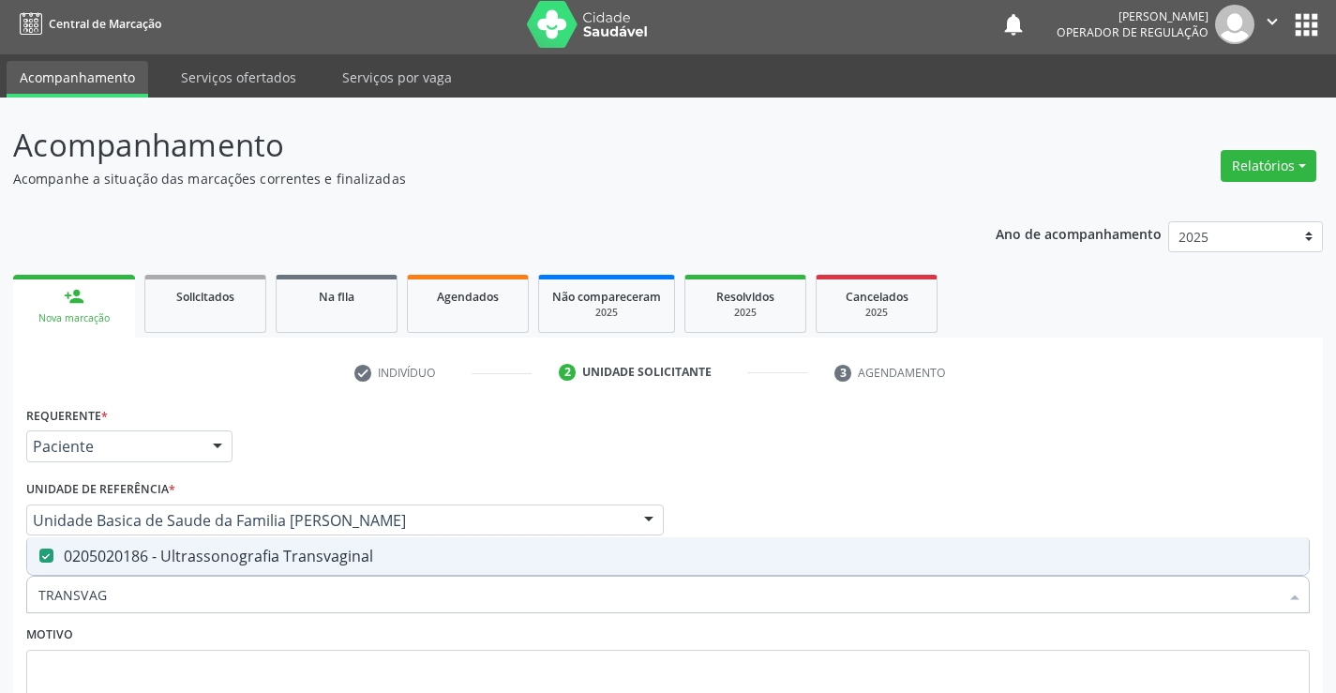
scroll to position [157, 0]
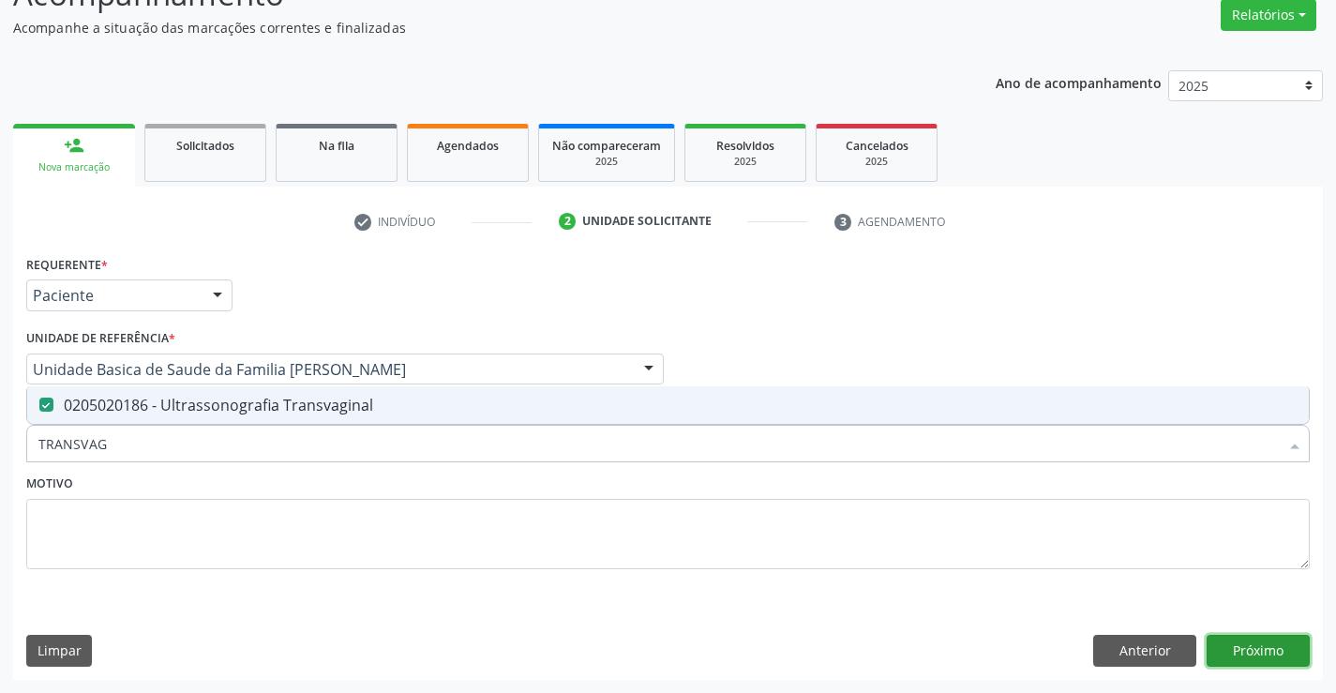
click at [1258, 653] on button "Próximo" at bounding box center [1257, 651] width 103 height 32
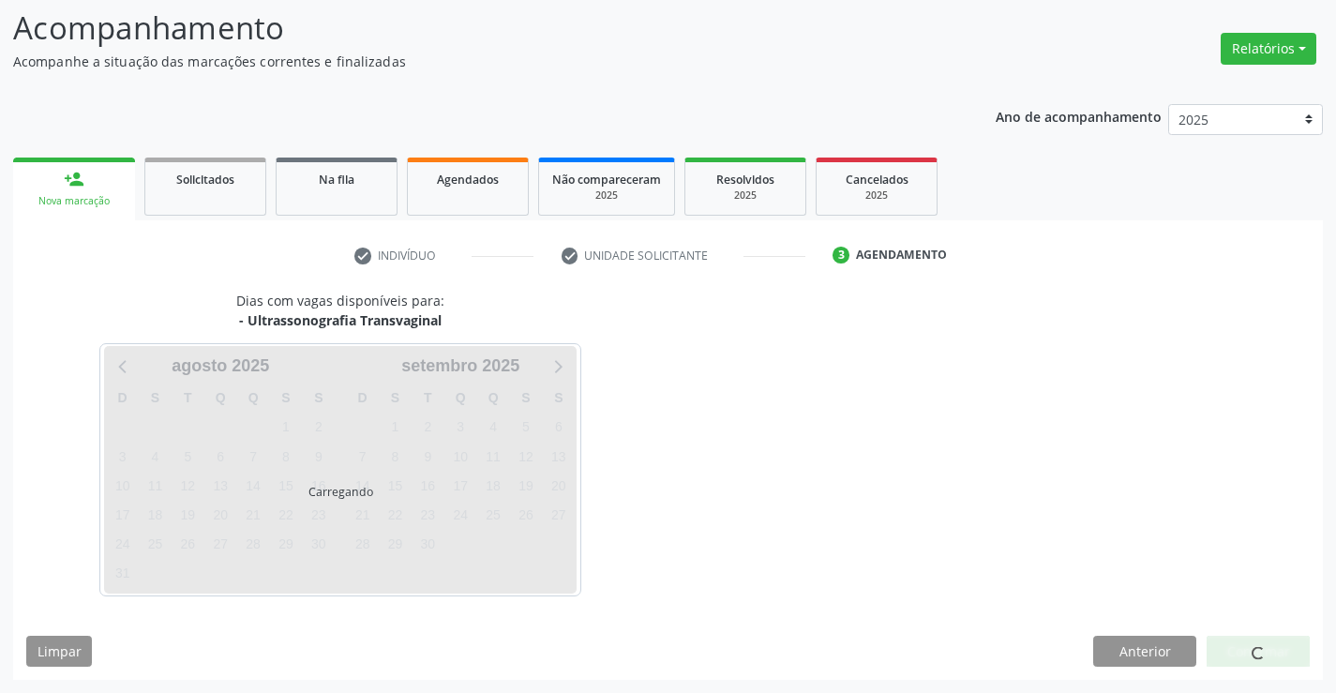
scroll to position [123, 0]
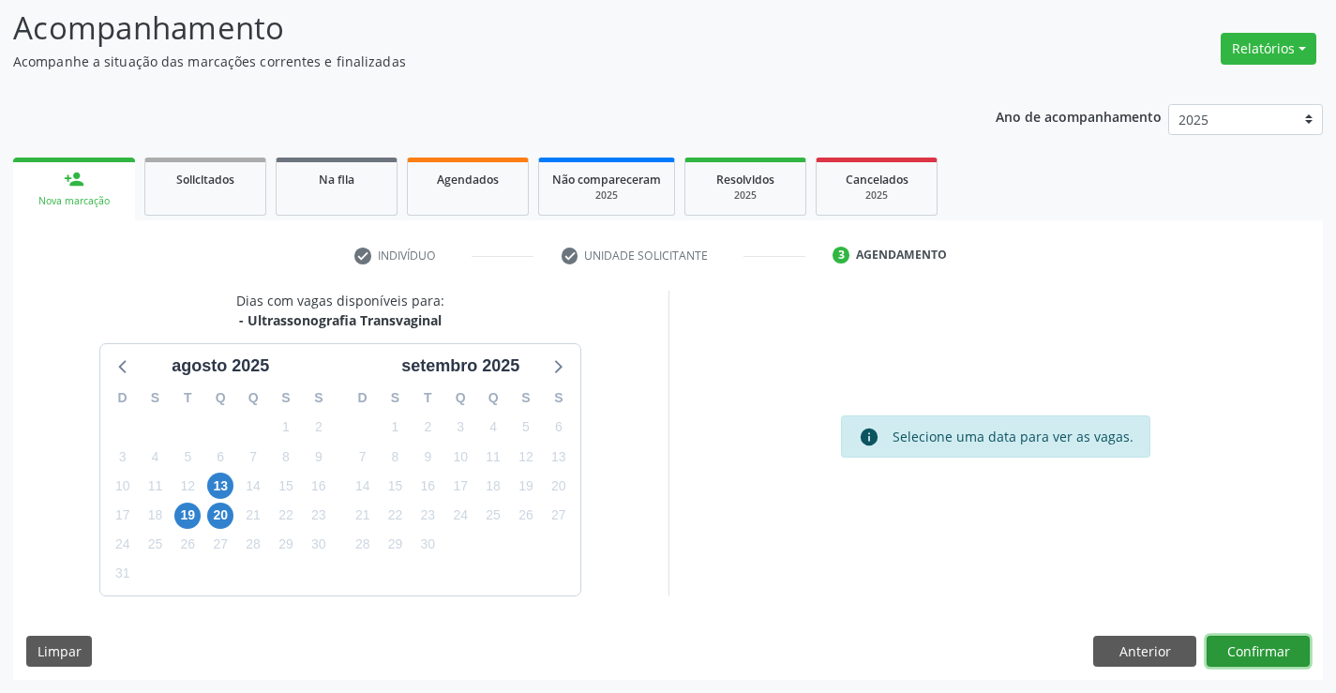
click at [1229, 653] on button "Confirmar" at bounding box center [1257, 651] width 103 height 32
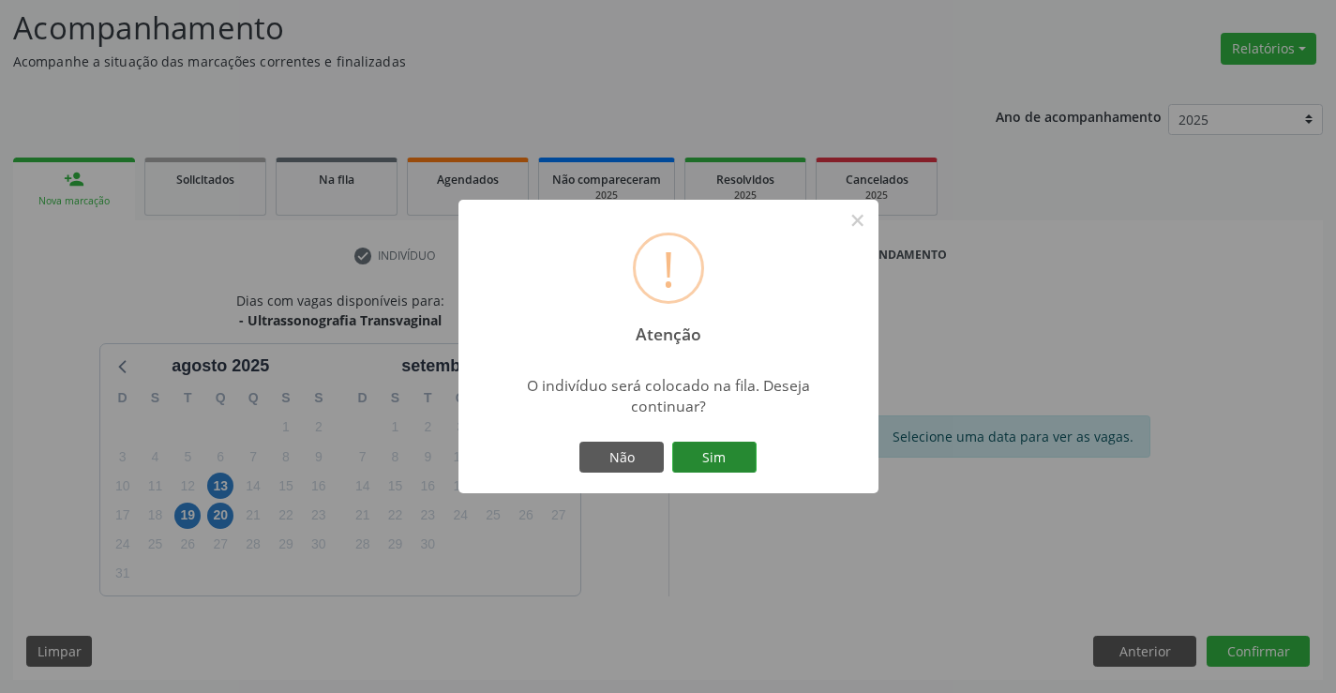
click at [709, 449] on button "Sim" at bounding box center [714, 457] width 84 height 32
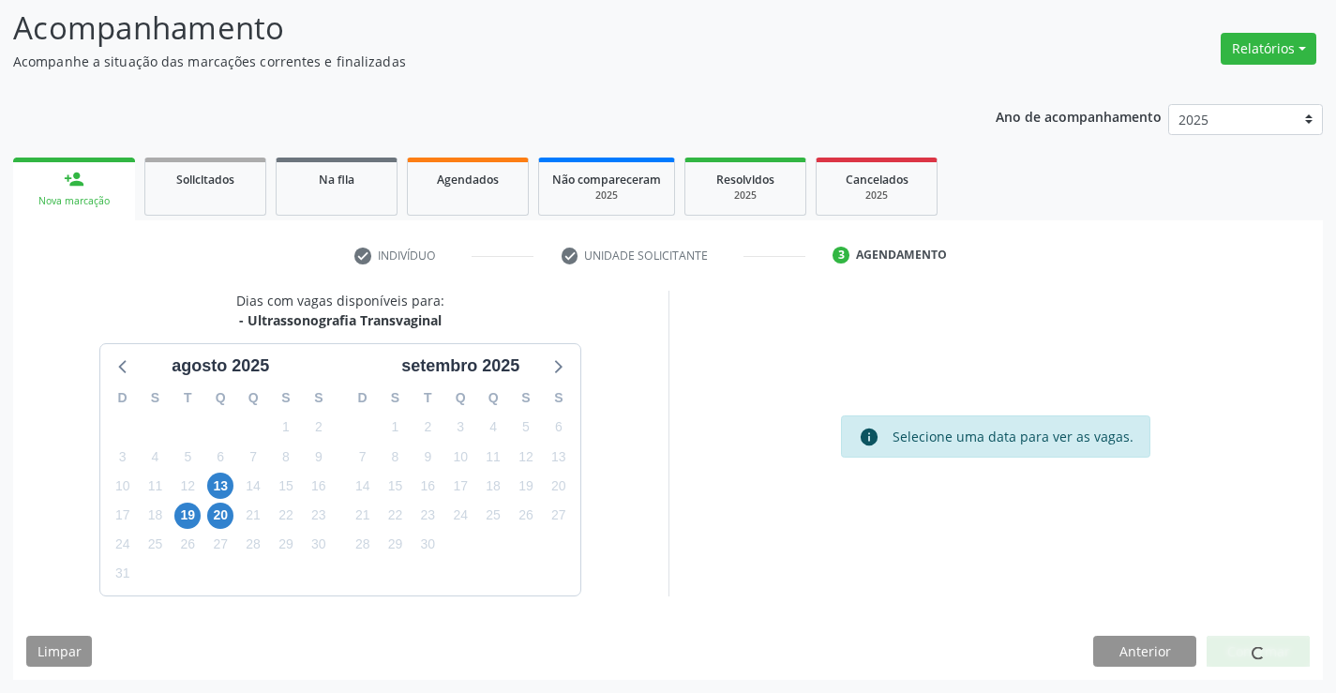
scroll to position [0, 0]
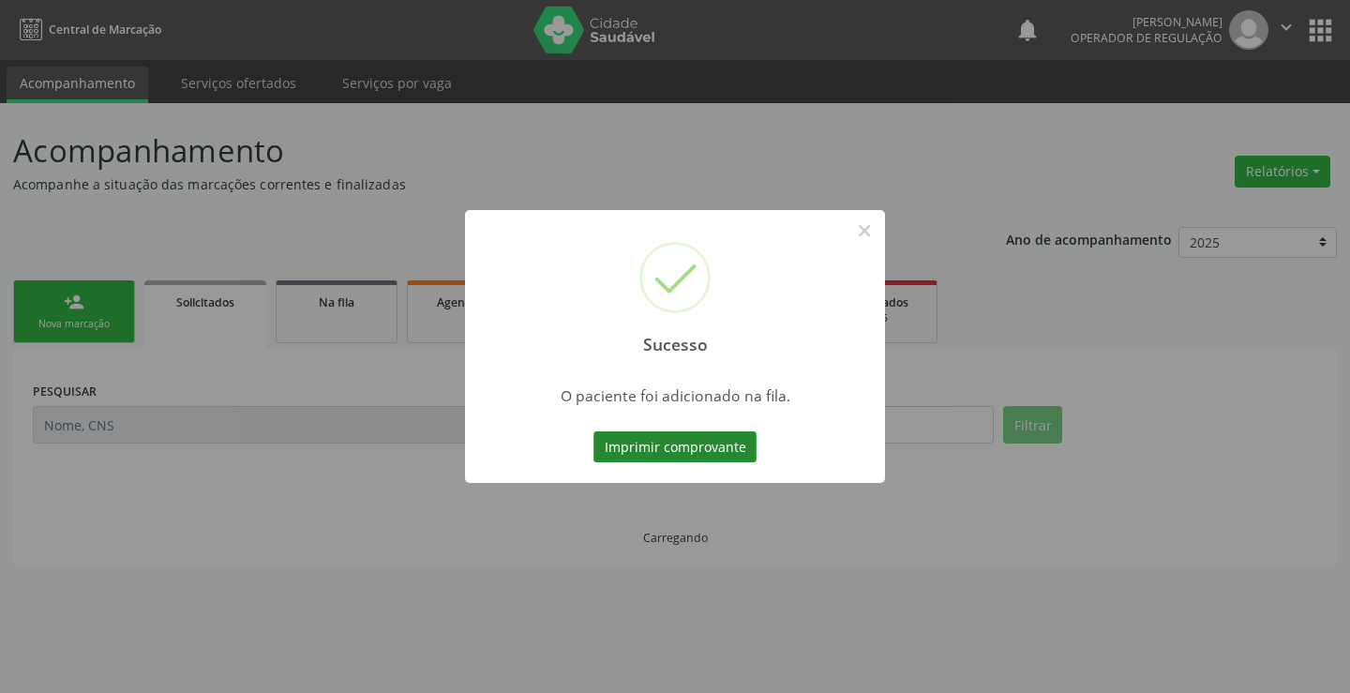
click at [732, 453] on button "Imprimir comprovante" at bounding box center [674, 447] width 163 height 32
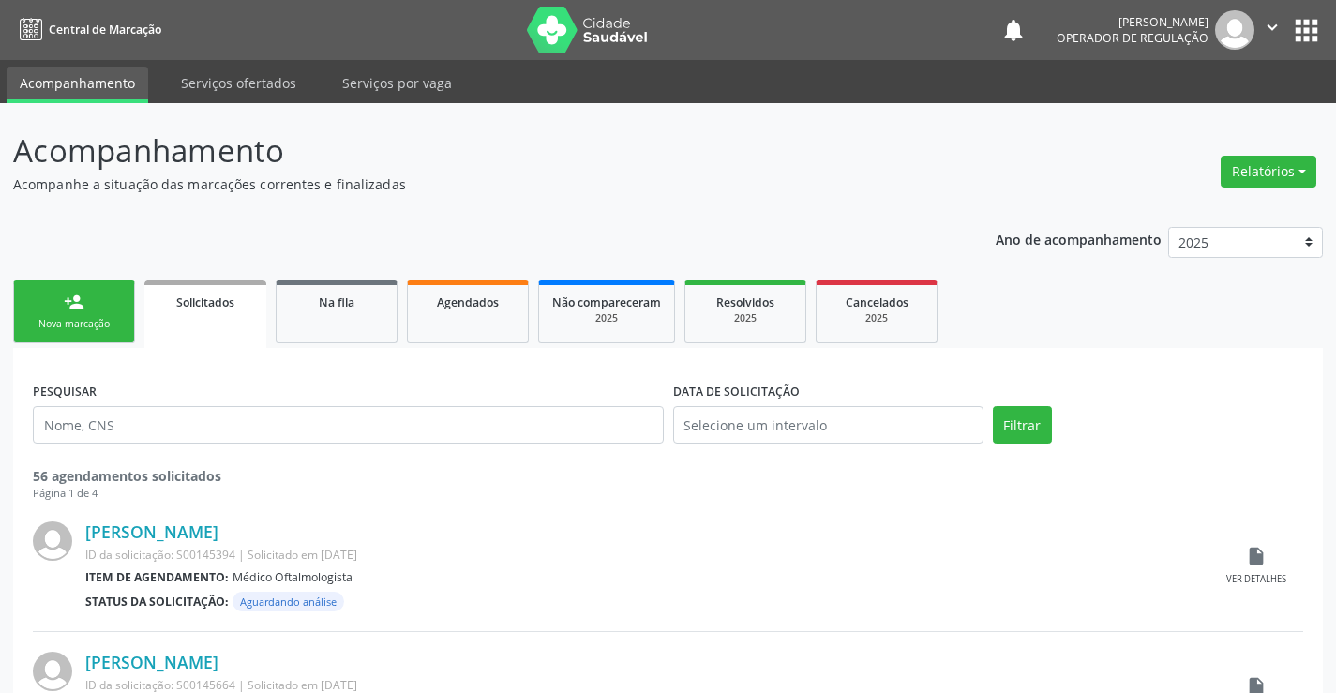
click at [1254, 15] on button "" at bounding box center [1272, 29] width 36 height 39
click at [1189, 107] on link "Sair" at bounding box center [1223, 114] width 129 height 26
